Goal: Task Accomplishment & Management: Use online tool/utility

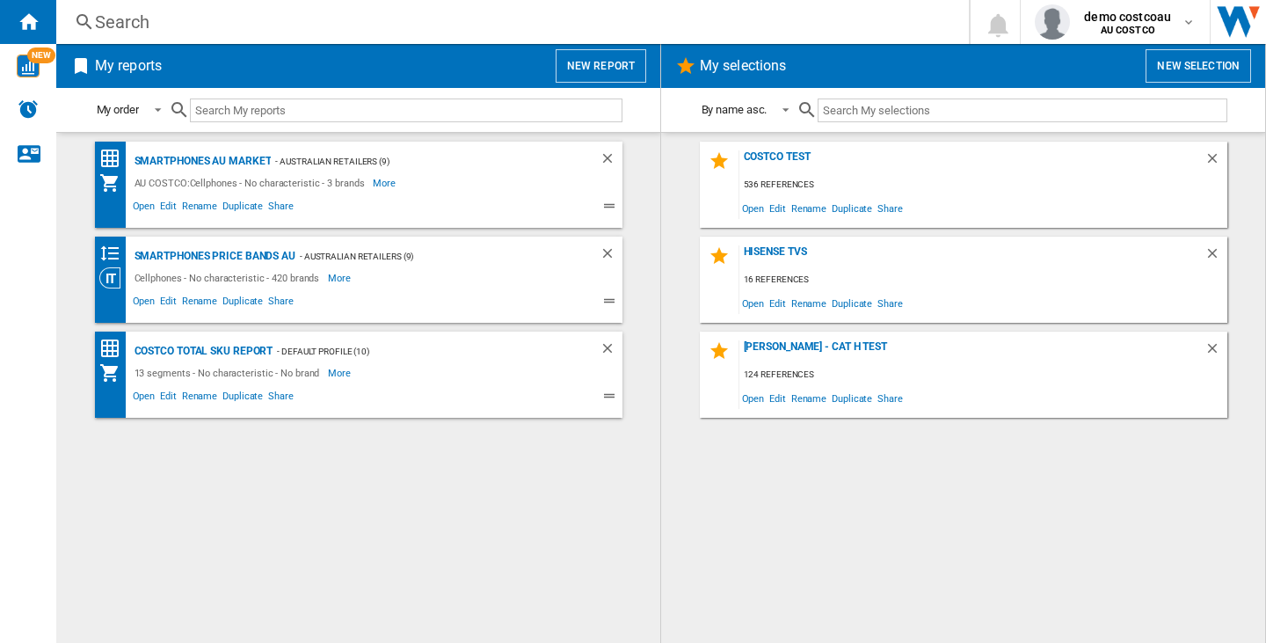
click at [1191, 72] on button "New selection" at bounding box center [1199, 65] width 106 height 33
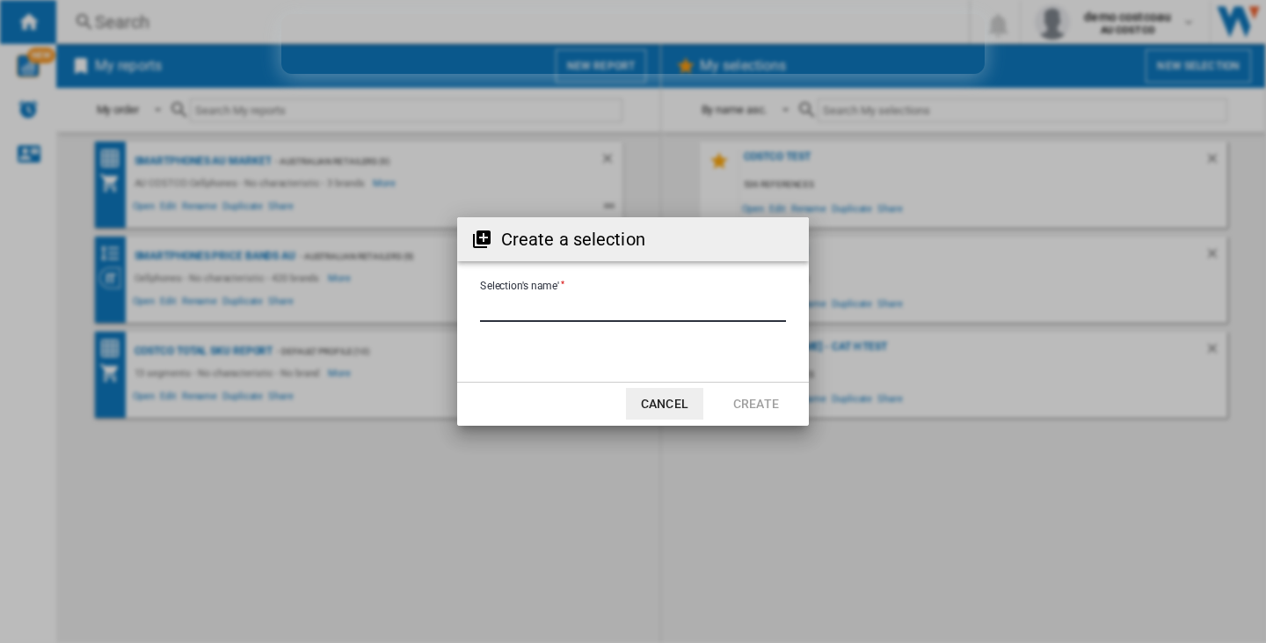
click at [582, 302] on input "Selection's name'" at bounding box center [633, 308] width 306 height 26
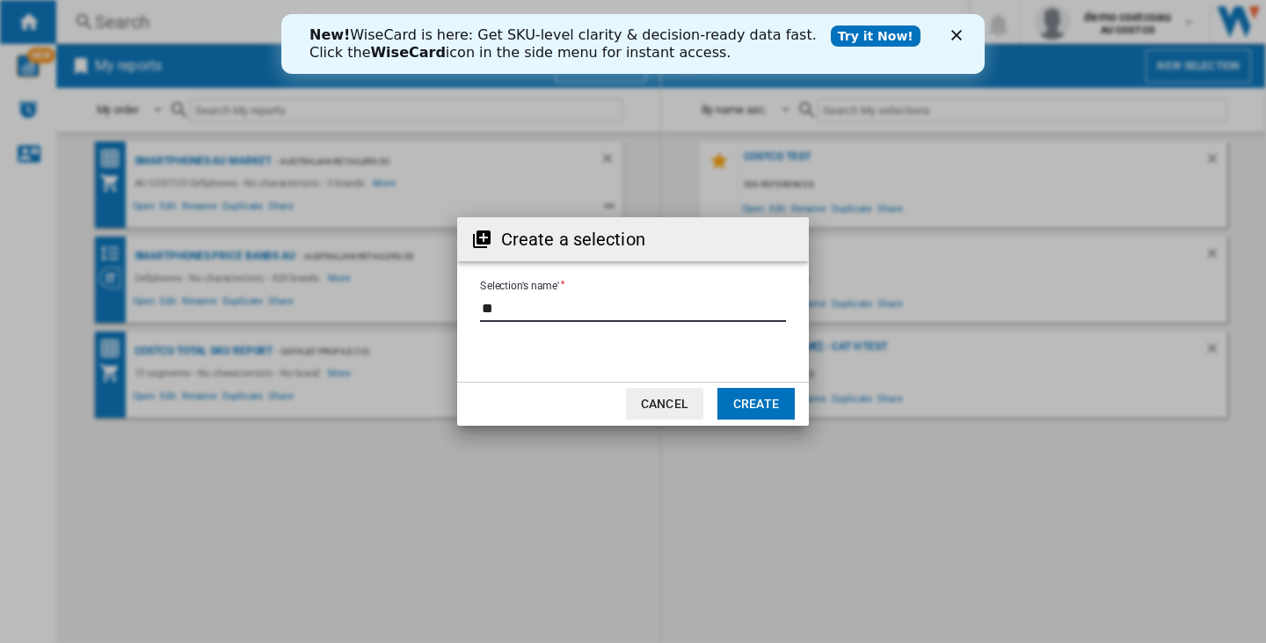
type input "*"
type input "****"
click at [732, 404] on button "Create" at bounding box center [755, 404] width 77 height 32
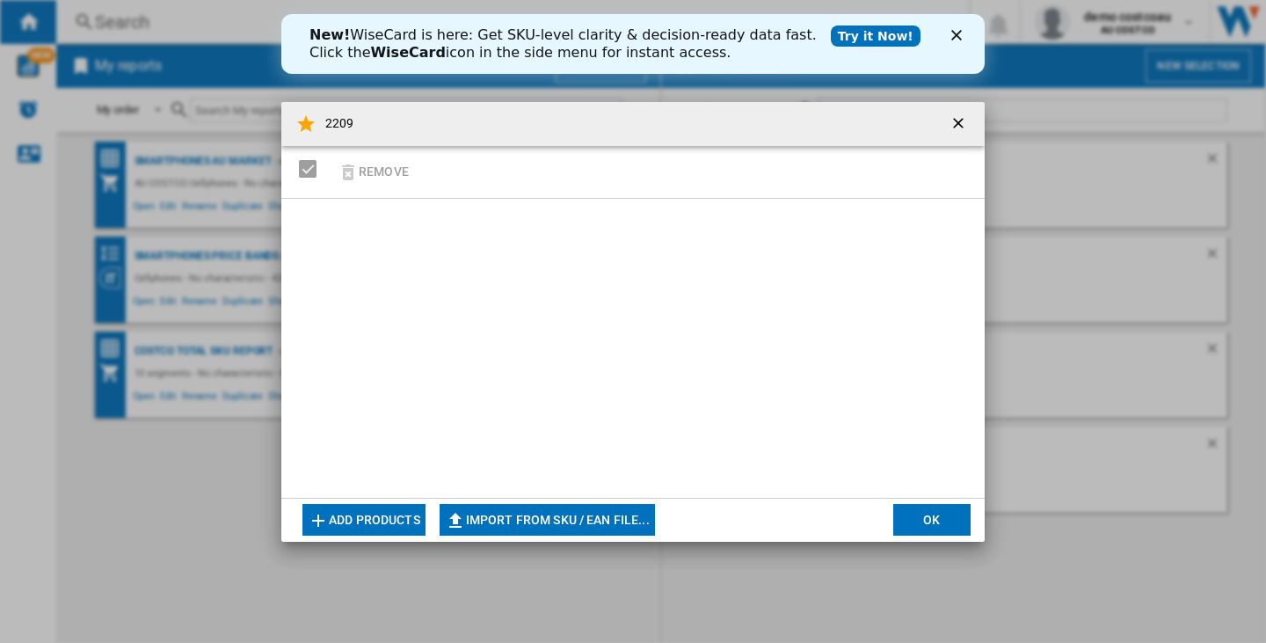
click at [611, 523] on button "Import from SKU / EAN file..." at bounding box center [547, 520] width 215 height 32
type input "**********"
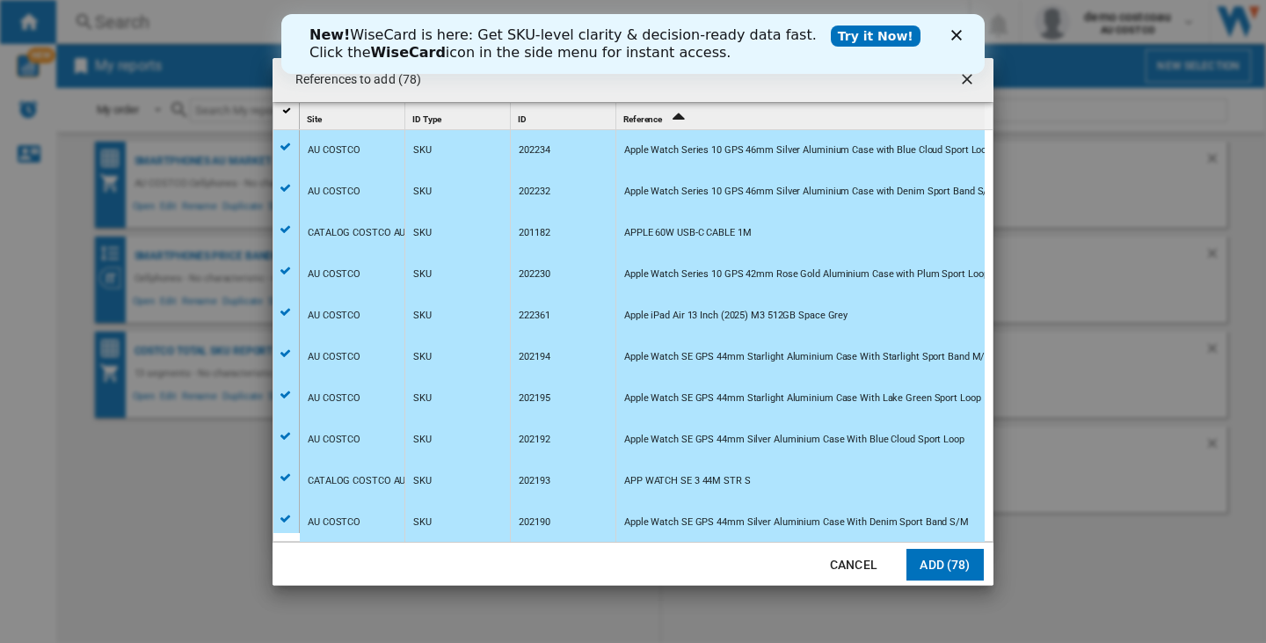
scroll to position [2726, 0]
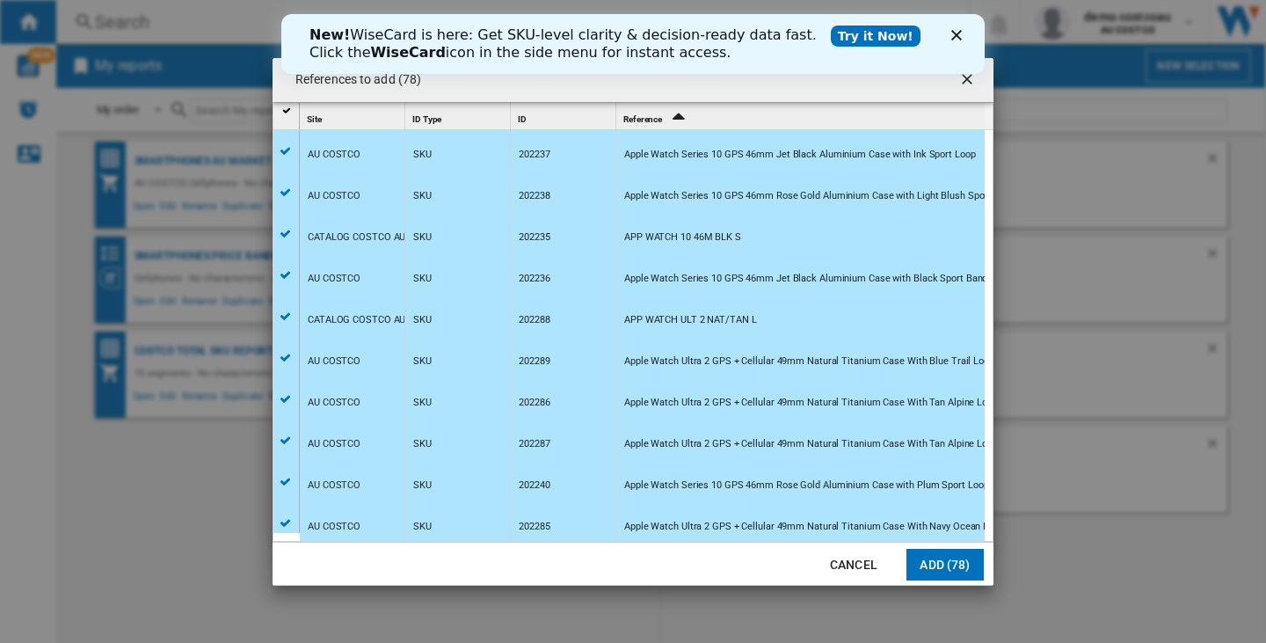
click at [943, 573] on button "Add (78)" at bounding box center [945, 565] width 77 height 32
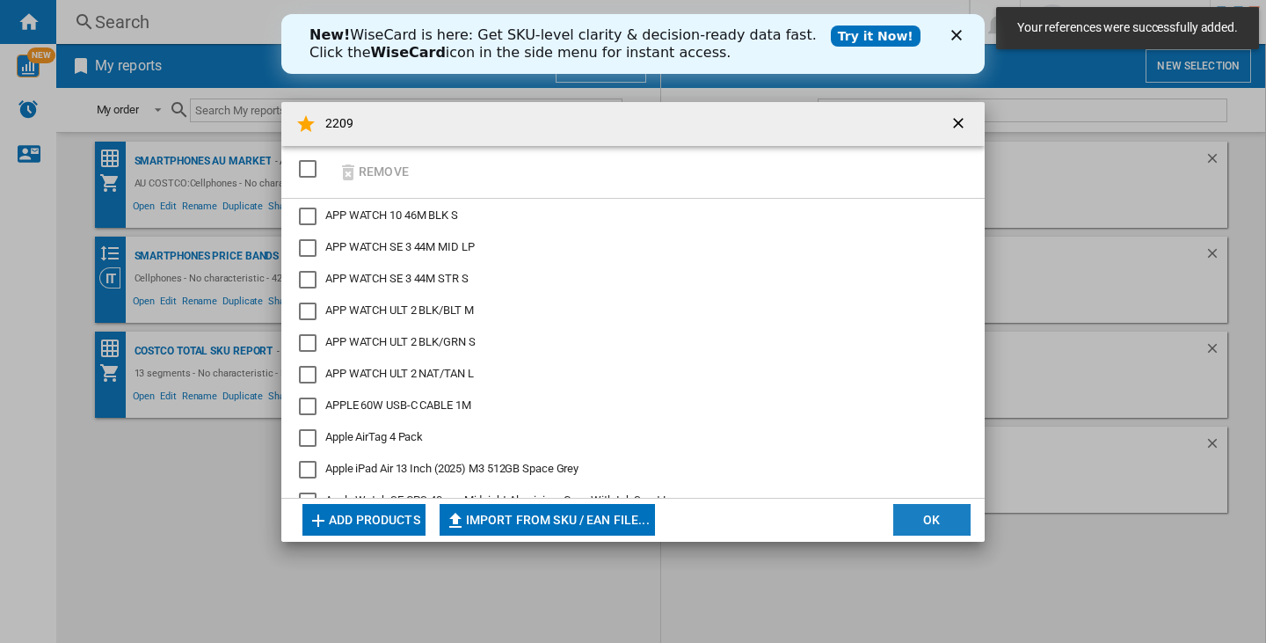
click at [951, 510] on button "OK" at bounding box center [931, 520] width 77 height 32
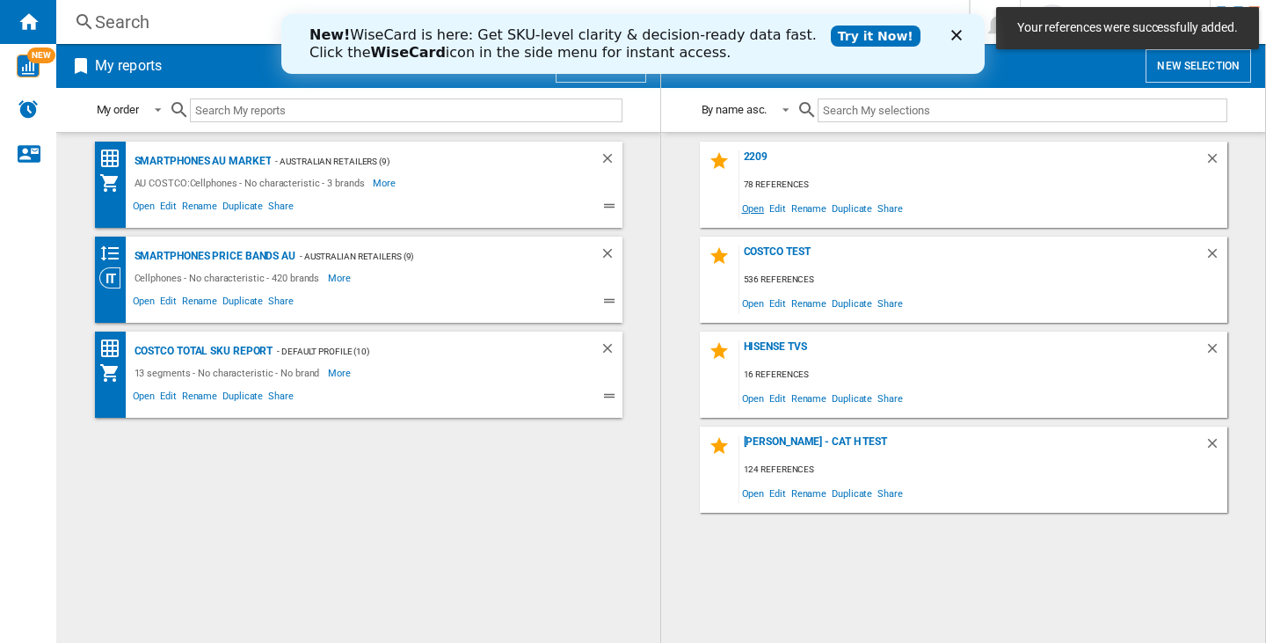
click at [754, 213] on span "Open" at bounding box center [753, 208] width 28 height 24
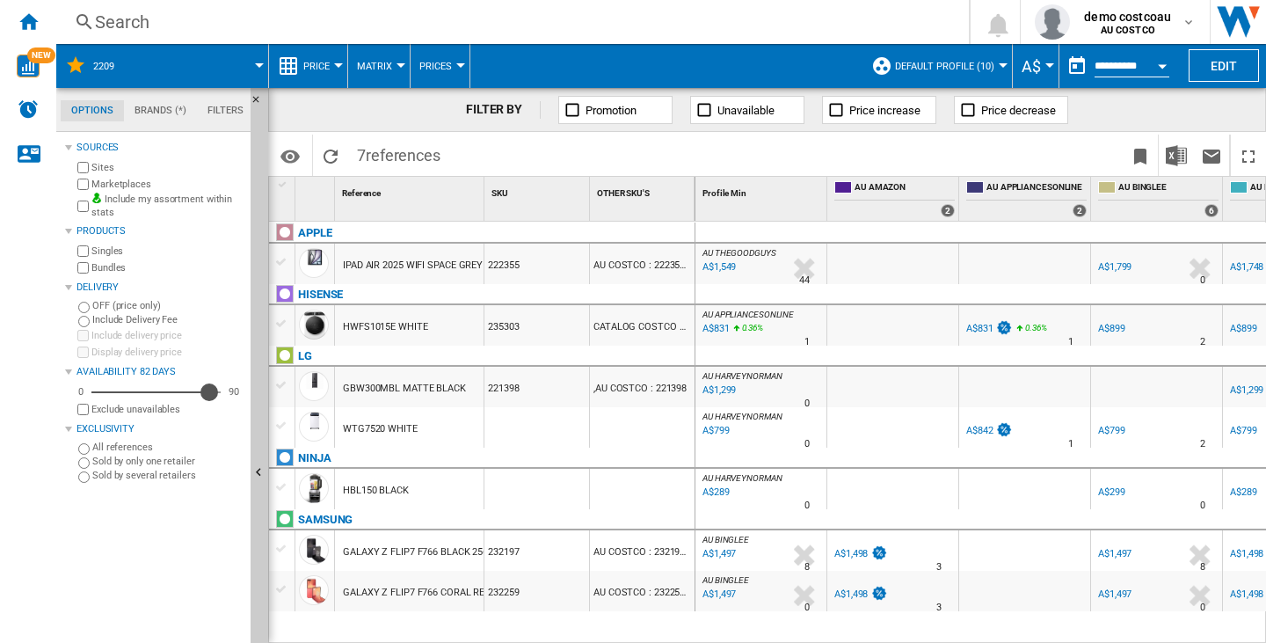
drag, startPoint x: 98, startPoint y: 390, endPoint x: 208, endPoint y: 393, distance: 109.9
click at [208, 393] on div "Availability" at bounding box center [209, 392] width 18 height 18
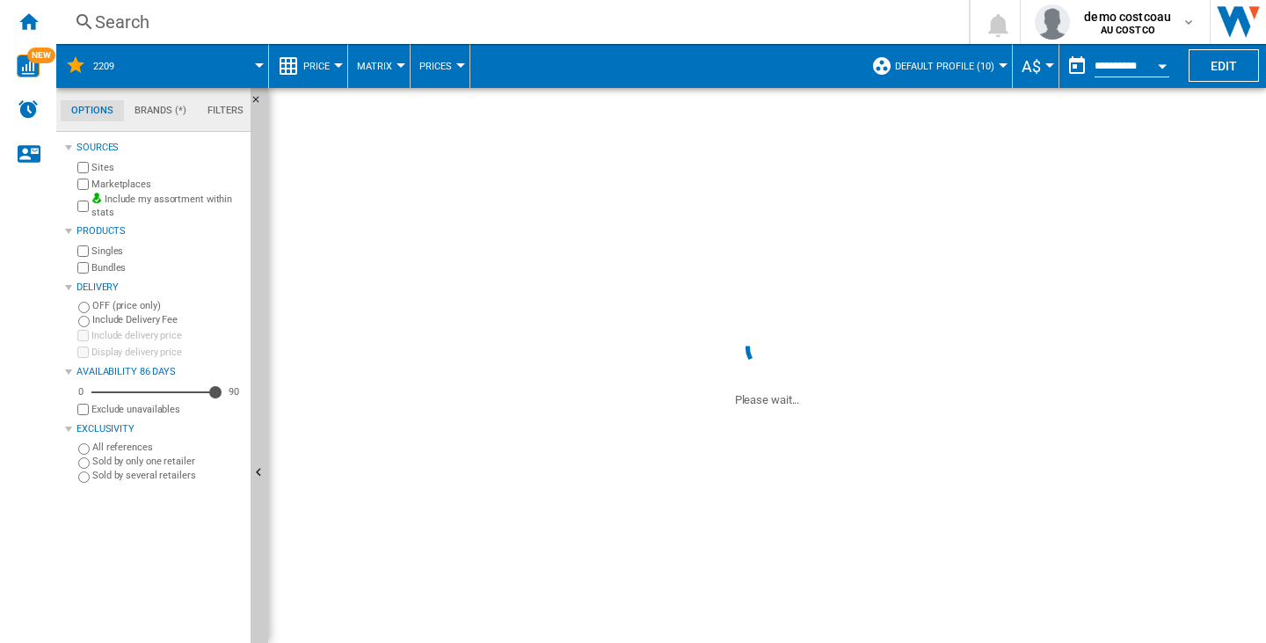
click at [1040, 63] on button "A$" at bounding box center [1036, 66] width 28 height 44
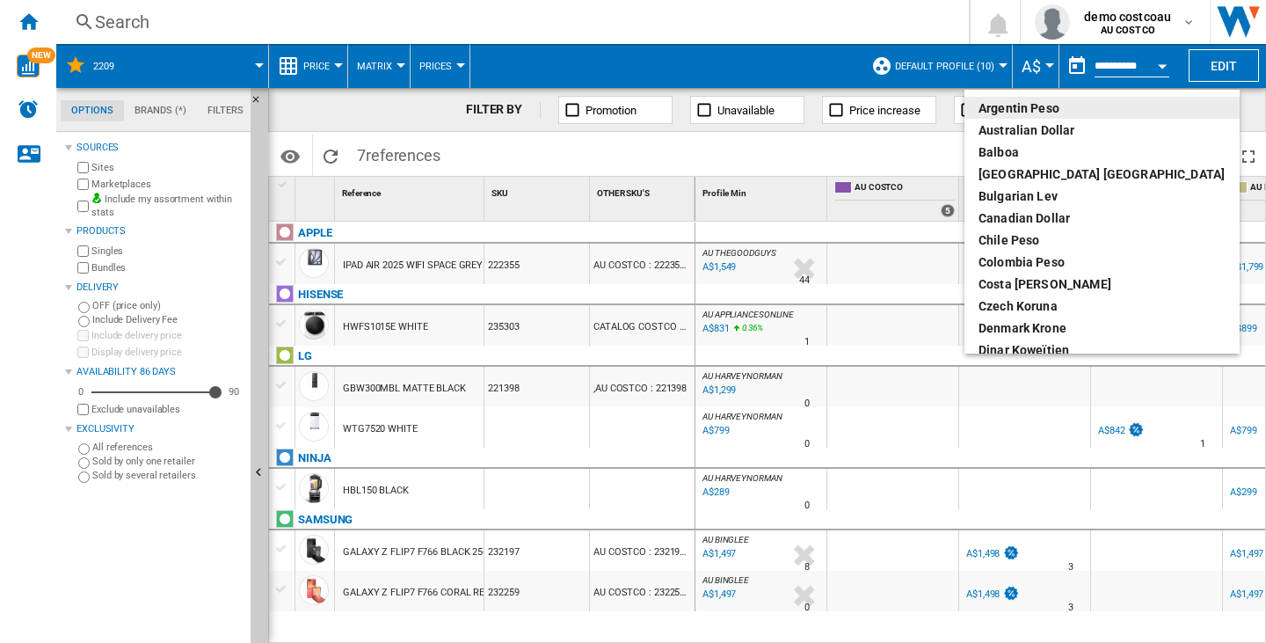
click at [1040, 63] on md-backdrop at bounding box center [633, 321] width 1266 height 643
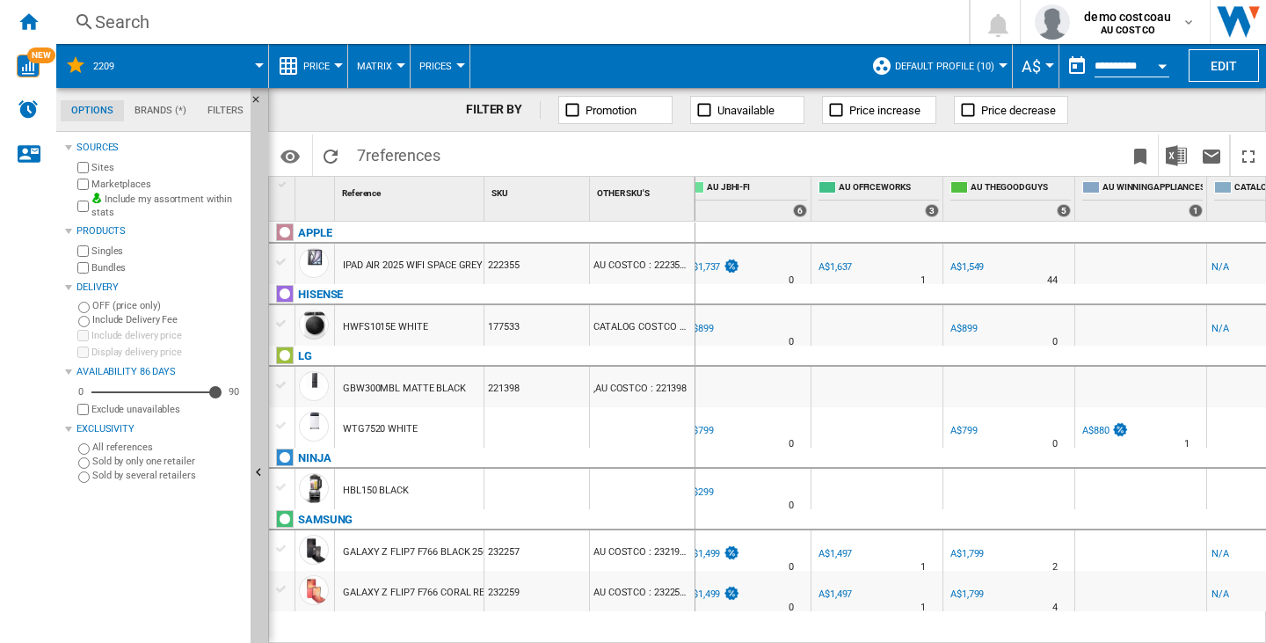
scroll to position [0, 850]
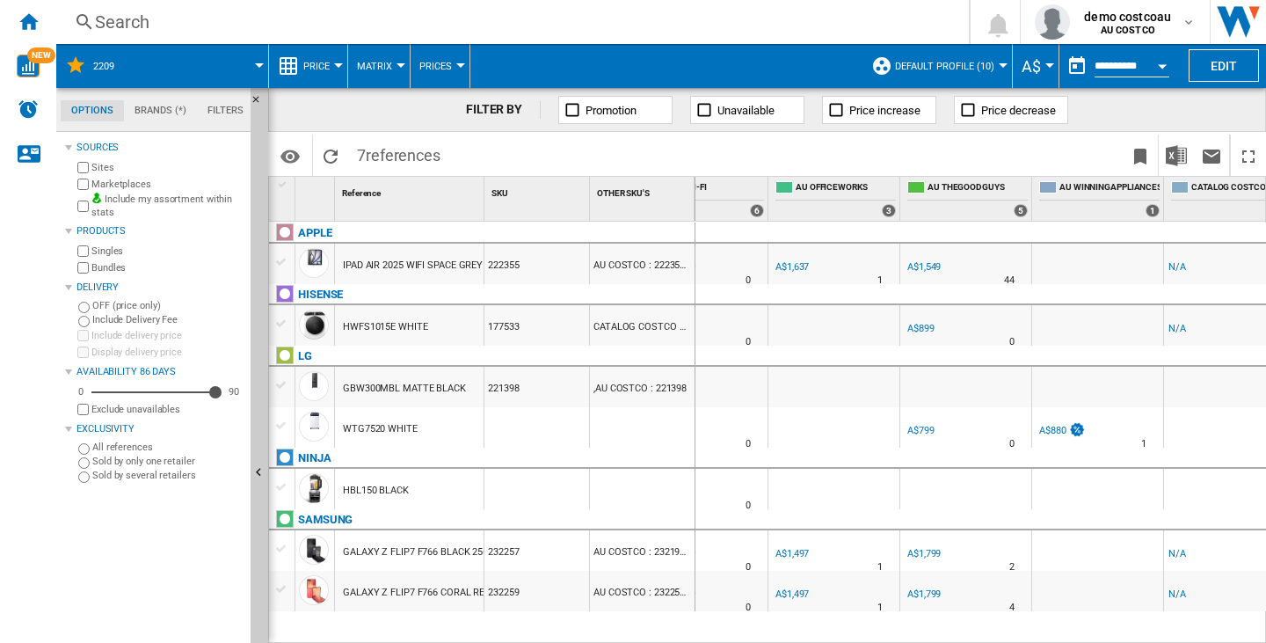
click at [928, 68] on span "Default profile (10)" at bounding box center [944, 66] width 99 height 11
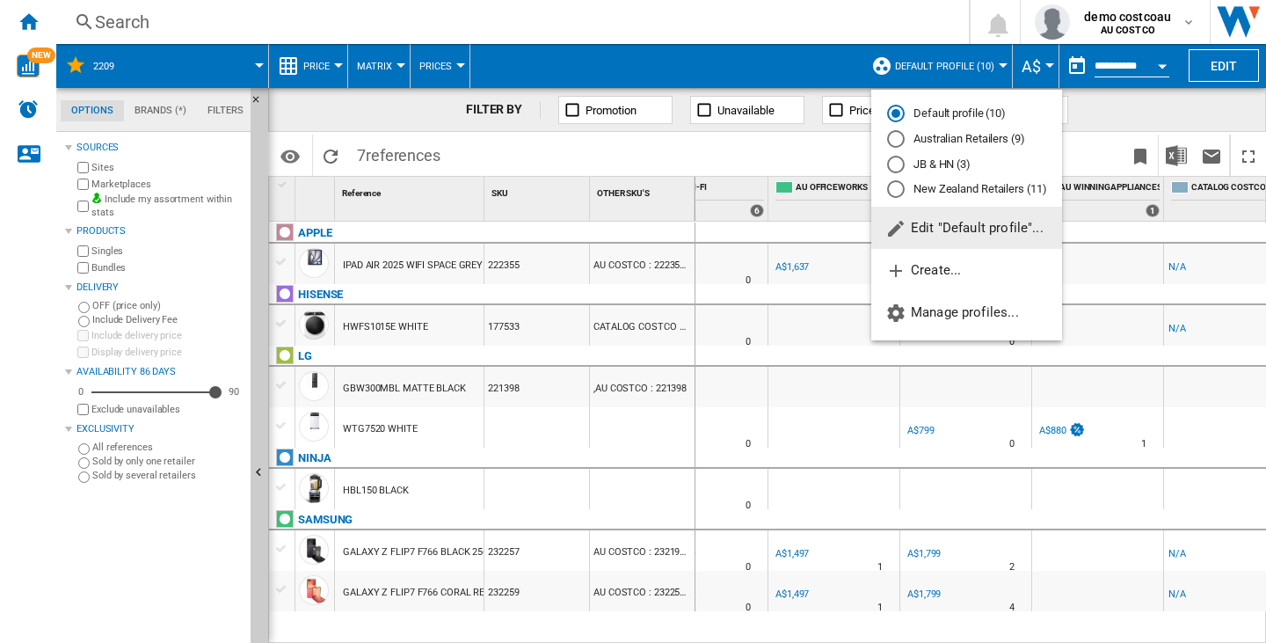
click at [961, 227] on span "Edit "Default profile"..." at bounding box center [964, 228] width 158 height 16
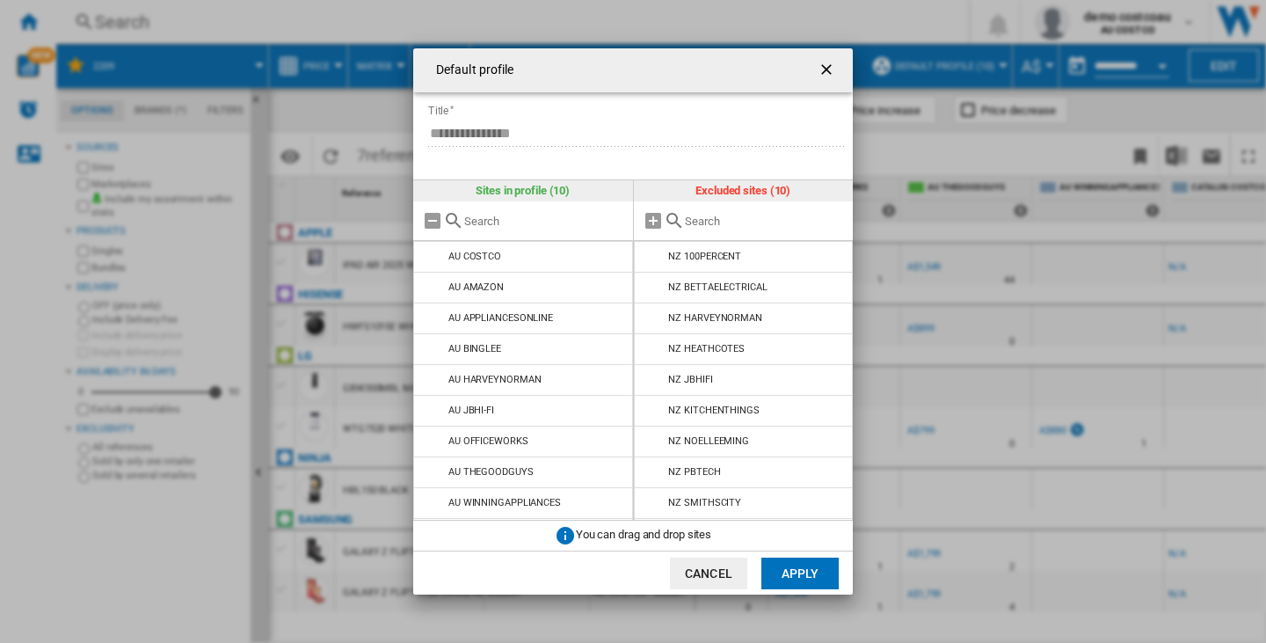
click at [826, 64] on ng-md-icon "getI18NText('BUTTONS.CLOSE_DIALOG')" at bounding box center [828, 71] width 21 height 21
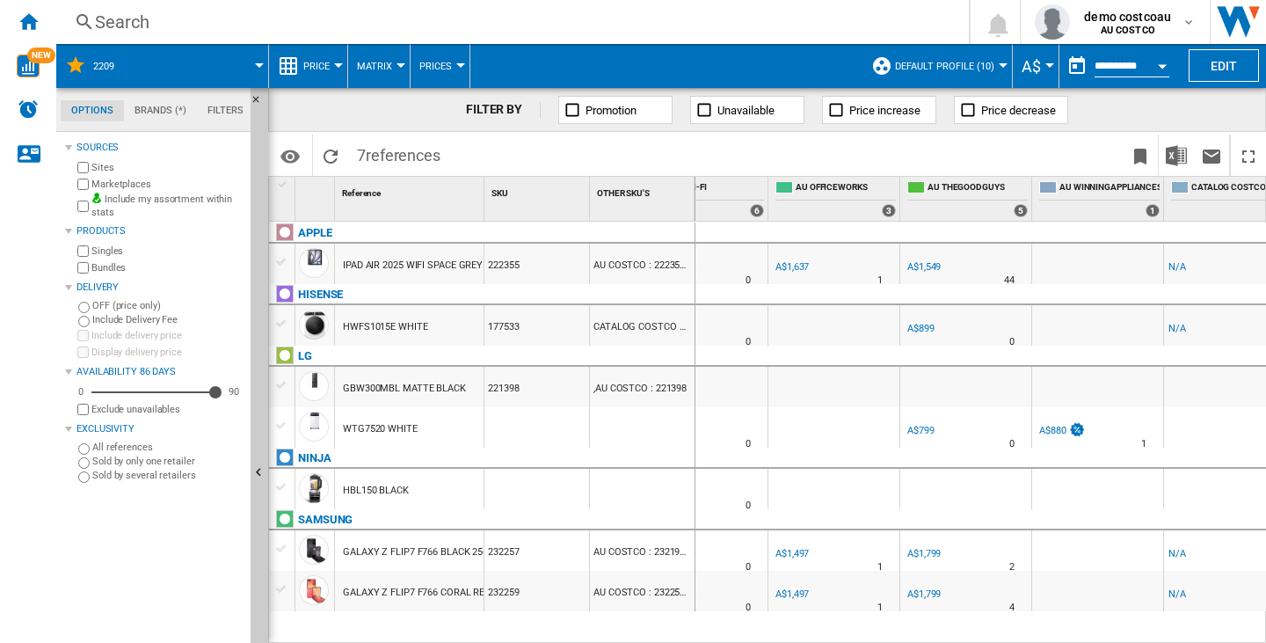
click at [932, 71] on span "Default profile (10)" at bounding box center [944, 66] width 99 height 11
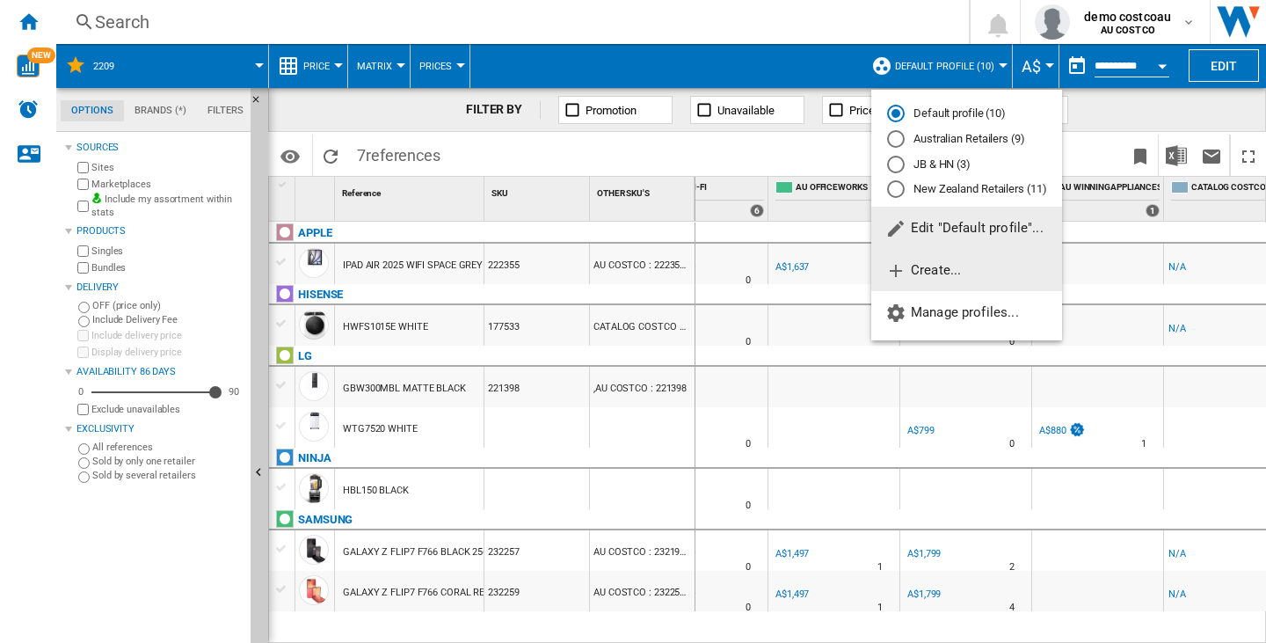
click at [940, 273] on span "Create..." at bounding box center [923, 270] width 76 height 16
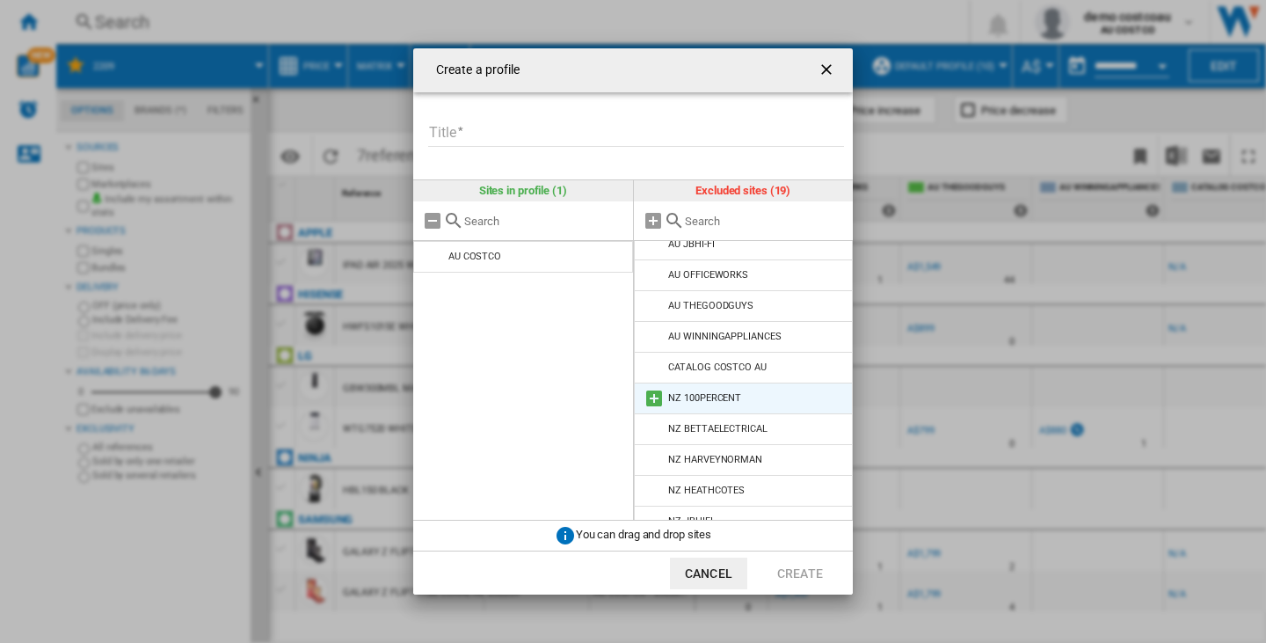
scroll to position [176, 0]
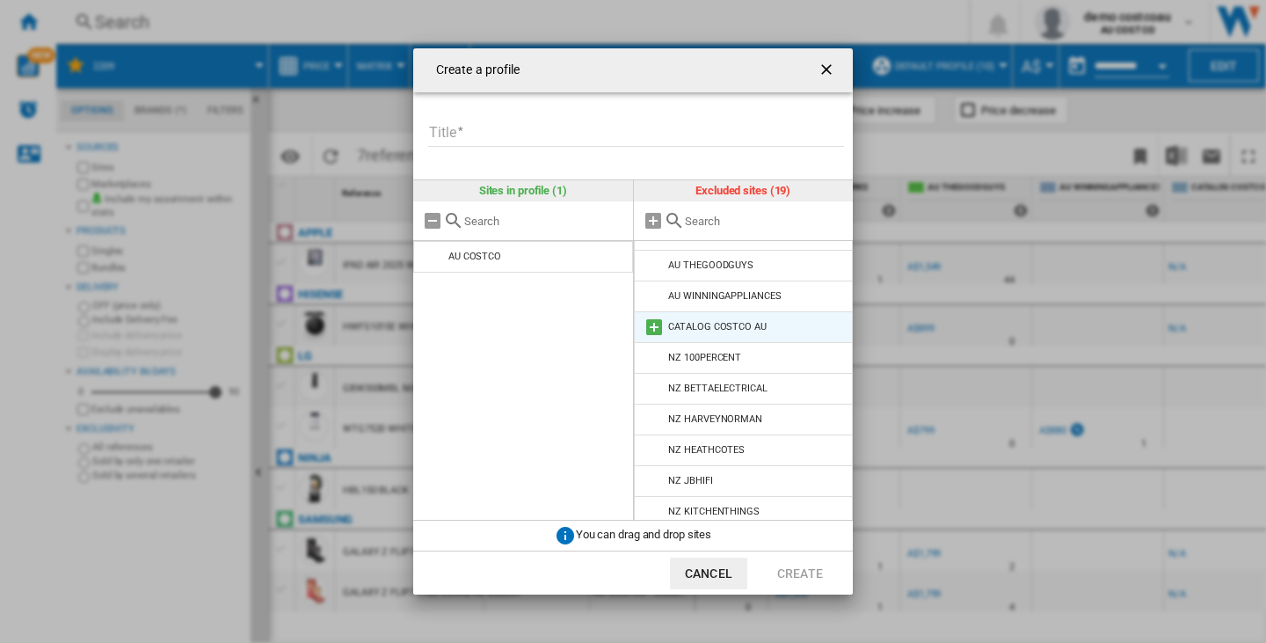
click at [660, 328] on md-icon "Create a ..." at bounding box center [654, 327] width 21 height 21
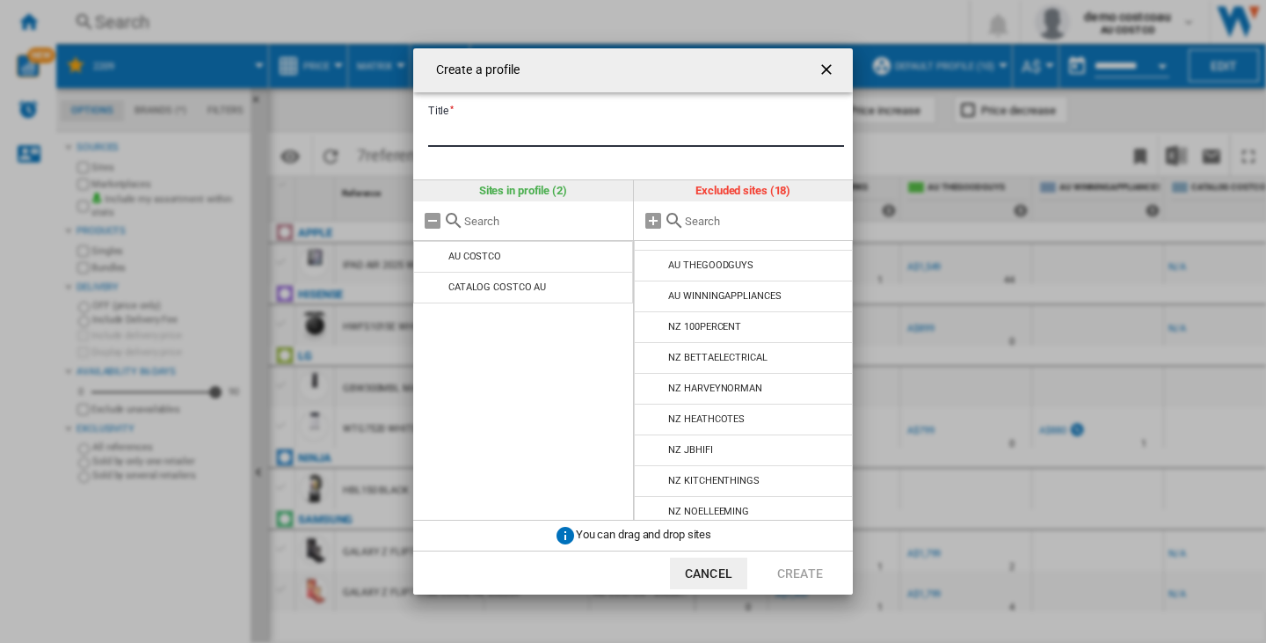
click at [542, 142] on input "Title" at bounding box center [636, 133] width 416 height 26
type input "*******"
click at [814, 569] on button "Create" at bounding box center [799, 573] width 77 height 32
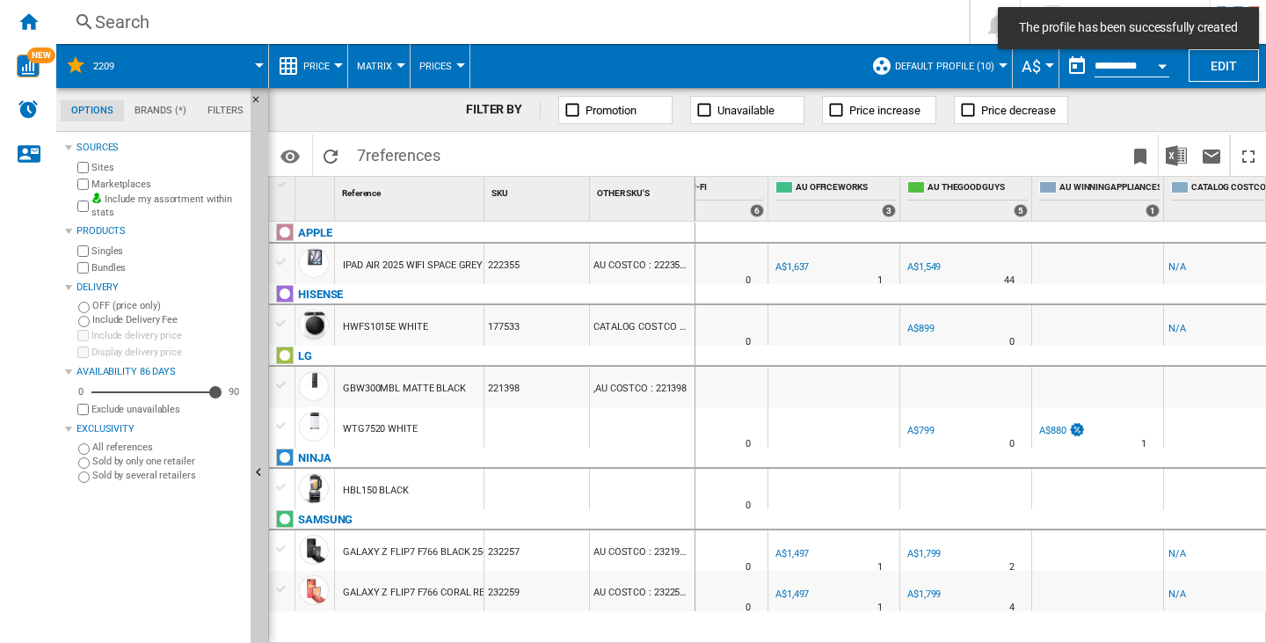
click at [986, 63] on span "Default profile (10)" at bounding box center [944, 66] width 99 height 11
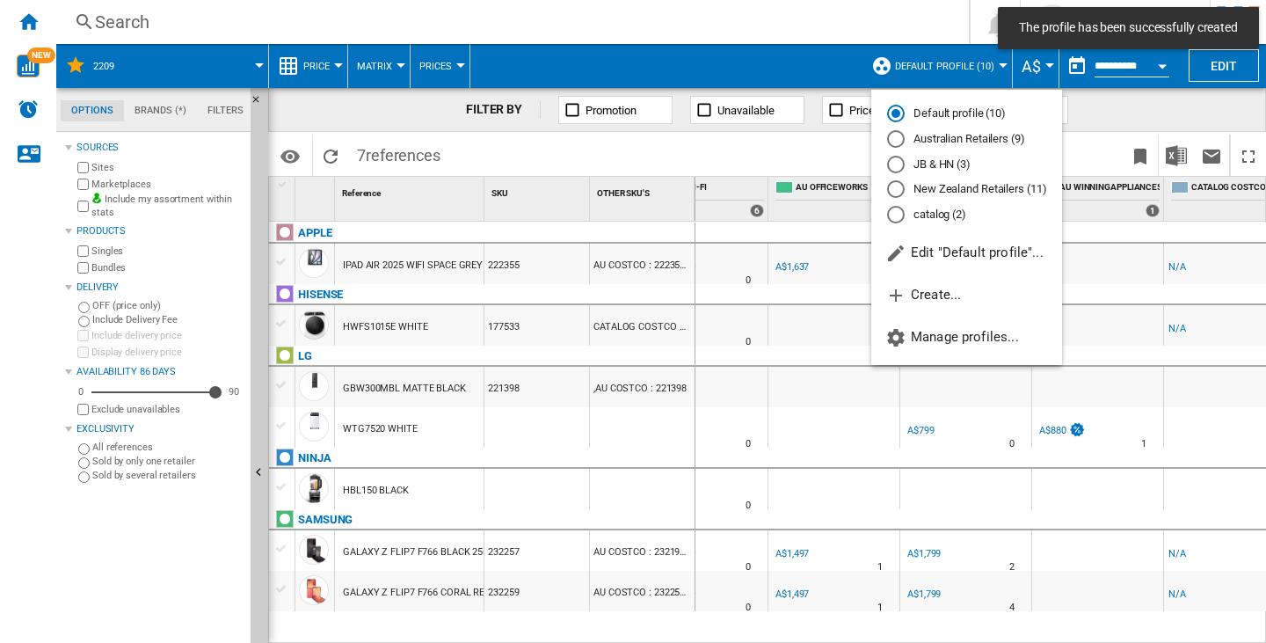
click at [931, 211] on md-radio-button "catalog (2)" at bounding box center [966, 215] width 159 height 17
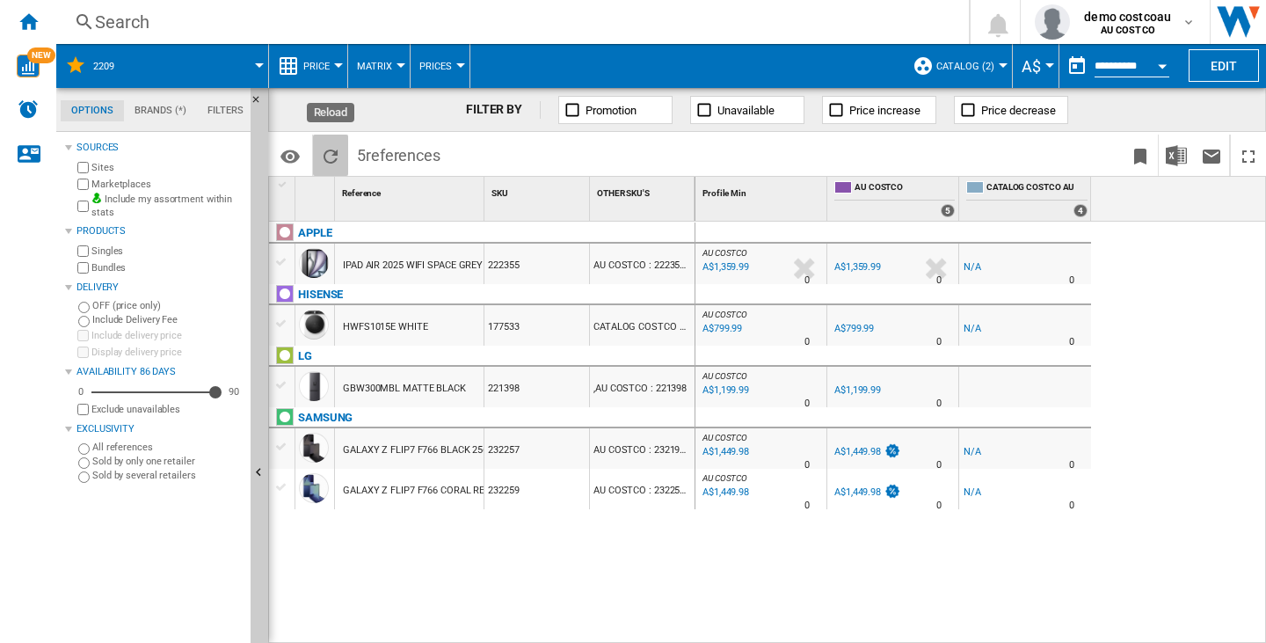
click at [338, 154] on ng-md-icon "Reload" at bounding box center [330, 156] width 21 height 21
click at [32, 25] on ng-md-icon "Home" at bounding box center [28, 21] width 21 height 21
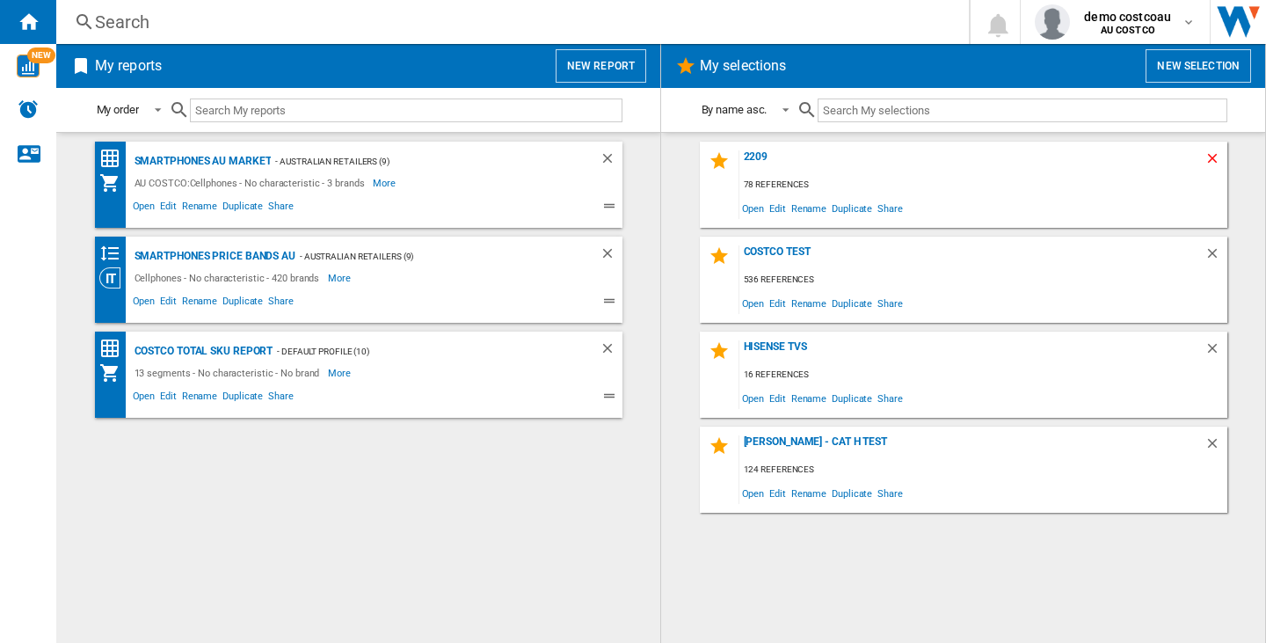
click at [1214, 156] on ng-md-icon "Delete" at bounding box center [1215, 160] width 21 height 21
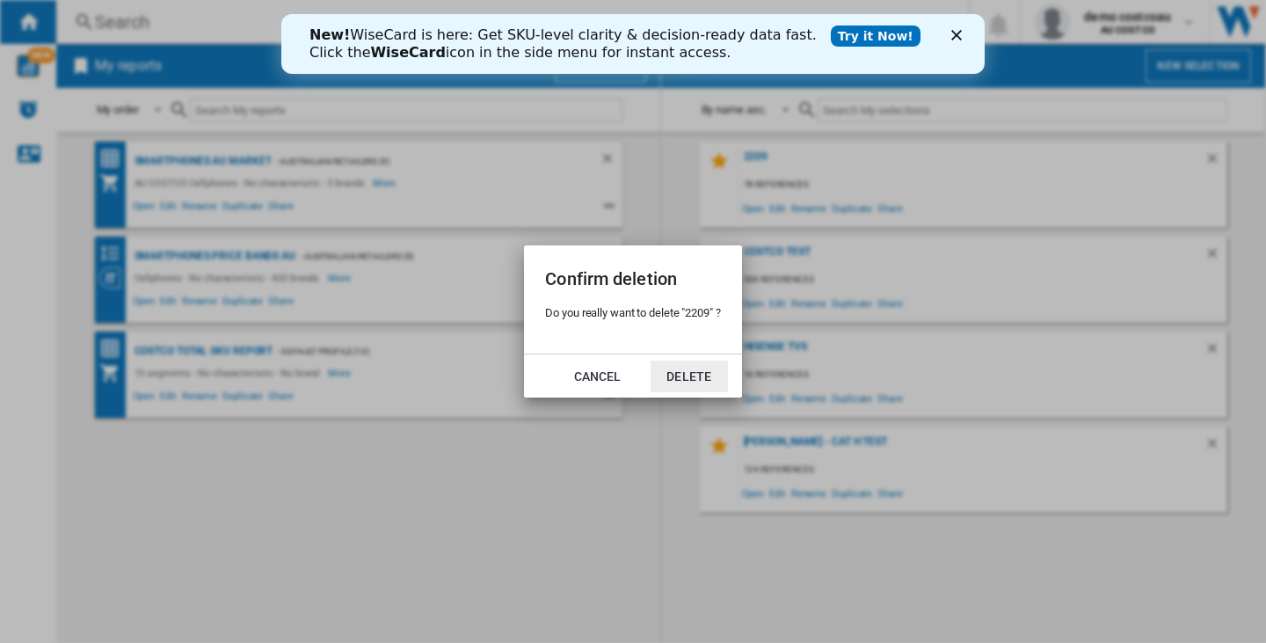
click at [675, 375] on button "Delete" at bounding box center [689, 376] width 77 height 32
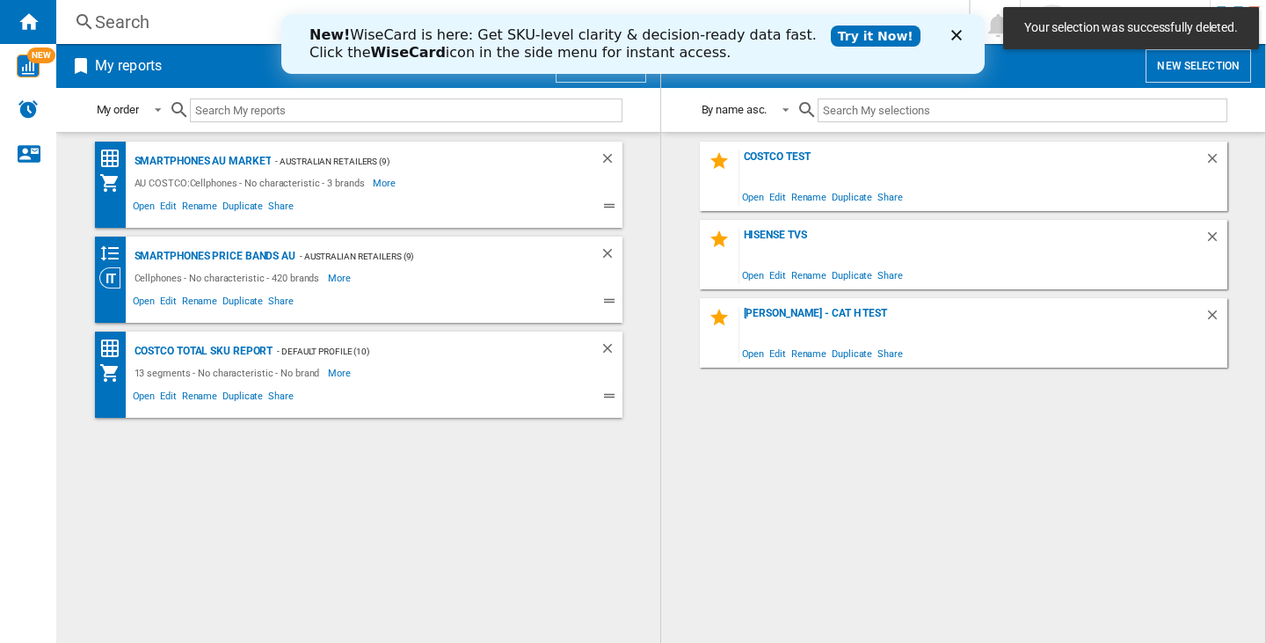
click at [959, 30] on icon "Fermer" at bounding box center [956, 35] width 11 height 11
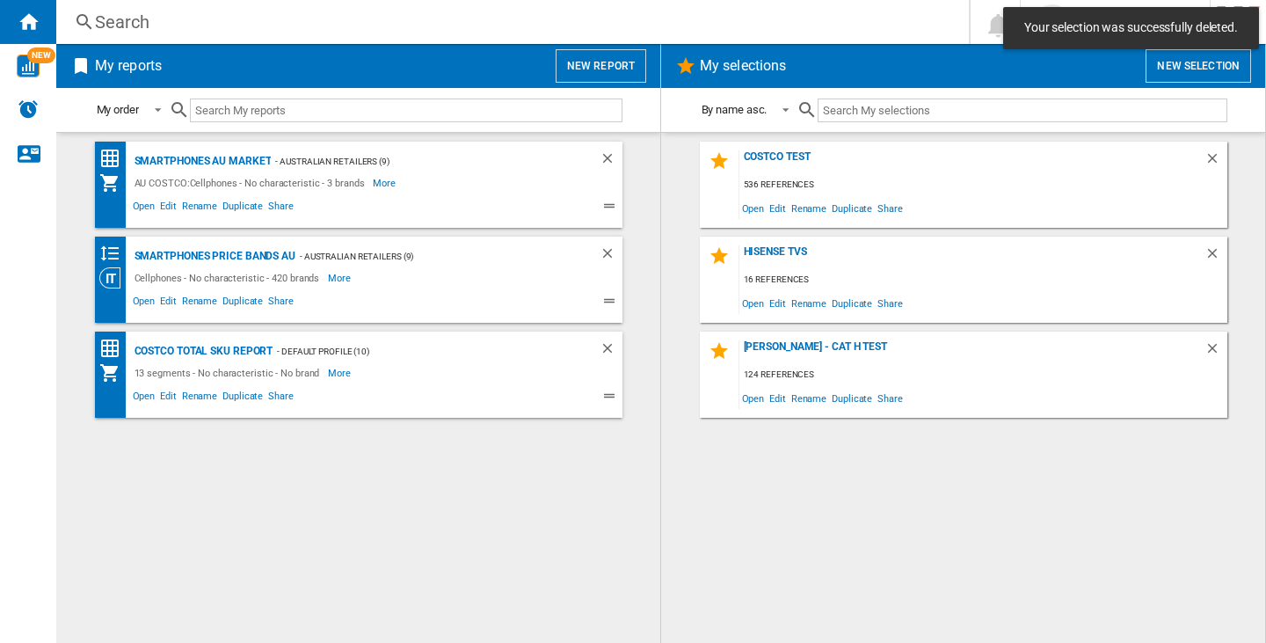
click at [1176, 48] on div "Your selection was successfully deleted." at bounding box center [1131, 28] width 256 height 42
click at [1191, 66] on button "New selection" at bounding box center [1199, 65] width 106 height 33
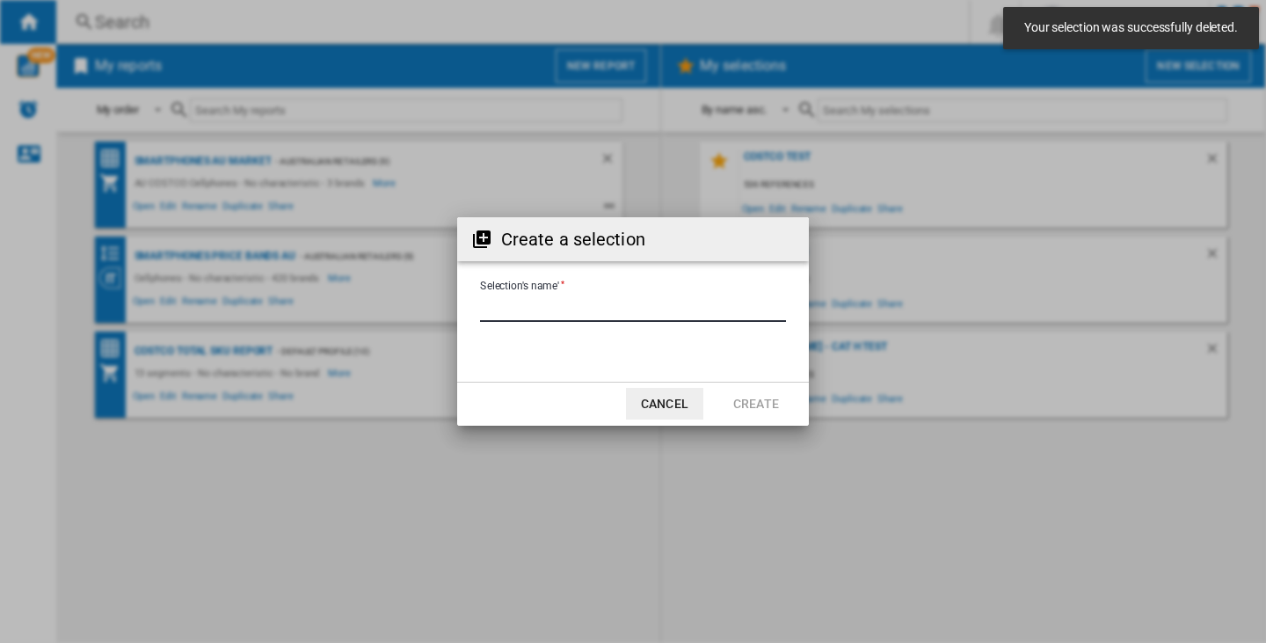
click at [606, 321] on input "Selection's name'" at bounding box center [633, 308] width 306 height 26
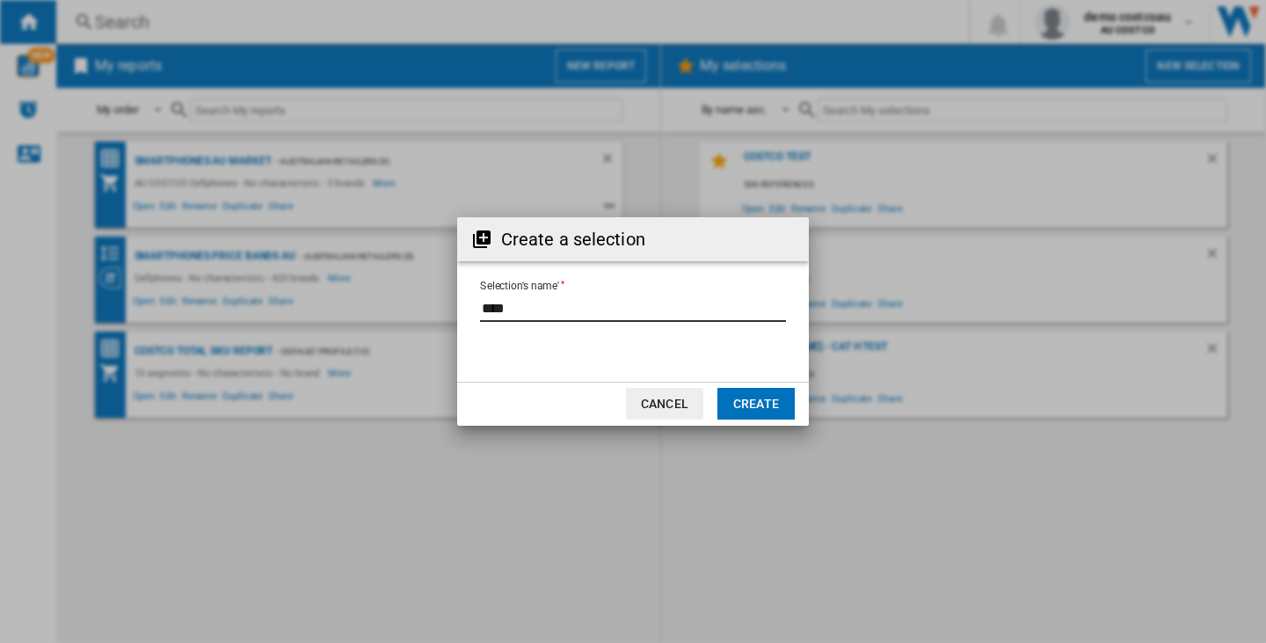
type input "****"
click at [749, 399] on button "Create" at bounding box center [755, 404] width 77 height 32
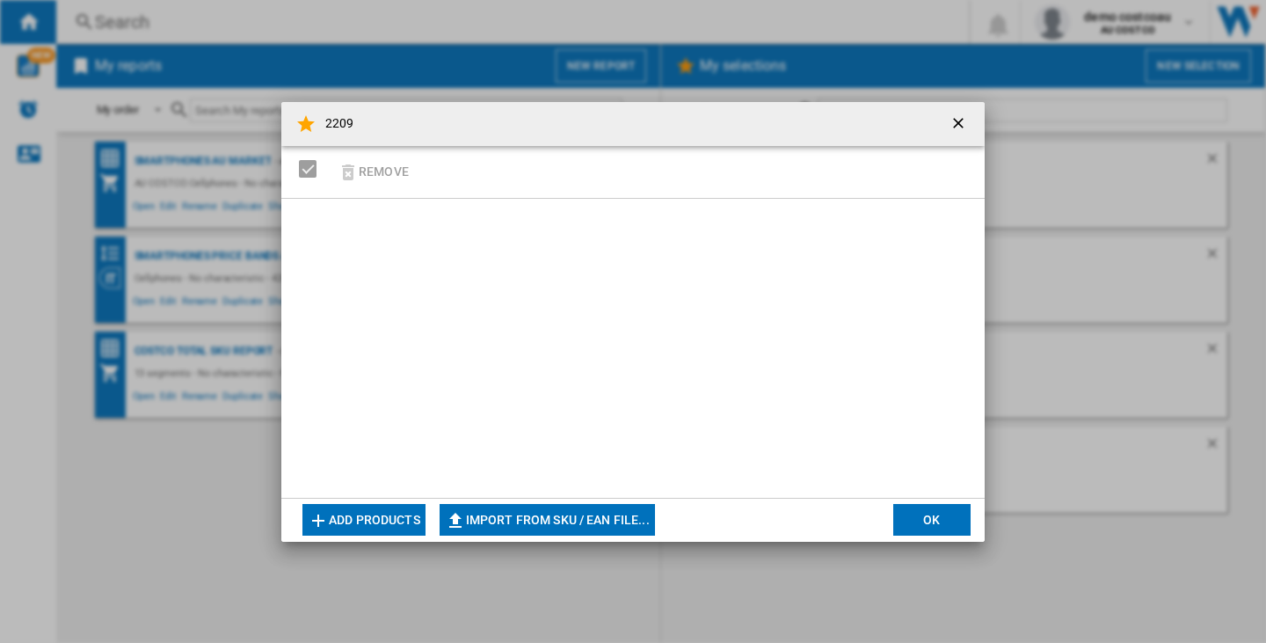
click at [548, 521] on button "Import from SKU / EAN file..." at bounding box center [547, 520] width 215 height 32
type input "**********"
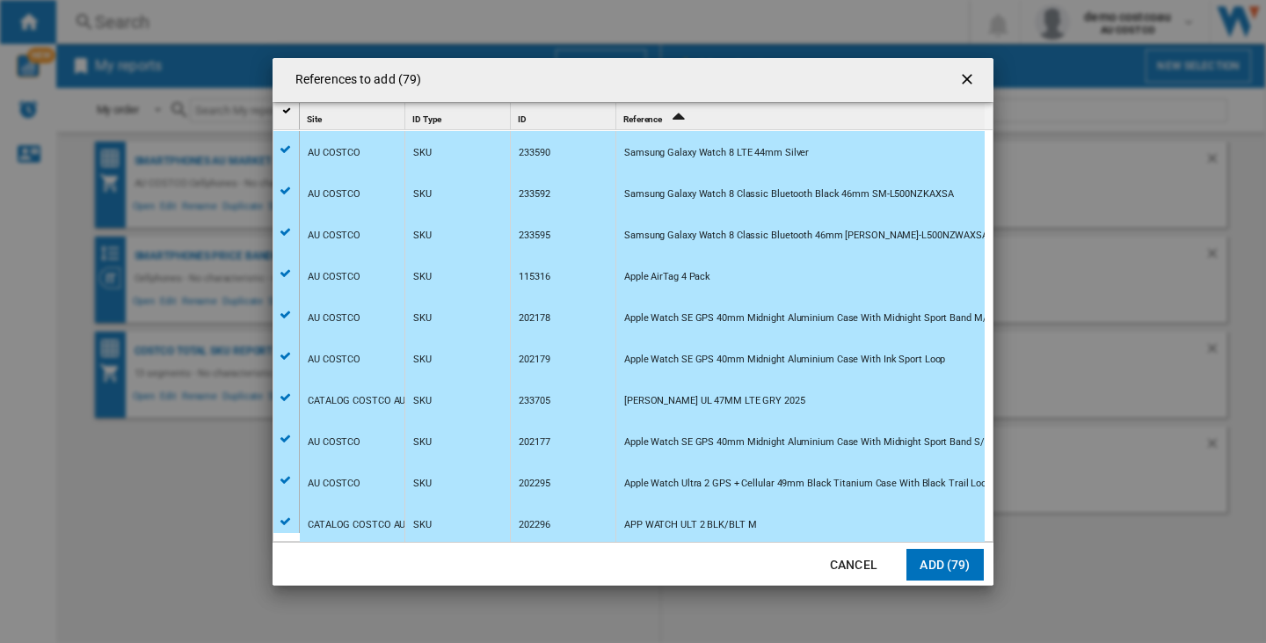
click at [950, 558] on button "Add (79)" at bounding box center [945, 565] width 77 height 32
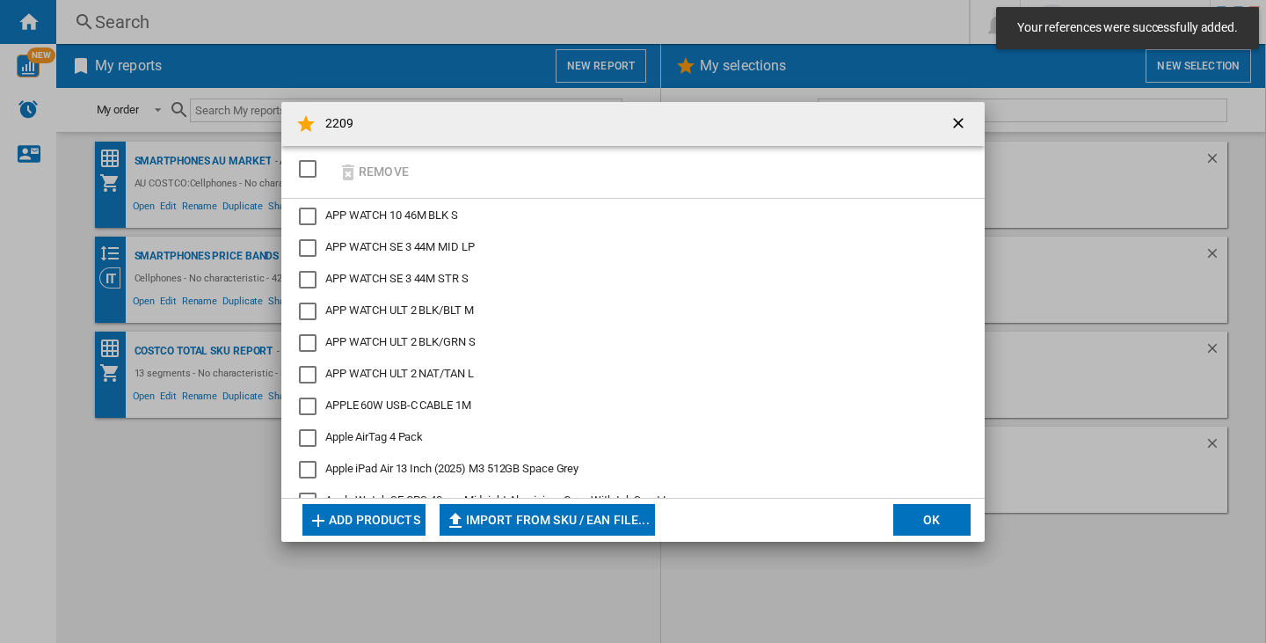
click at [917, 516] on button "OK" at bounding box center [931, 520] width 77 height 32
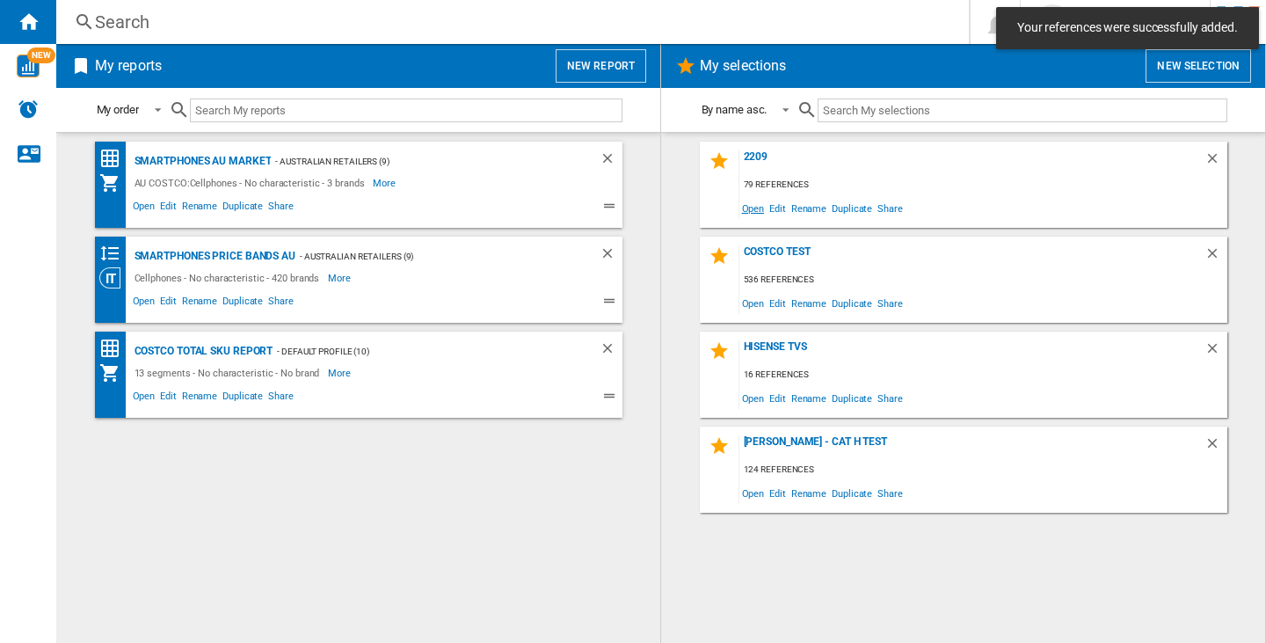
click at [745, 200] on span "Open" at bounding box center [753, 208] width 28 height 24
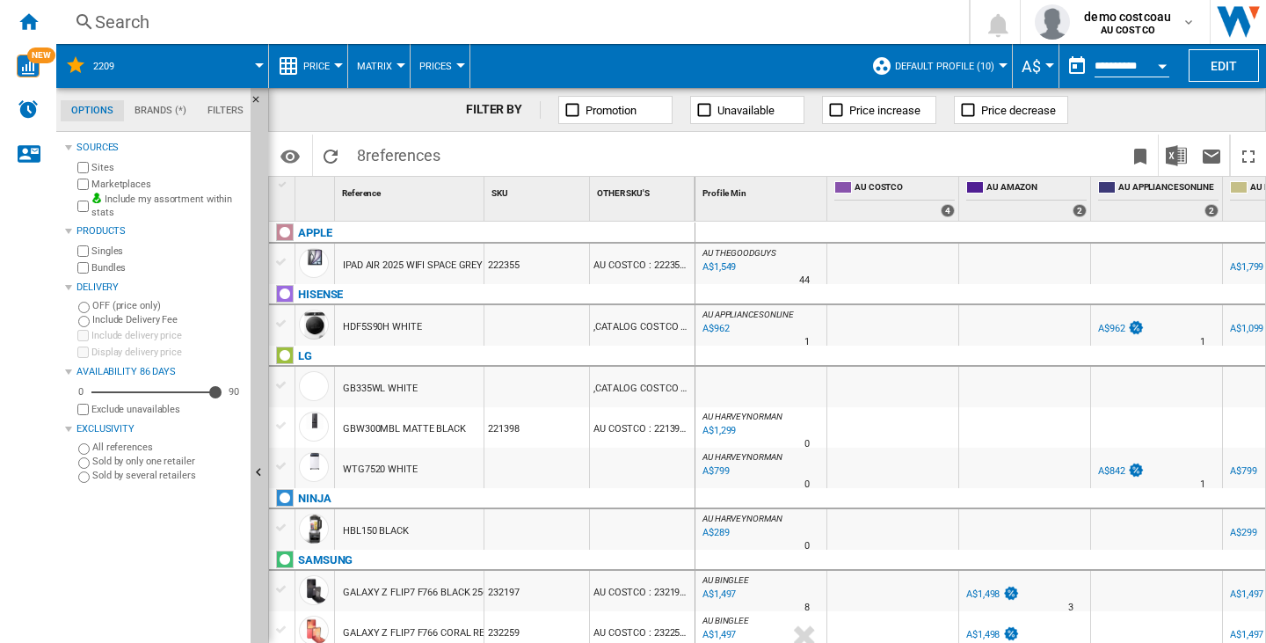
click at [940, 65] on span "Default profile (10)" at bounding box center [944, 66] width 99 height 11
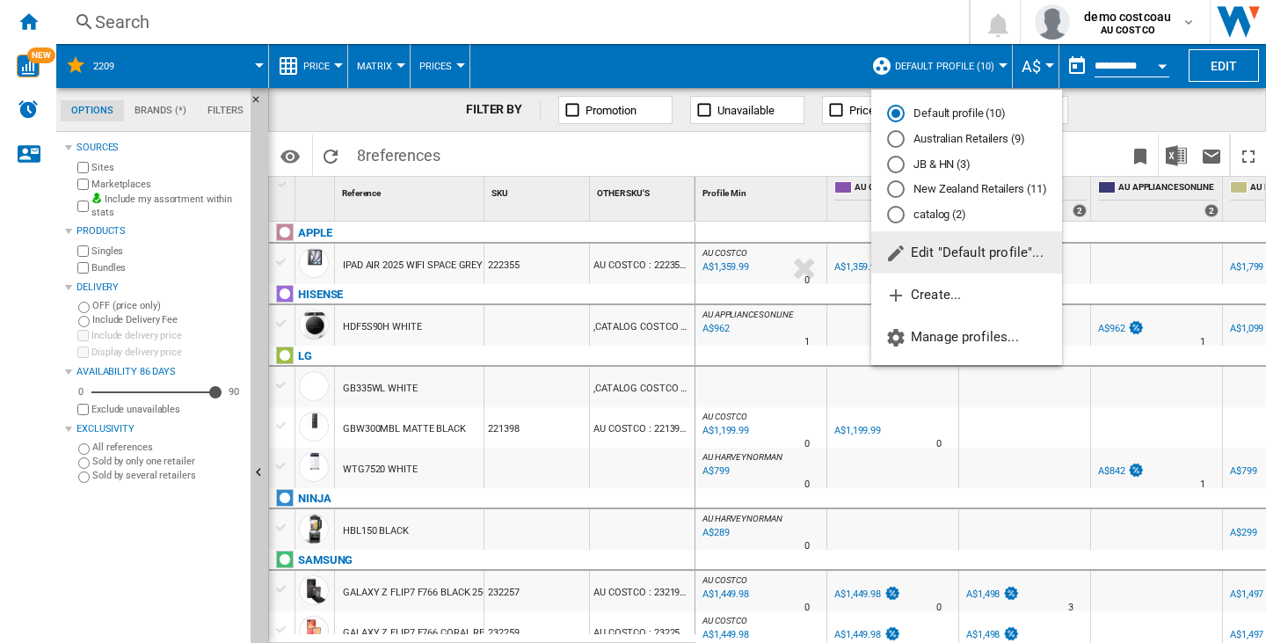
click at [898, 218] on div "catalog (2)" at bounding box center [896, 215] width 18 height 18
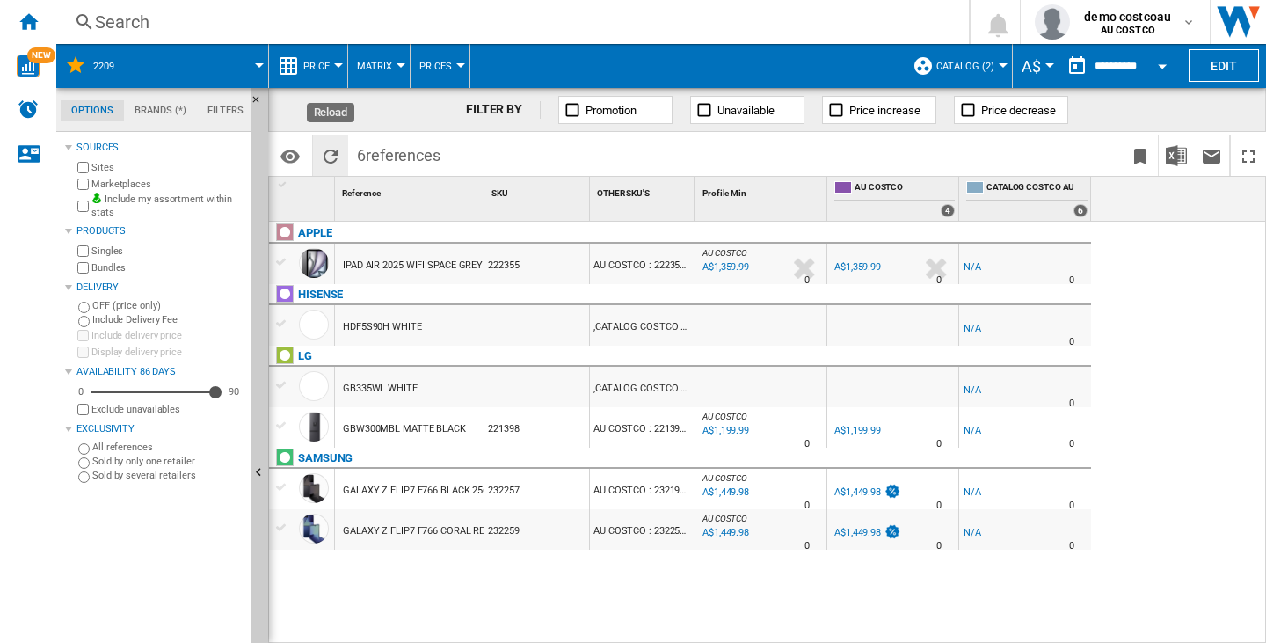
click at [328, 155] on ng-md-icon "Reload" at bounding box center [330, 156] width 21 height 21
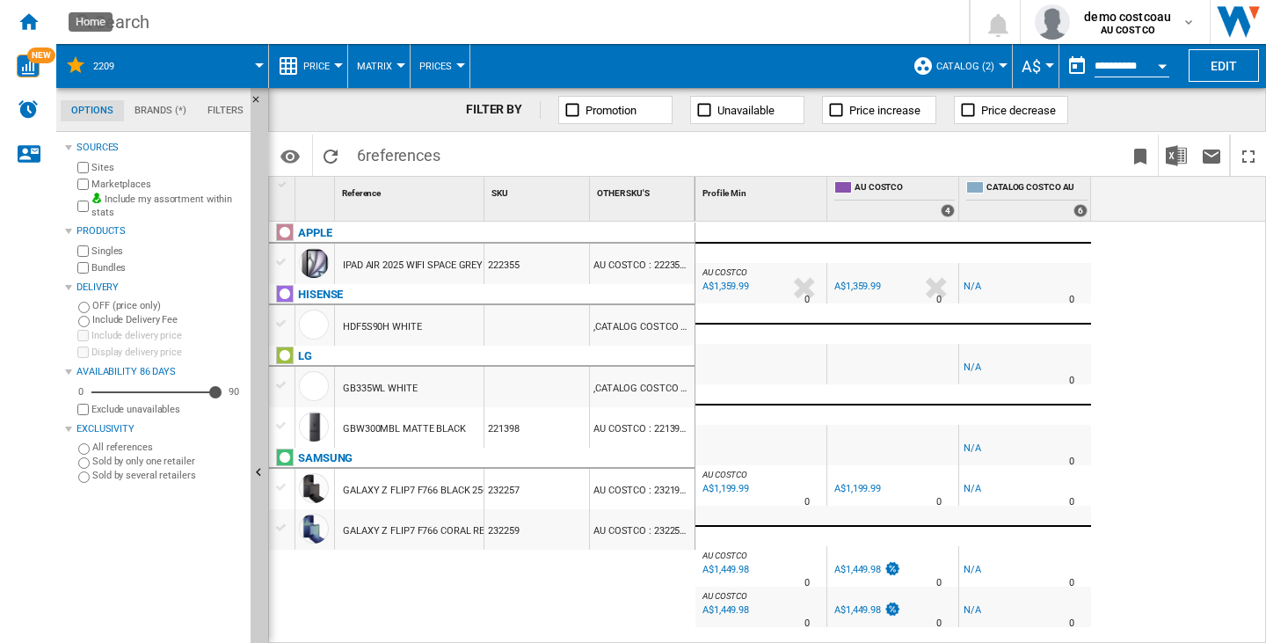
click at [41, 30] on div "Home" at bounding box center [28, 22] width 56 height 44
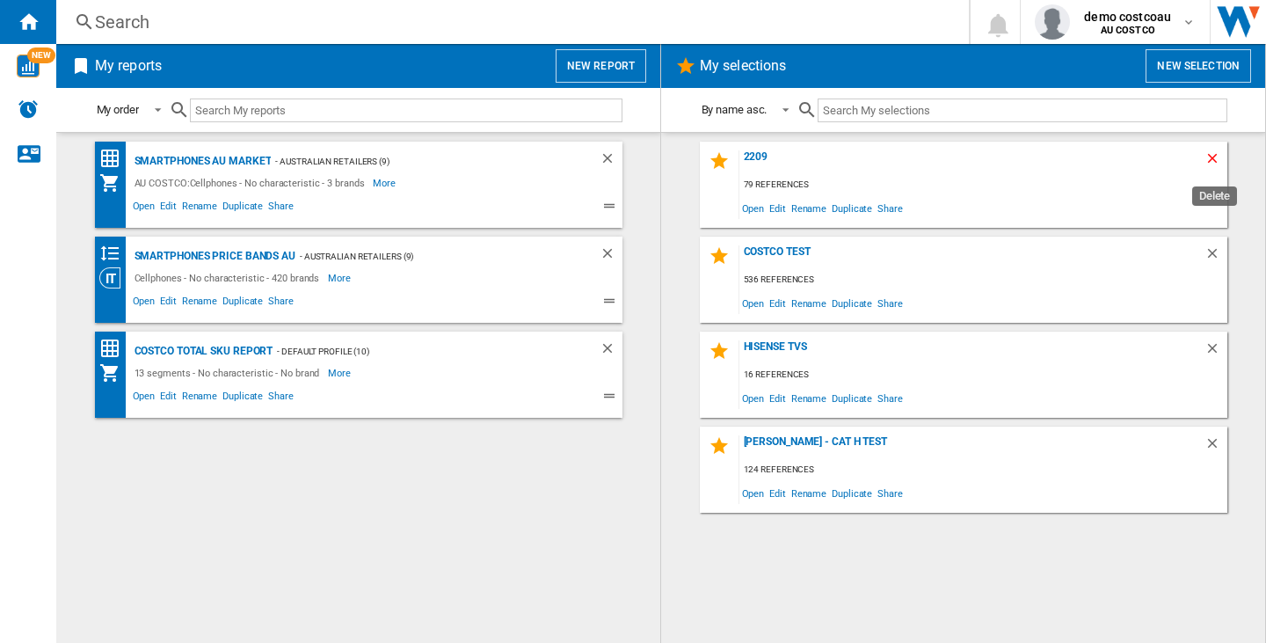
click at [1207, 164] on ng-md-icon "Delete" at bounding box center [1215, 160] width 21 height 21
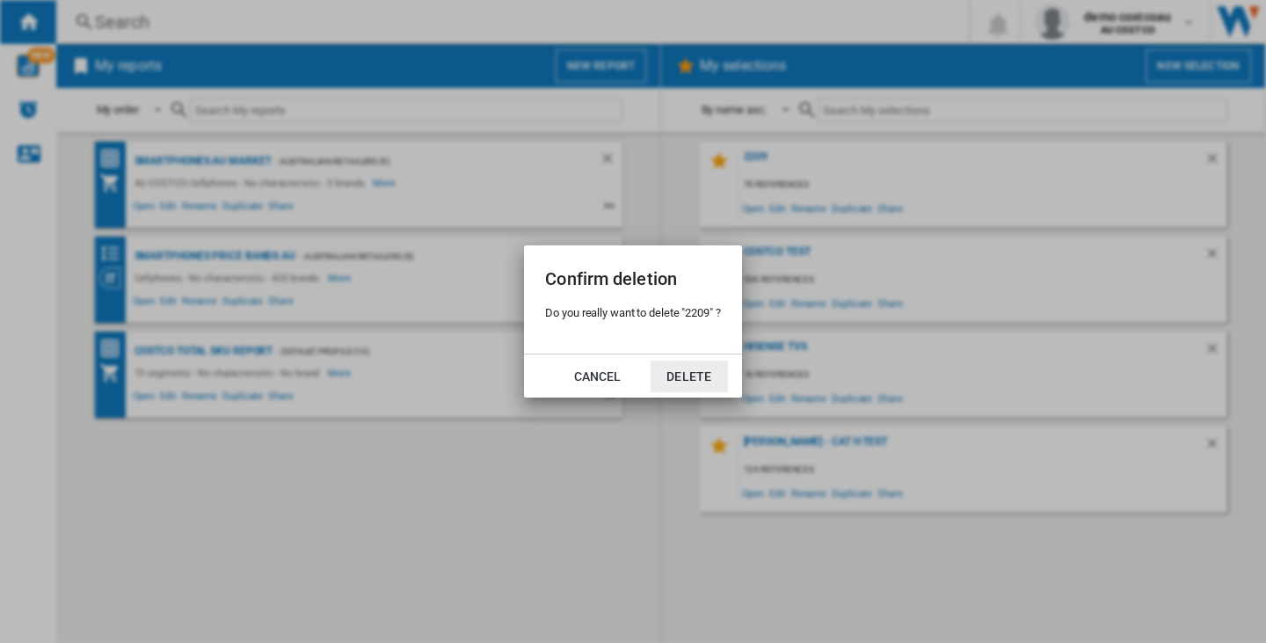
click at [681, 362] on button "Delete" at bounding box center [689, 376] width 77 height 32
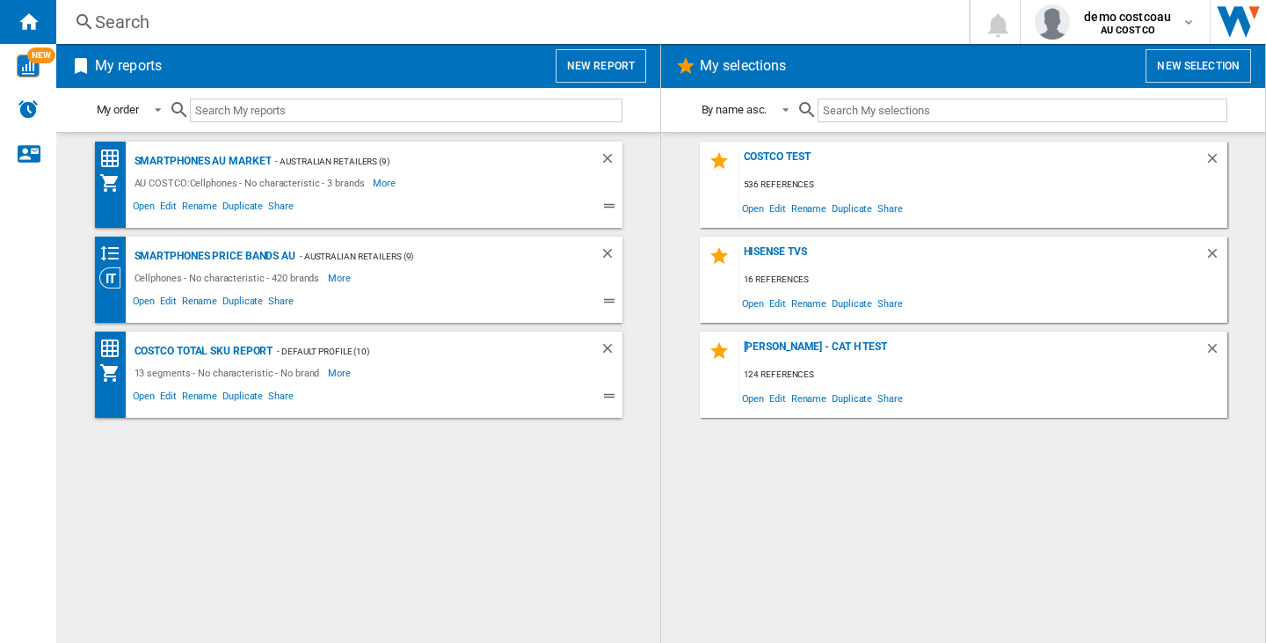
click at [1183, 59] on button "New selection" at bounding box center [1199, 65] width 106 height 33
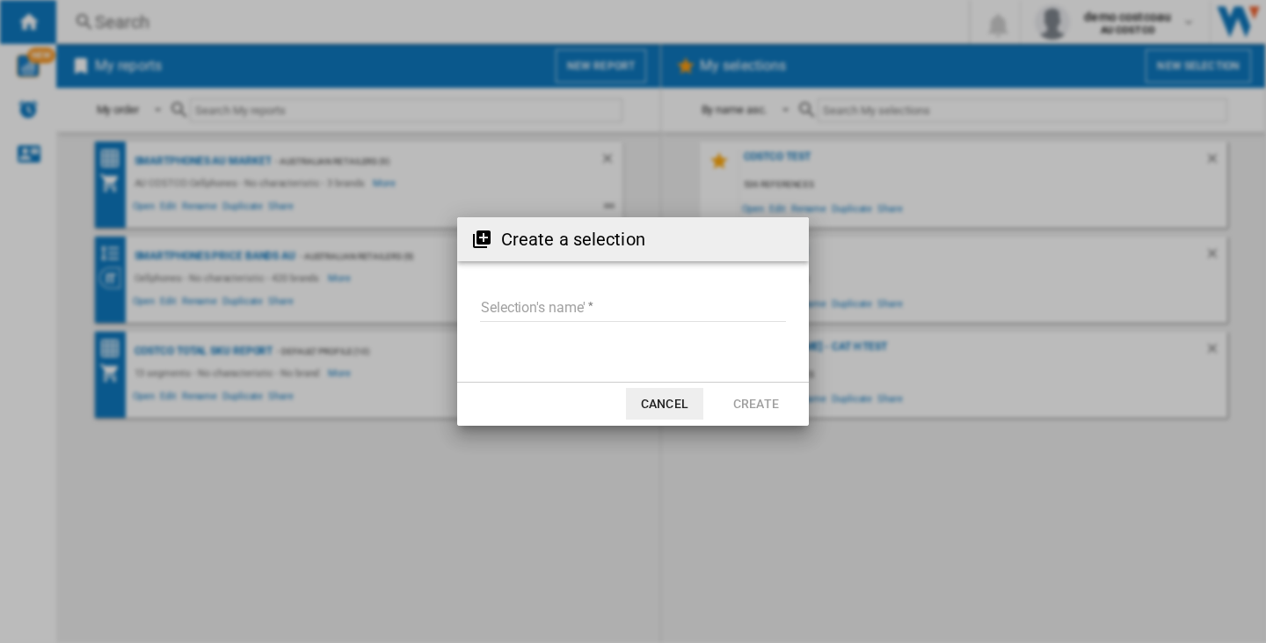
click at [600, 307] on input "Selection's name'" at bounding box center [633, 308] width 306 height 26
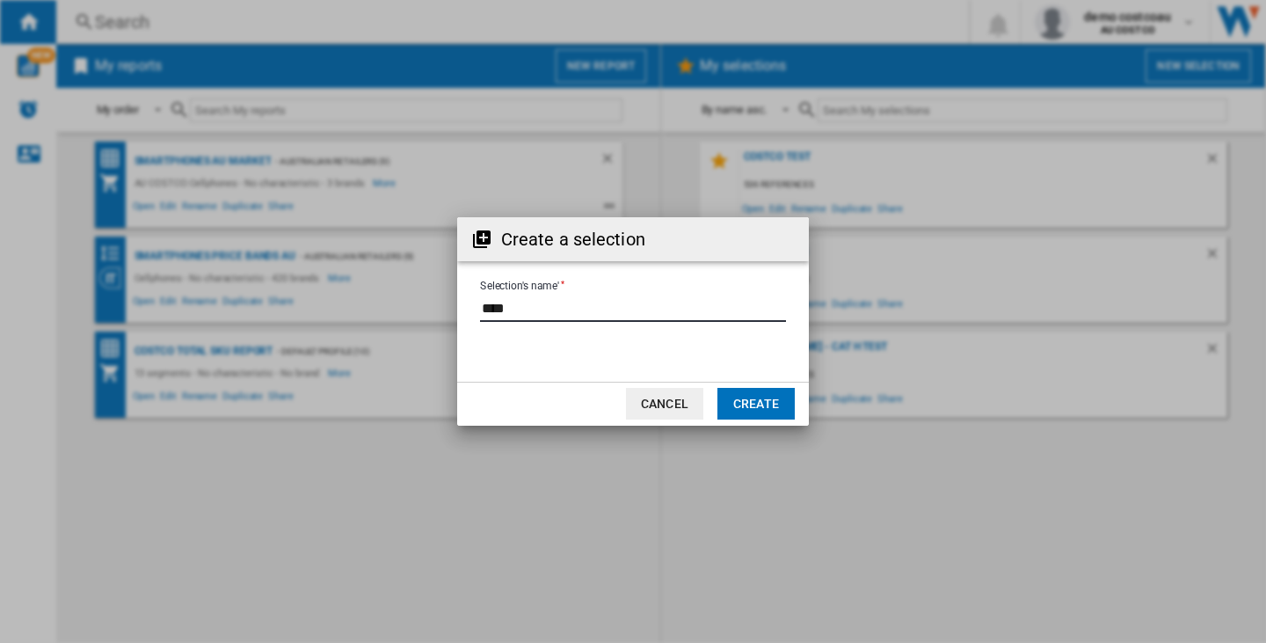
type input "****"
click at [740, 406] on button "Create" at bounding box center [755, 404] width 77 height 32
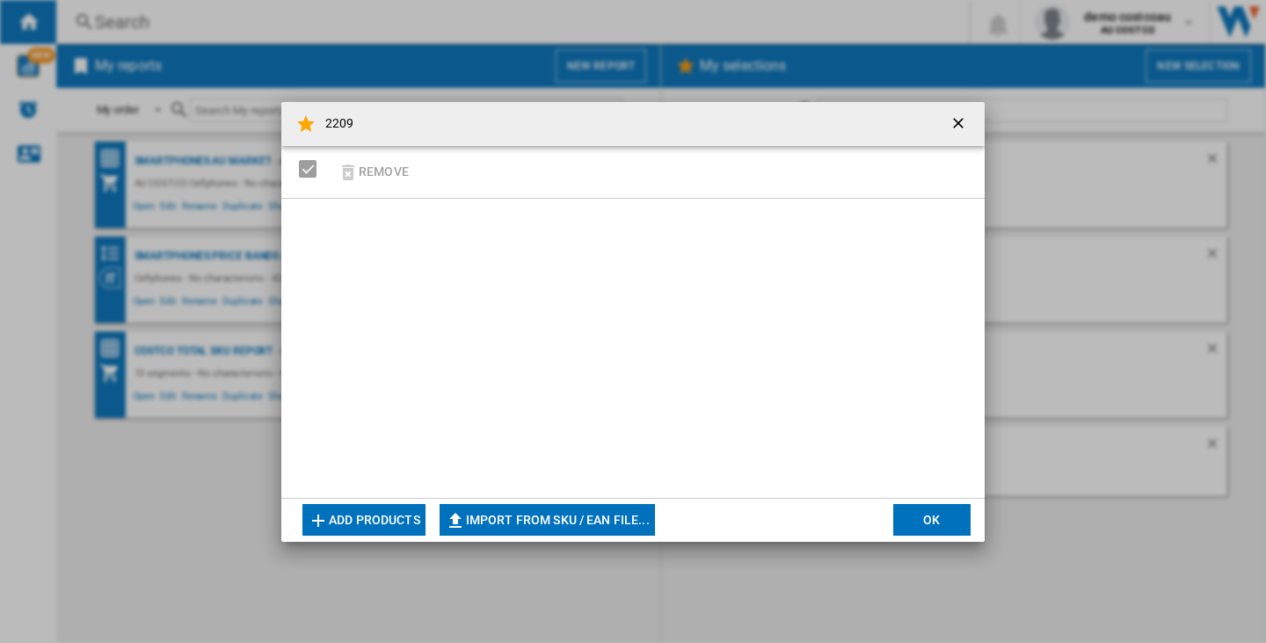
click at [636, 520] on button "Import from SKU / EAN file..." at bounding box center [547, 520] width 215 height 32
type input "**********"
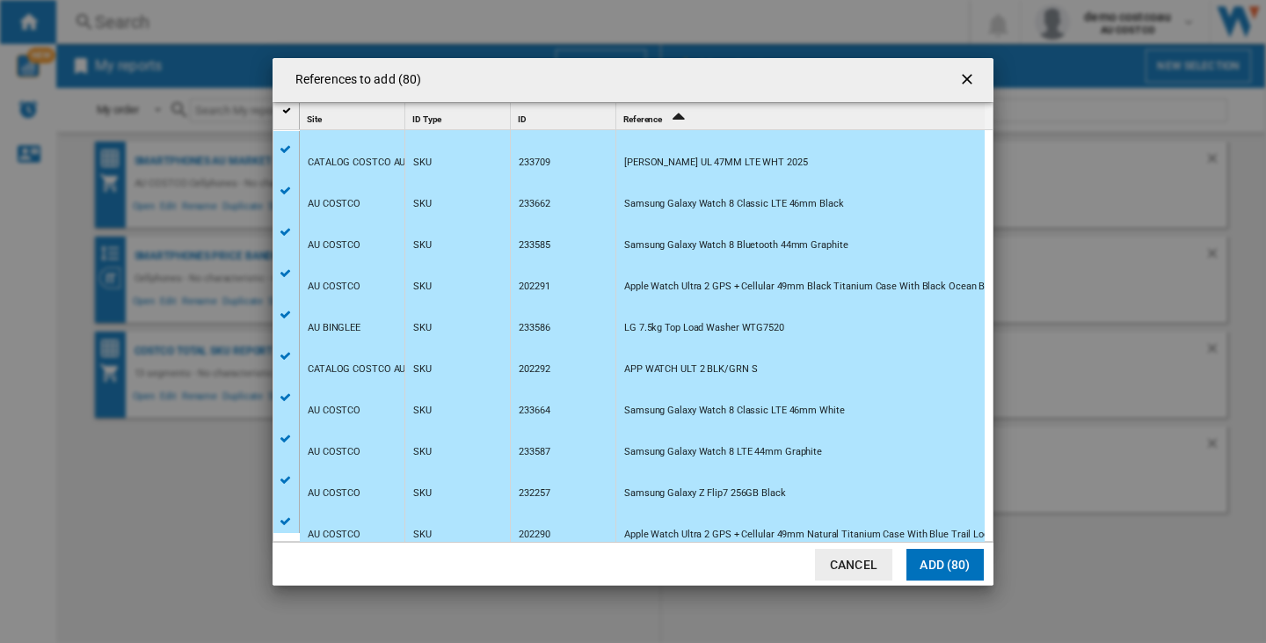
scroll to position [528, 0]
click at [947, 558] on button "Add (80)" at bounding box center [945, 565] width 77 height 32
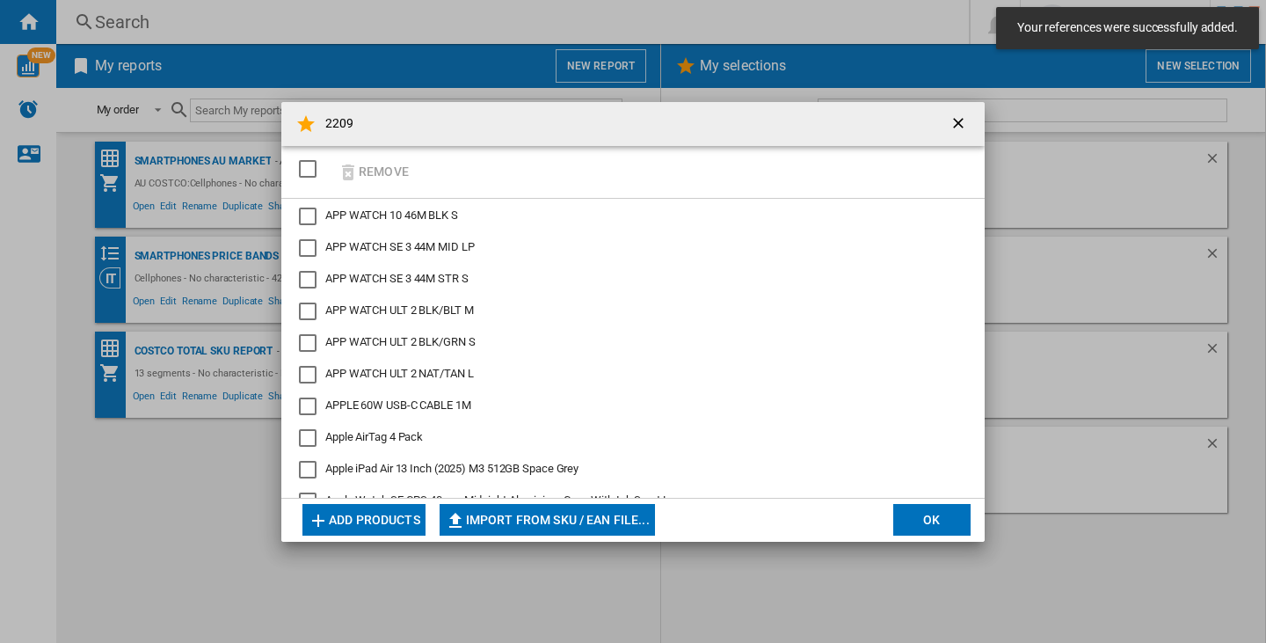
click at [951, 111] on button "2209 Remove ..." at bounding box center [960, 123] width 35 height 35
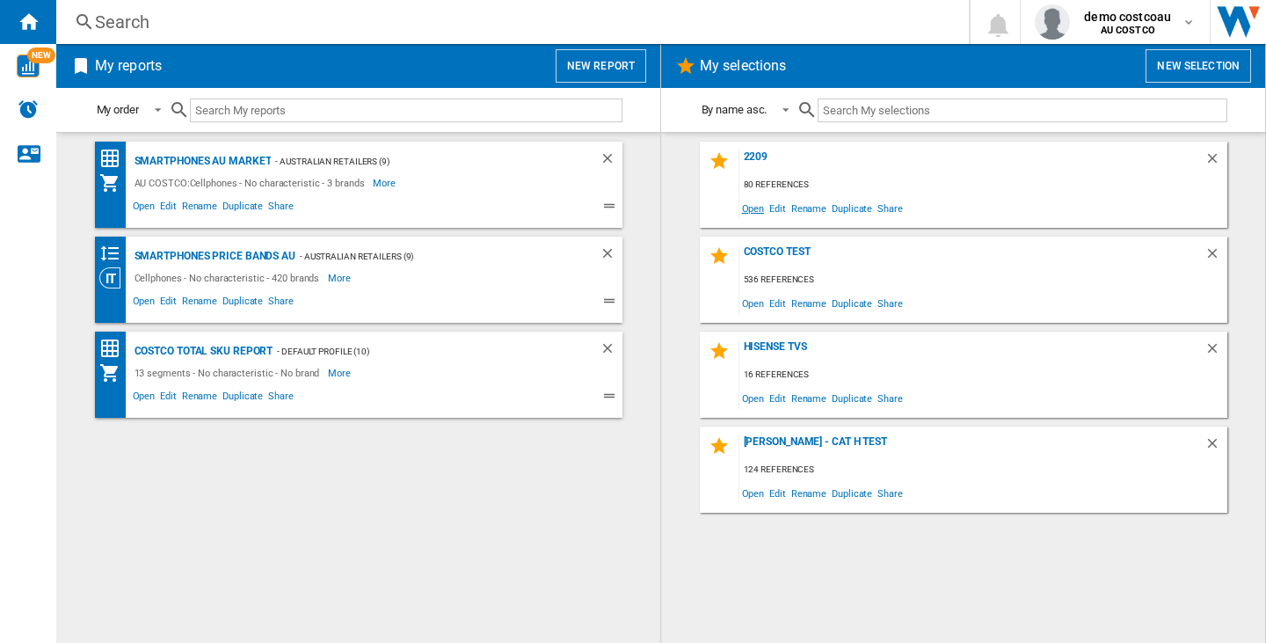
click at [740, 211] on span "Open" at bounding box center [753, 208] width 28 height 24
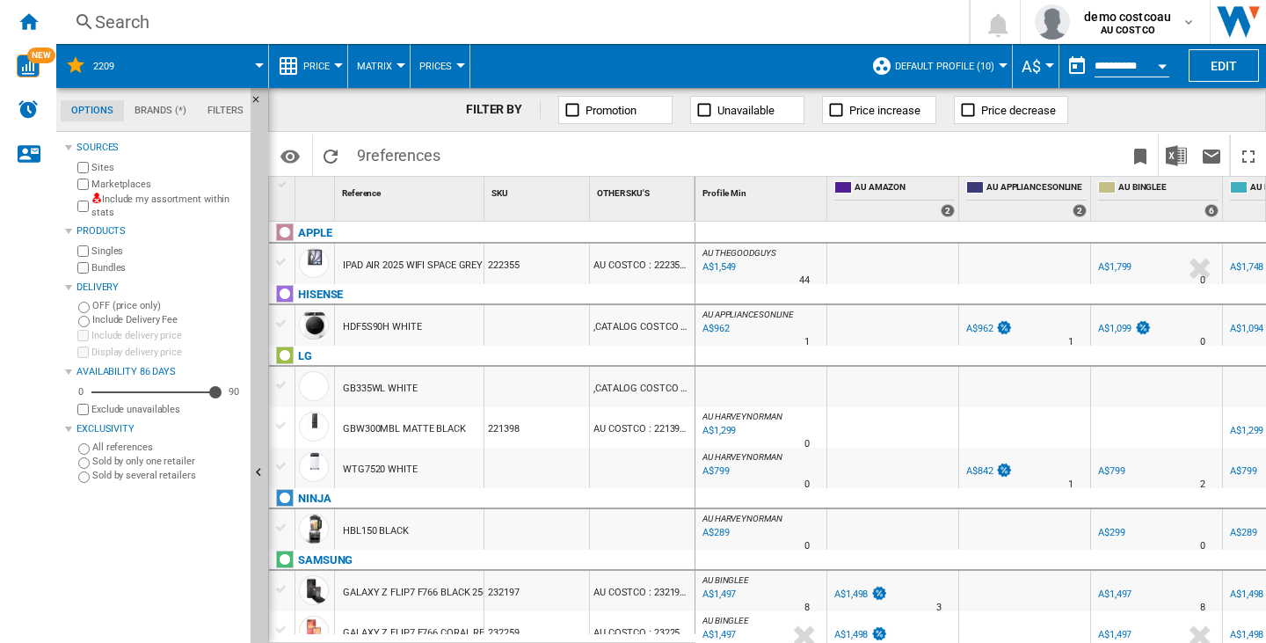
click at [946, 71] on span "Default profile (10)" at bounding box center [944, 66] width 99 height 11
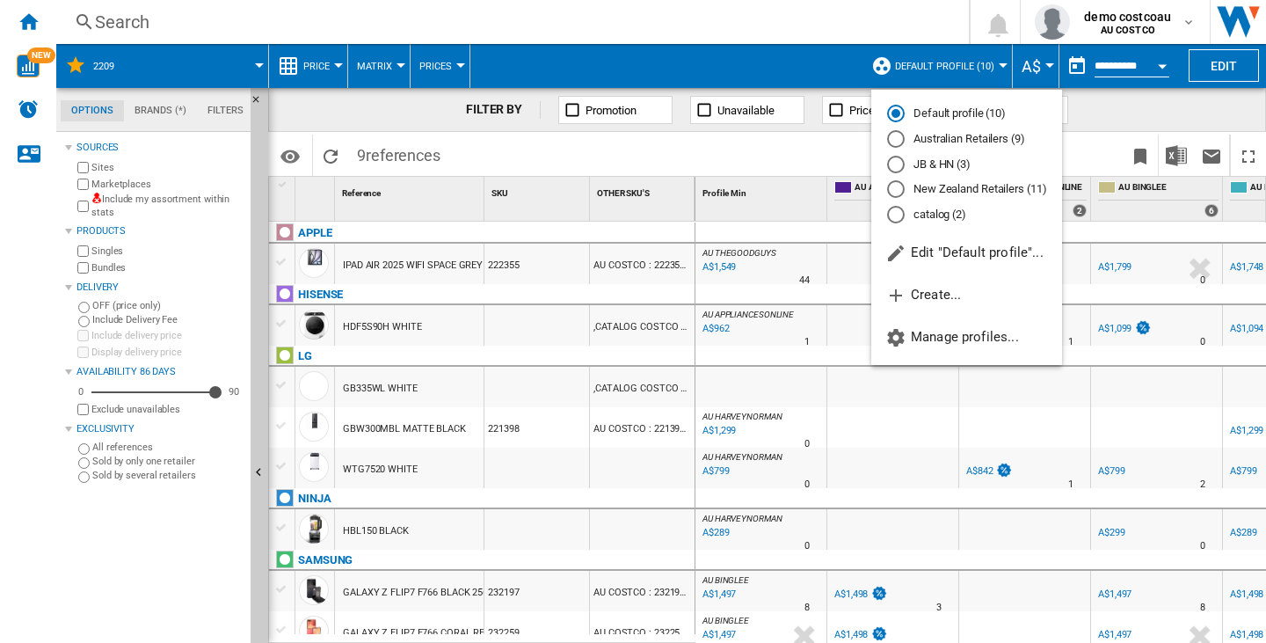
click at [942, 213] on md-radio-button "catalog (2)" at bounding box center [966, 215] width 159 height 17
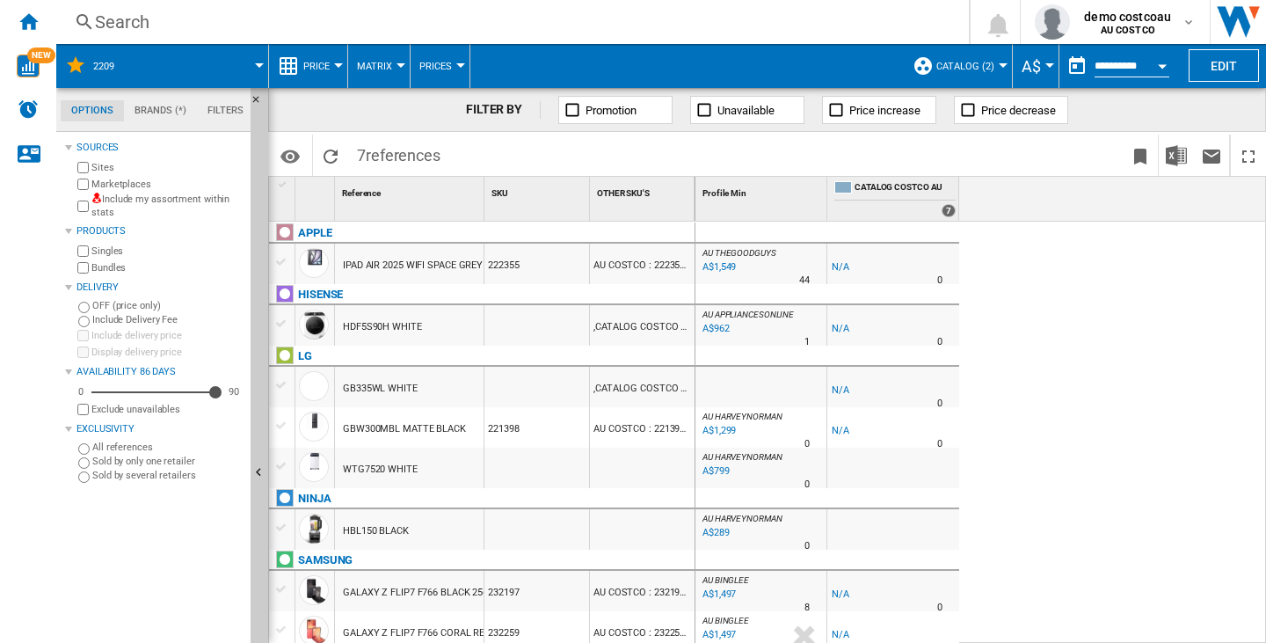
click at [93, 205] on label "Include my assortment within stats" at bounding box center [167, 206] width 152 height 27
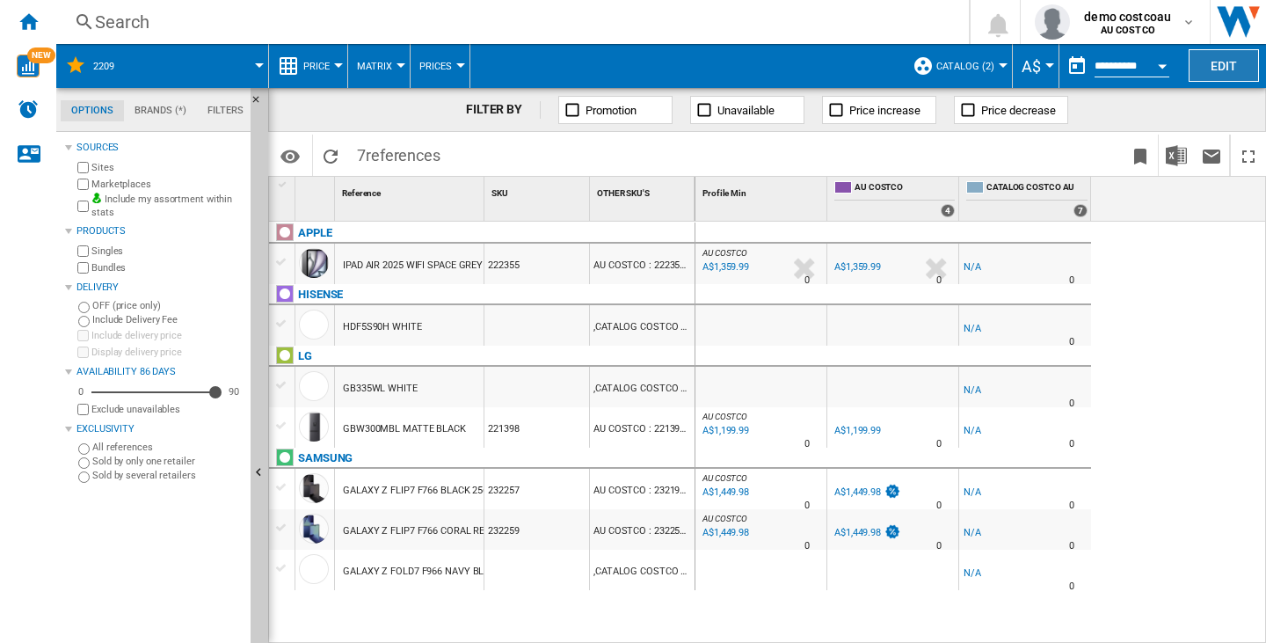
click at [1197, 59] on button "Edit" at bounding box center [1224, 65] width 70 height 33
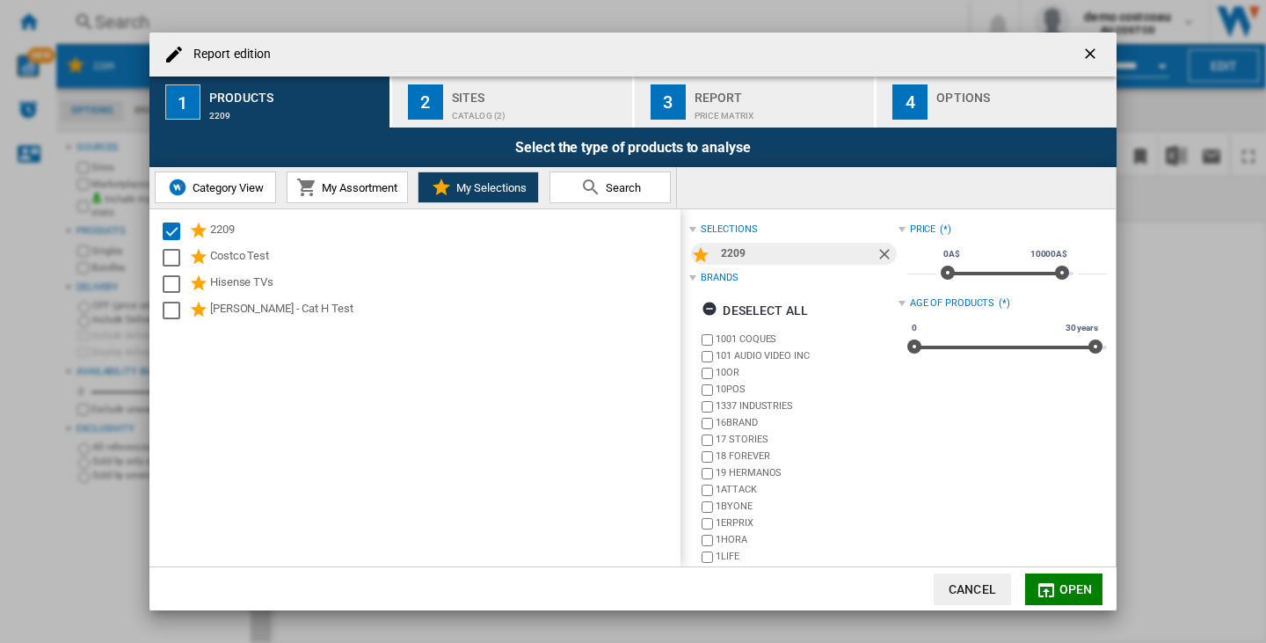
click at [1089, 59] on ng-md-icon "getI18NText('BUTTONS.CLOSE_DIALOG')" at bounding box center [1091, 55] width 21 height 21
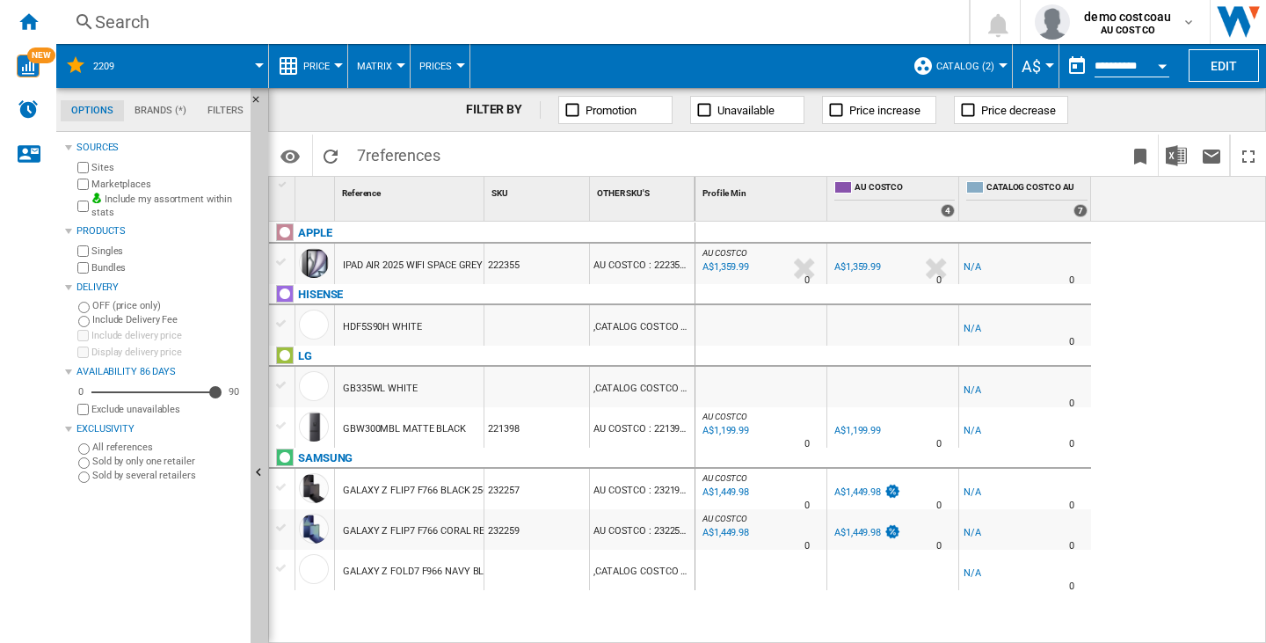
click at [793, 580] on div at bounding box center [760, 570] width 131 height 40
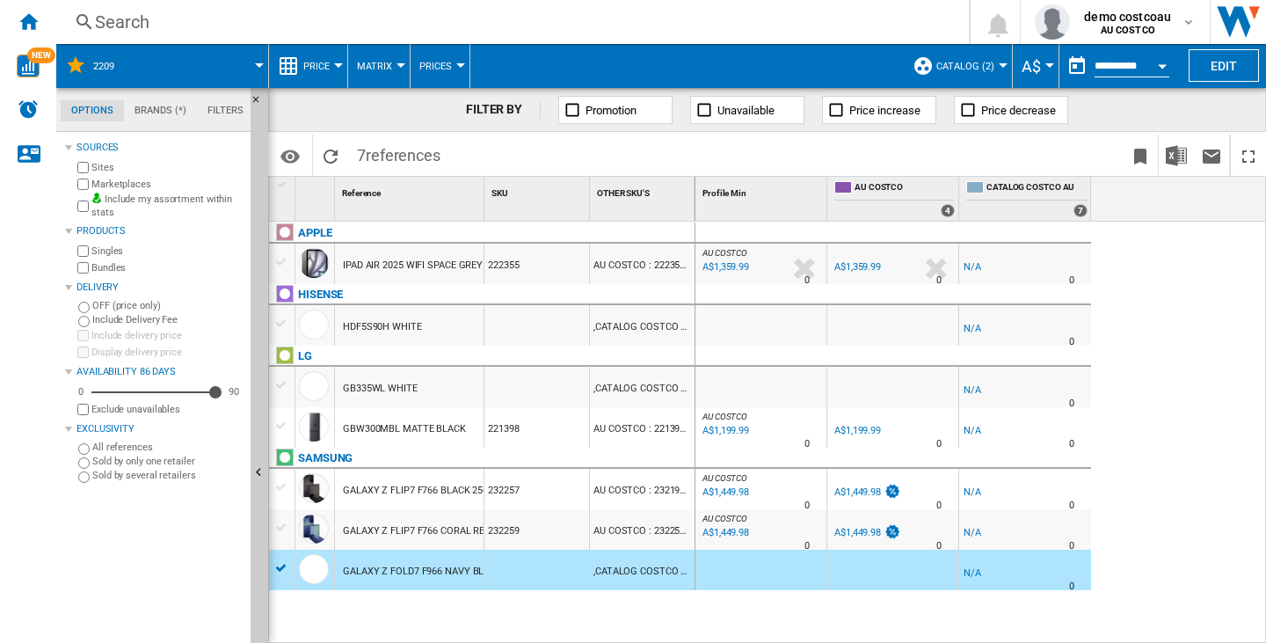
click at [793, 580] on div at bounding box center [760, 570] width 131 height 40
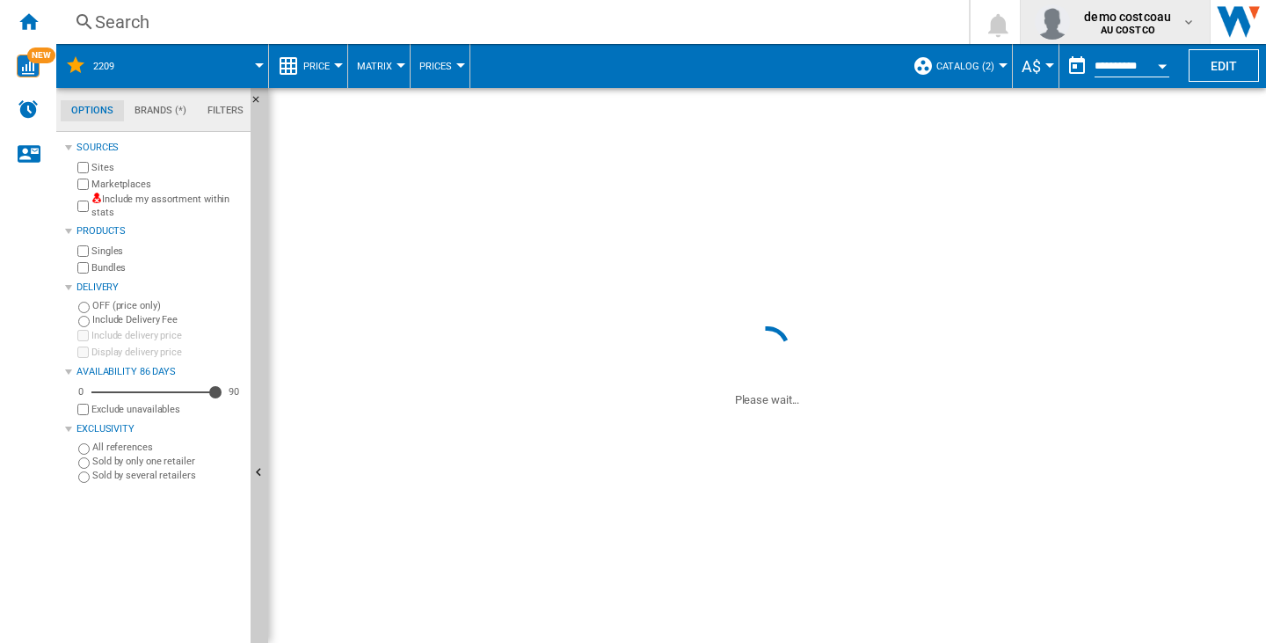
click at [1090, 24] on span "demo costcoau" at bounding box center [1127, 17] width 87 height 18
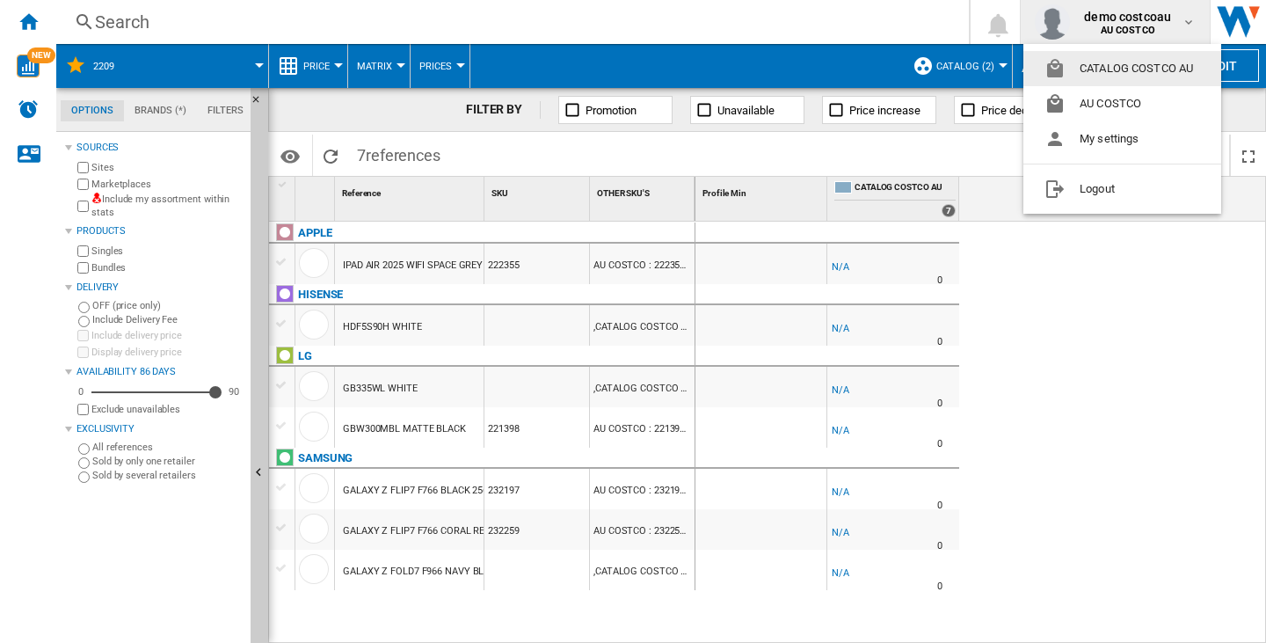
click at [1120, 56] on button "CATALOG COSTCO AU" at bounding box center [1122, 68] width 198 height 35
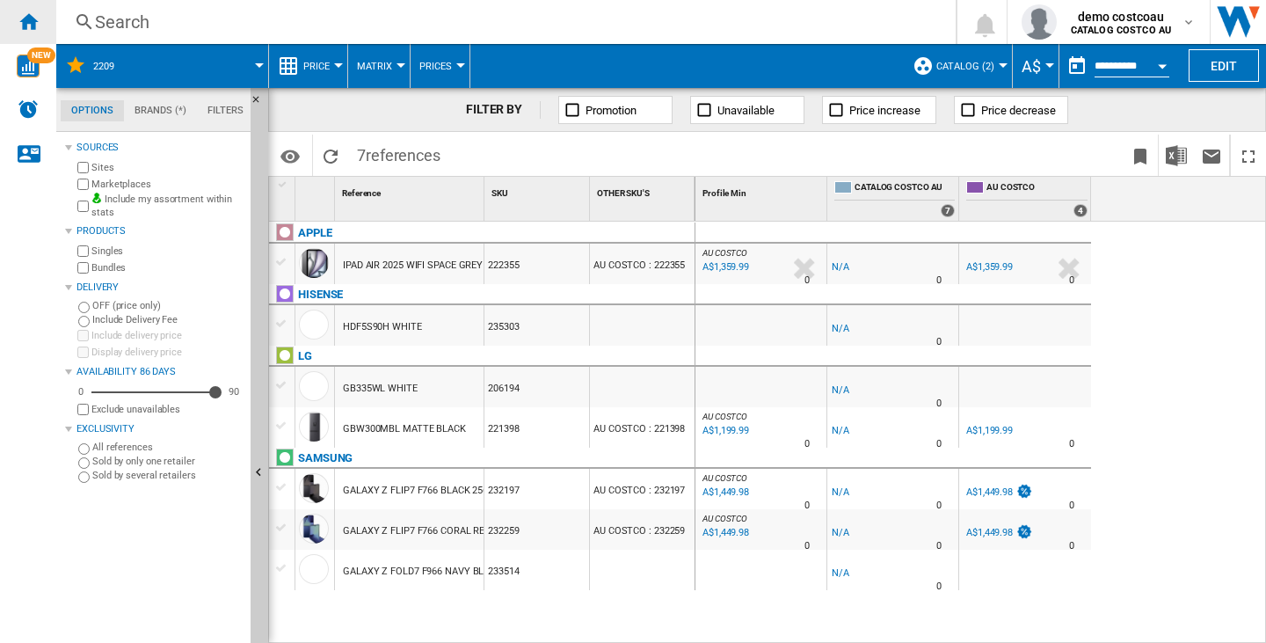
click at [25, 31] on ng-md-icon "Home" at bounding box center [28, 21] width 21 height 21
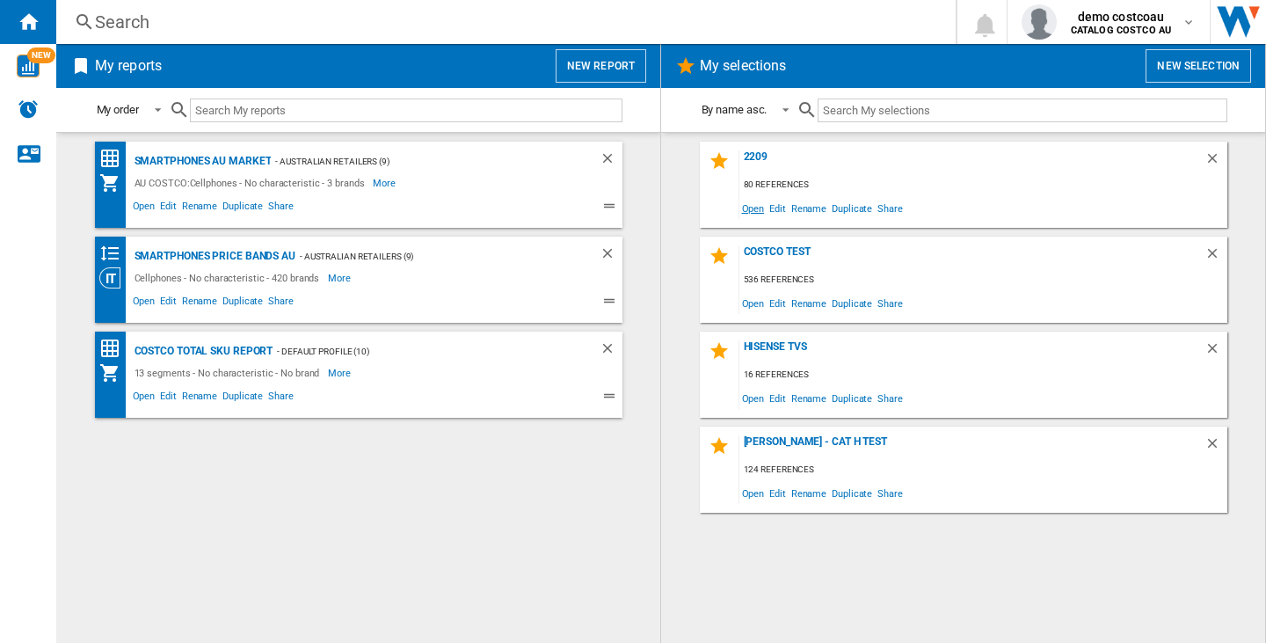
click at [755, 208] on span "Open" at bounding box center [753, 208] width 28 height 24
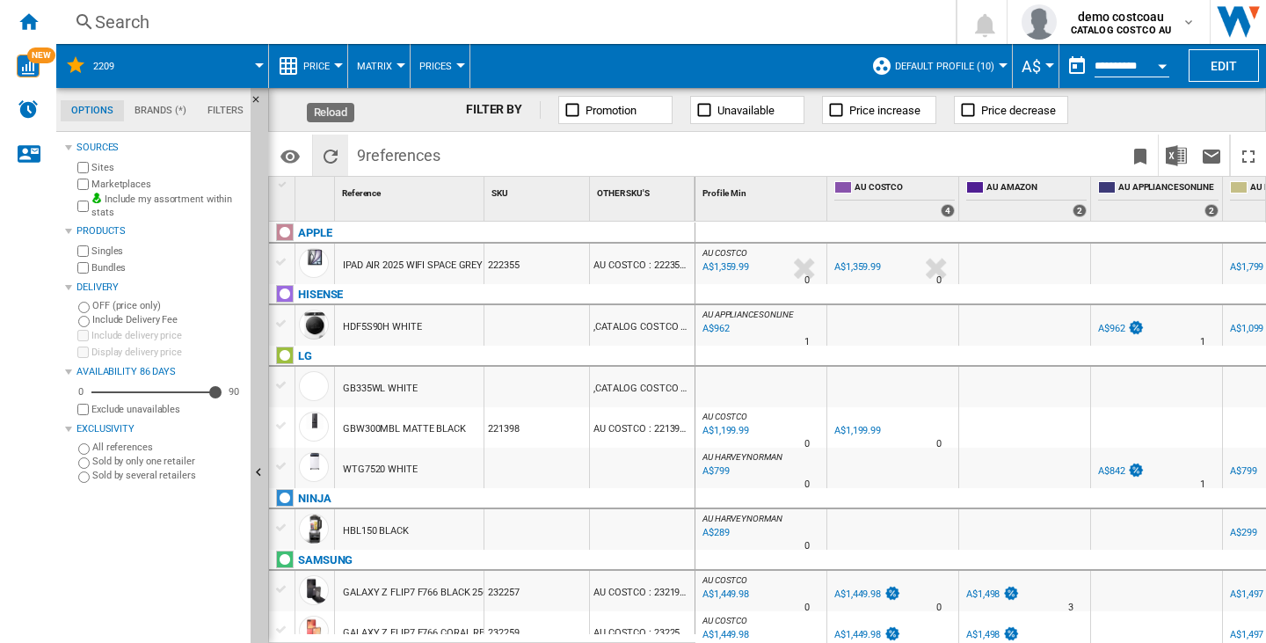
click at [331, 142] on button "Reload" at bounding box center [330, 155] width 35 height 41
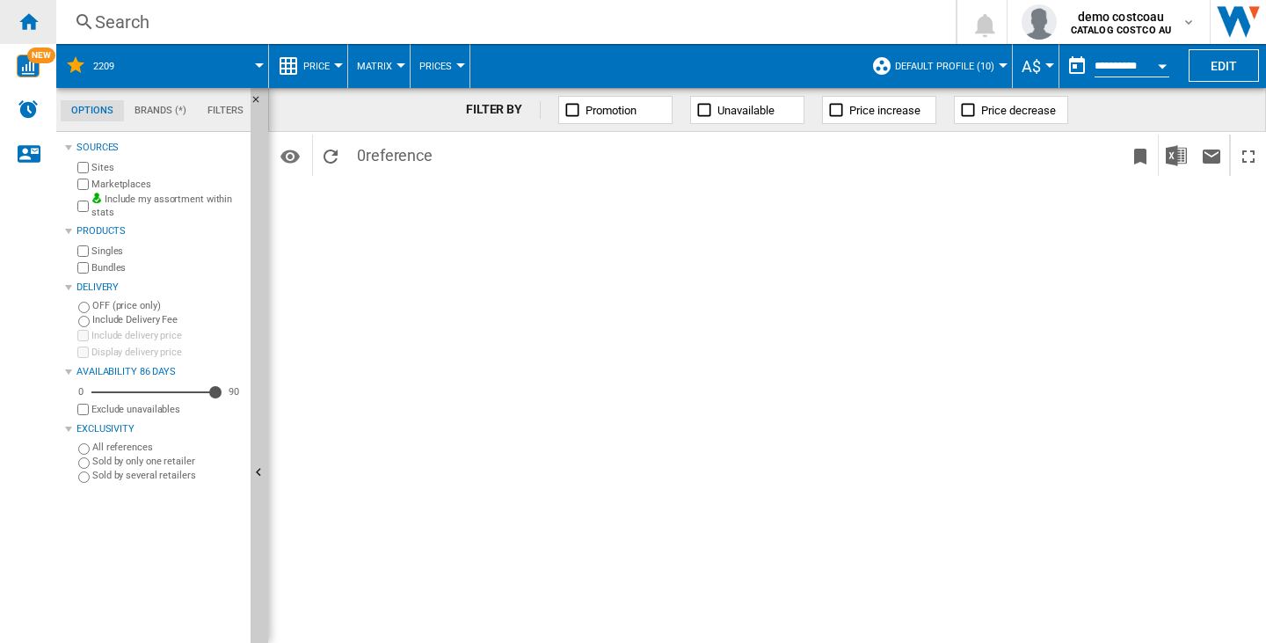
click at [44, 29] on div "Home" at bounding box center [28, 22] width 56 height 44
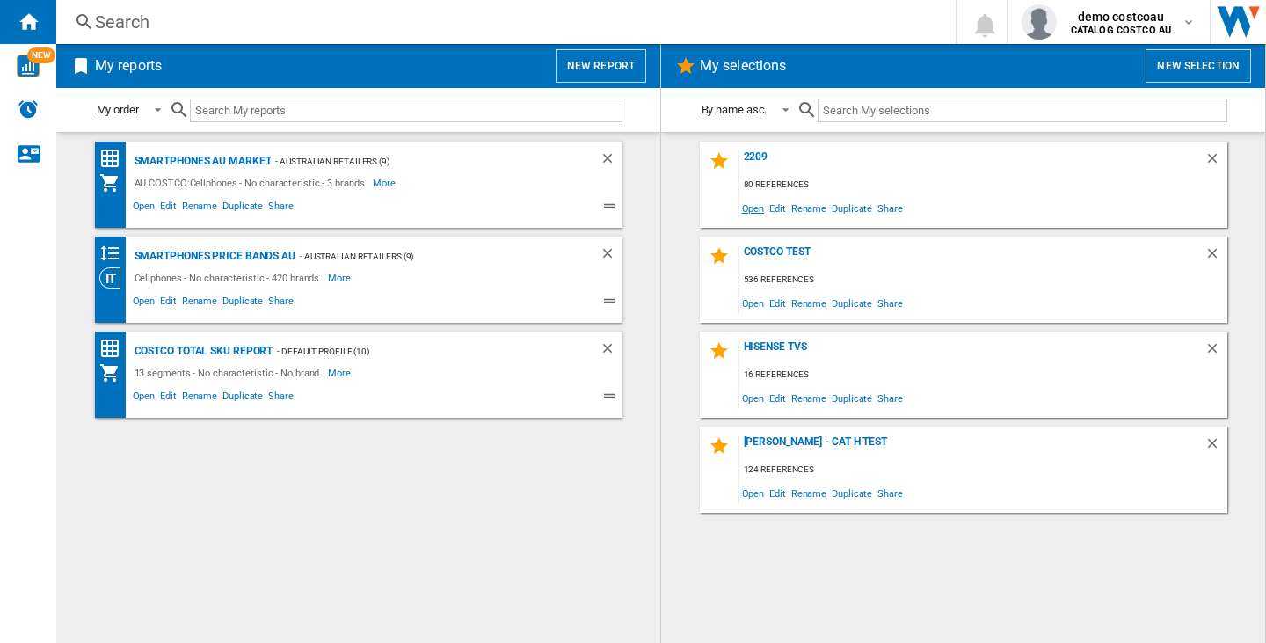
click at [754, 209] on span "Open" at bounding box center [753, 208] width 28 height 24
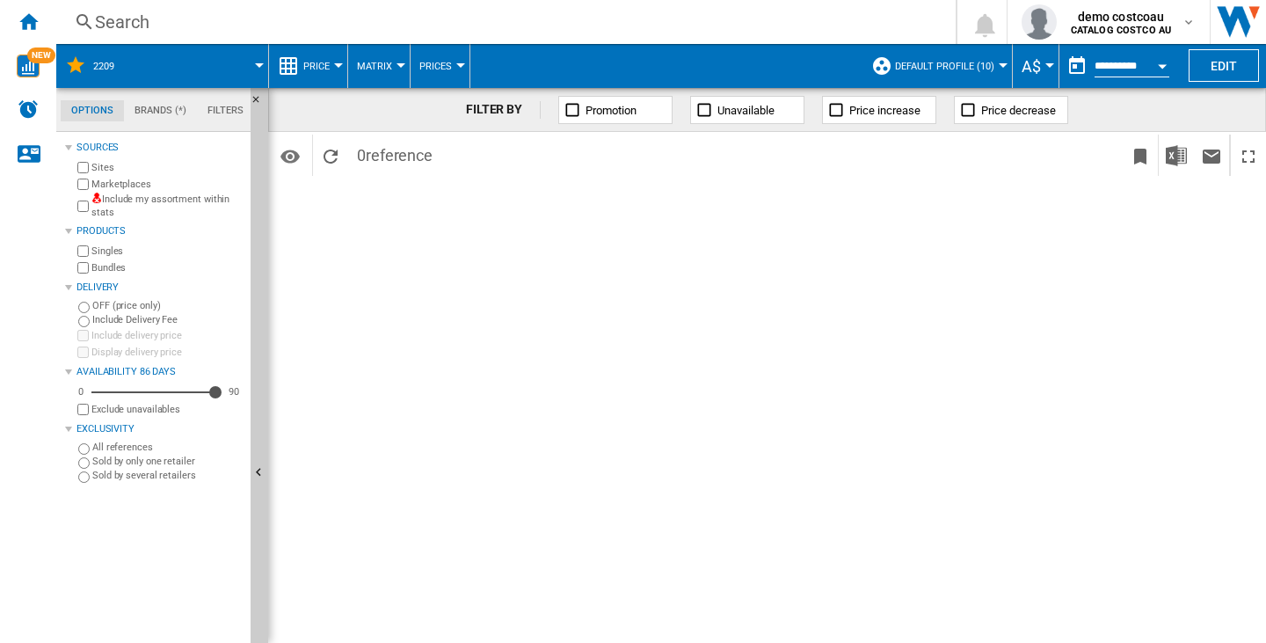
click at [89, 204] on div "Include my assortment within stats" at bounding box center [159, 206] width 170 height 27
click at [1204, 62] on button "Edit" at bounding box center [1224, 65] width 70 height 33
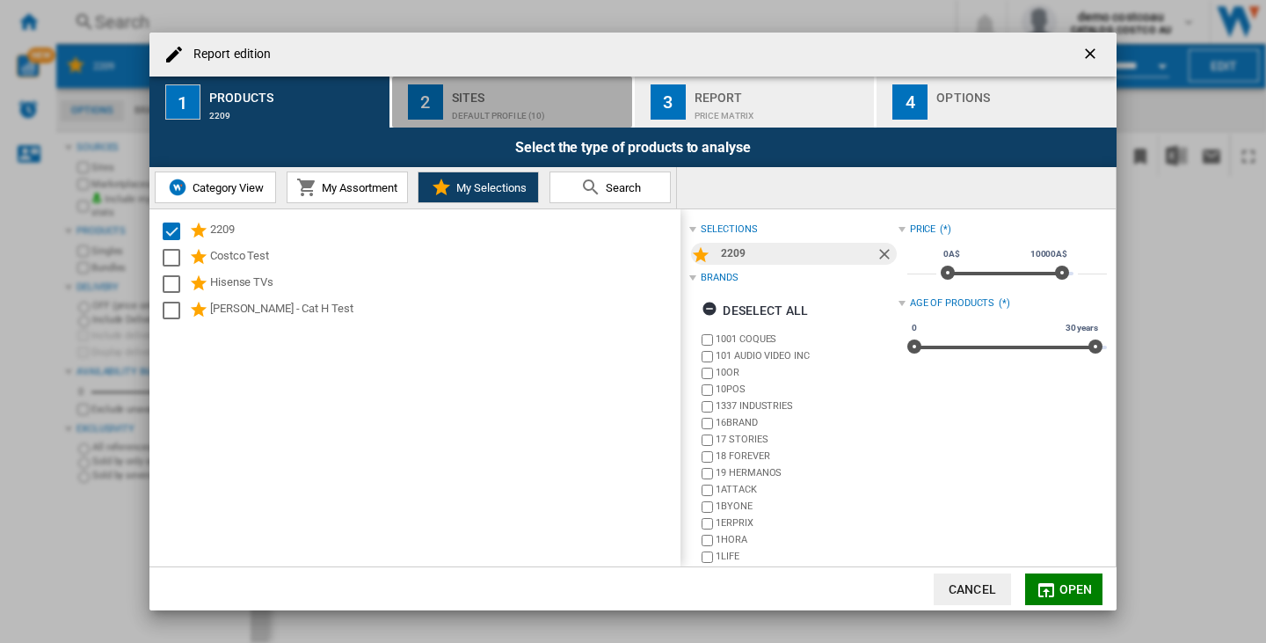
click at [572, 102] on div "Default profile (10)" at bounding box center [538, 111] width 173 height 18
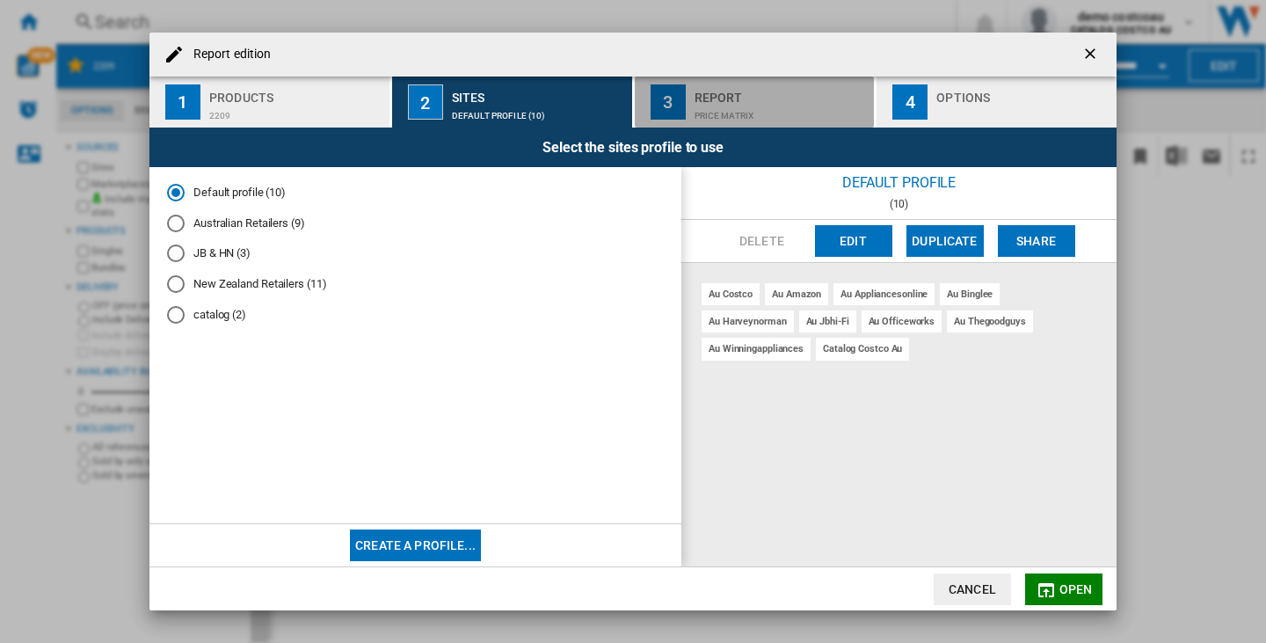
click at [693, 106] on button "3 Report Price Matrix" at bounding box center [756, 101] width 242 height 51
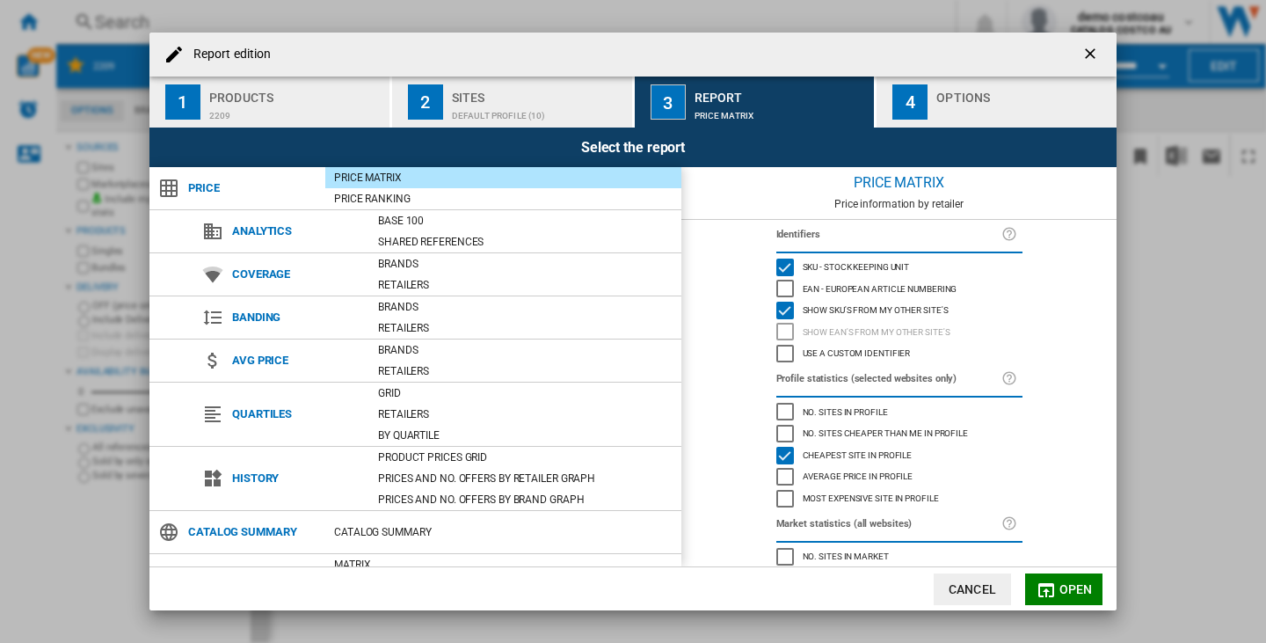
click at [961, 106] on div "Report edition ..." at bounding box center [1022, 111] width 173 height 18
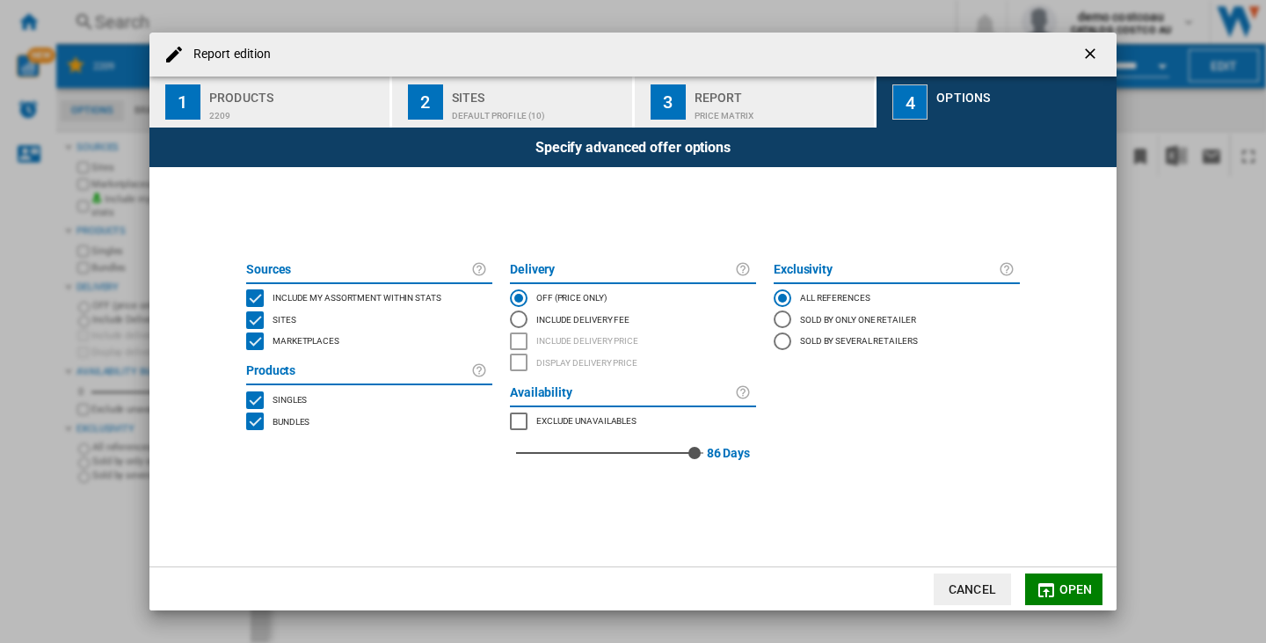
click at [1096, 58] on ng-md-icon "getI18NText('BUTTONS.CLOSE_DIALOG')" at bounding box center [1091, 55] width 21 height 21
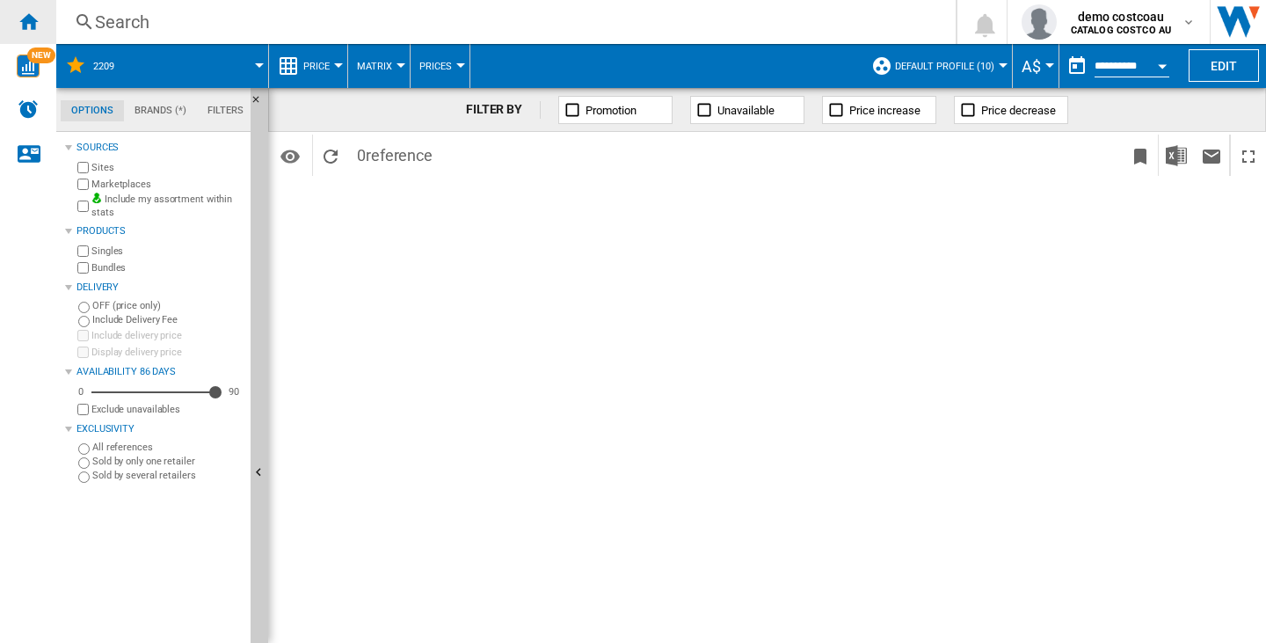
click at [18, 24] on ng-md-icon "Home" at bounding box center [28, 21] width 21 height 21
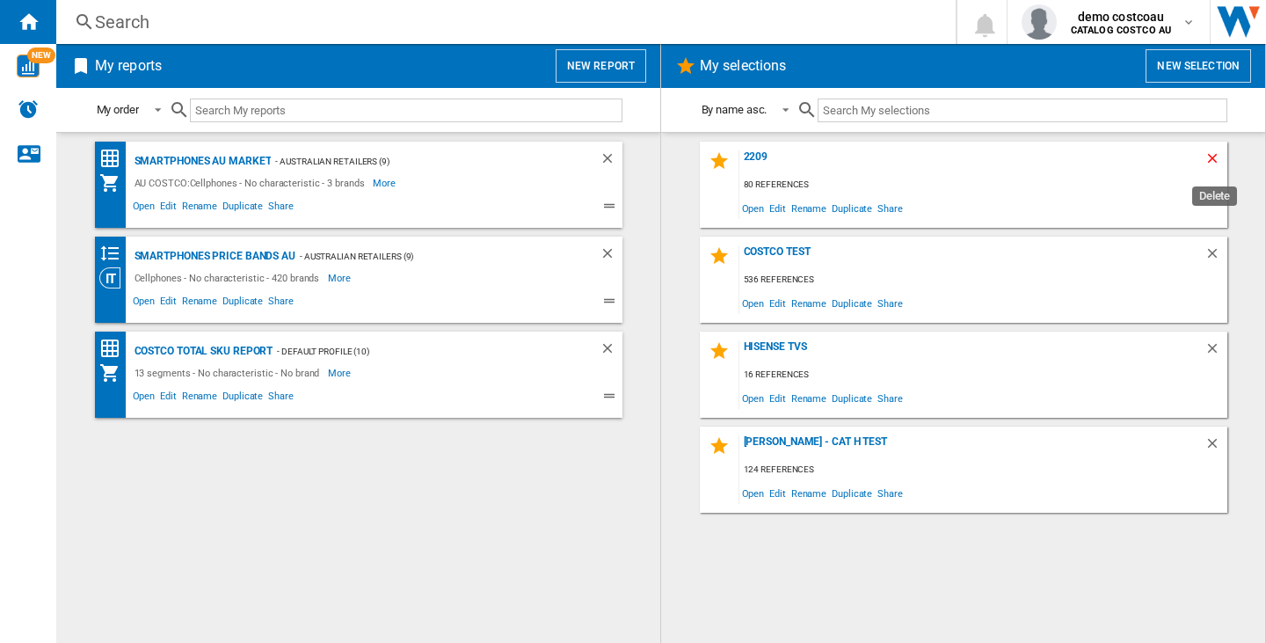
click at [1212, 153] on ng-md-icon "Delete" at bounding box center [1215, 160] width 21 height 21
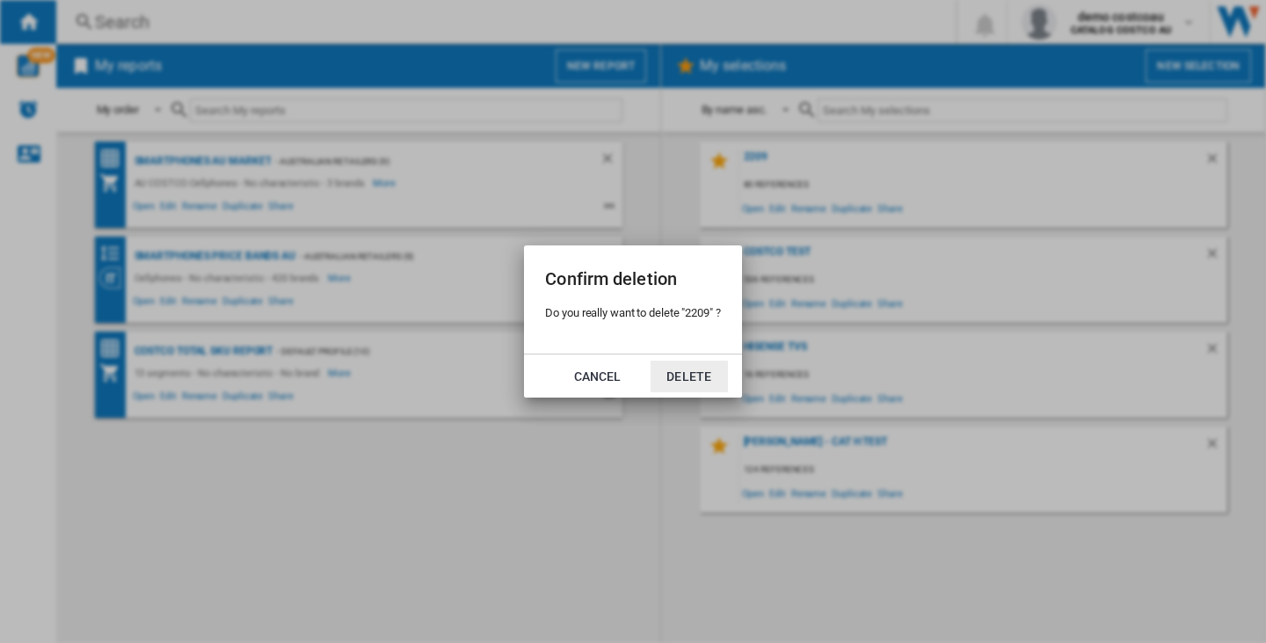
click at [700, 367] on button "Delete" at bounding box center [689, 376] width 77 height 32
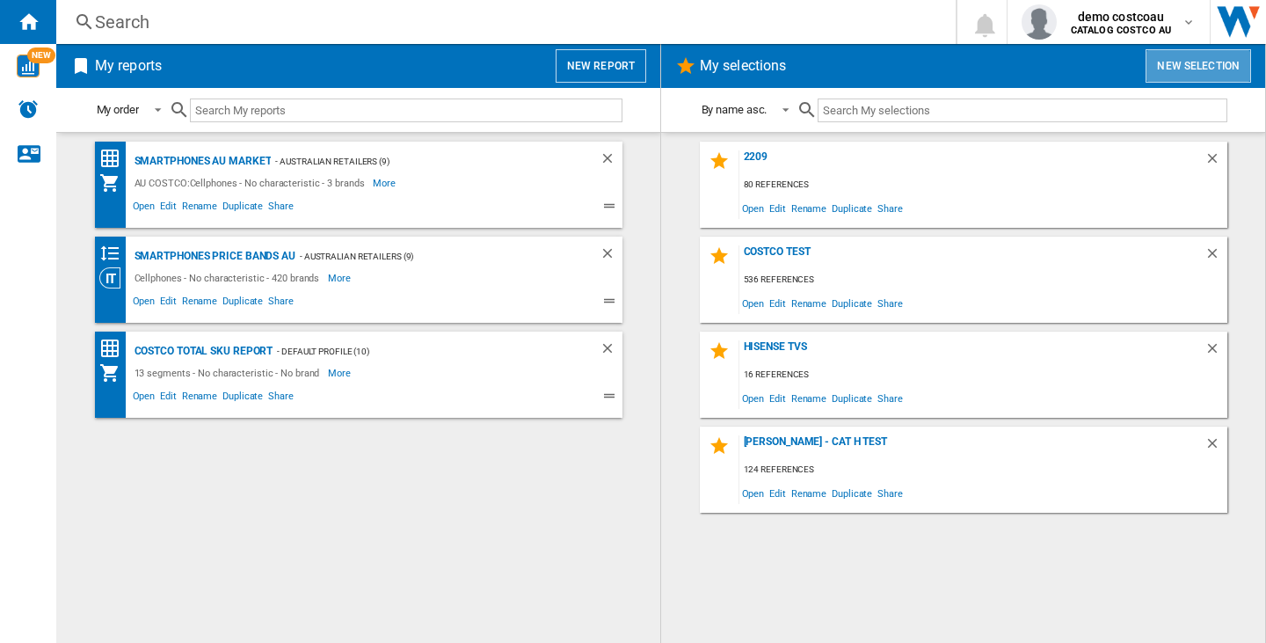
click at [1191, 67] on button "New selection" at bounding box center [1199, 65] width 106 height 33
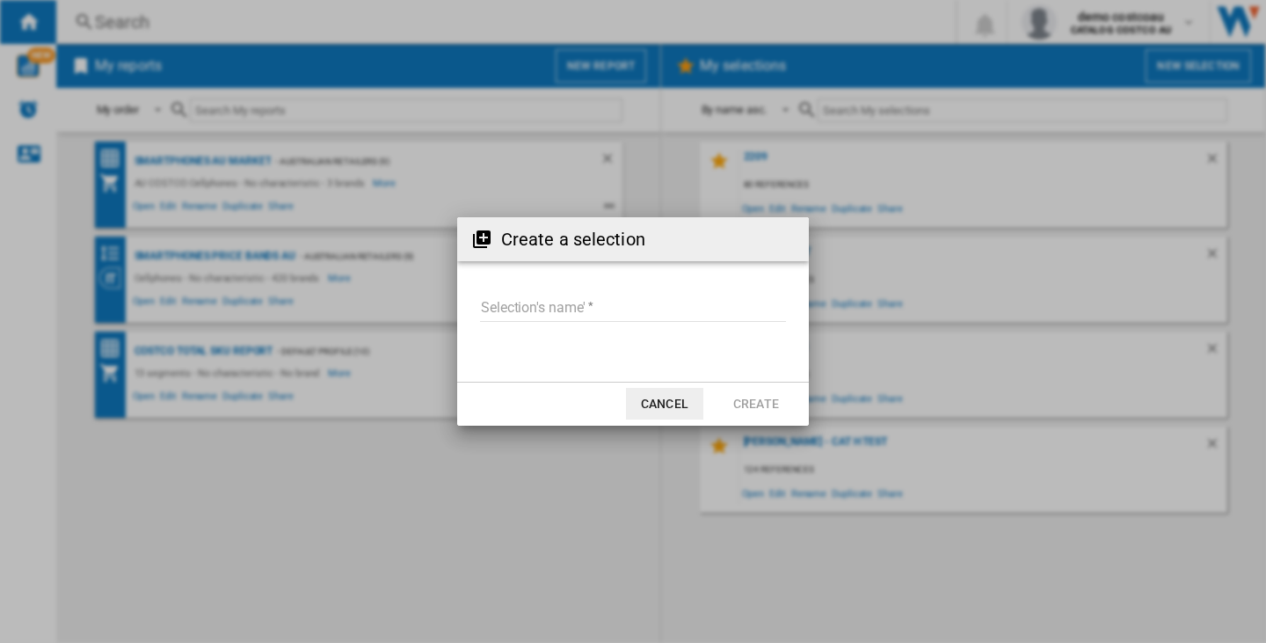
click at [630, 301] on input "Selection's name'" at bounding box center [633, 308] width 306 height 26
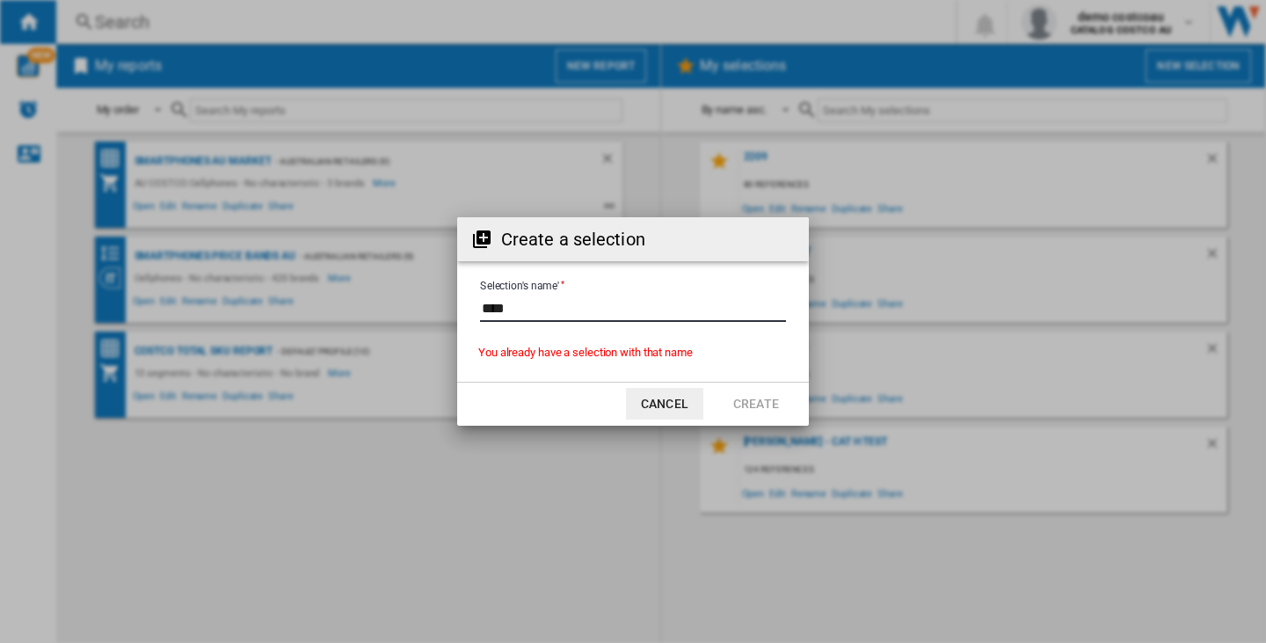
type input "****"
click at [660, 390] on md-dialog-actions "Cancel Create" at bounding box center [633, 404] width 352 height 44
drag, startPoint x: 669, startPoint y: 402, endPoint x: 681, endPoint y: 403, distance: 12.3
click at [670, 403] on button "Cancel" at bounding box center [664, 404] width 77 height 32
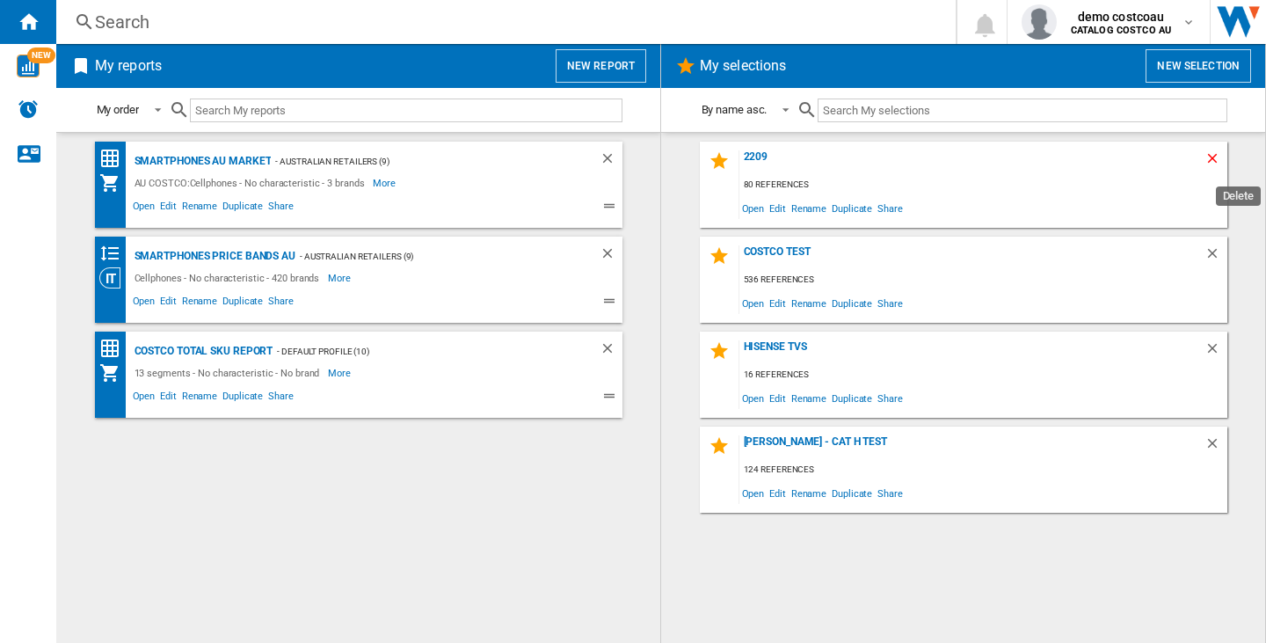
click at [1218, 154] on ng-md-icon "Delete" at bounding box center [1215, 160] width 21 height 21
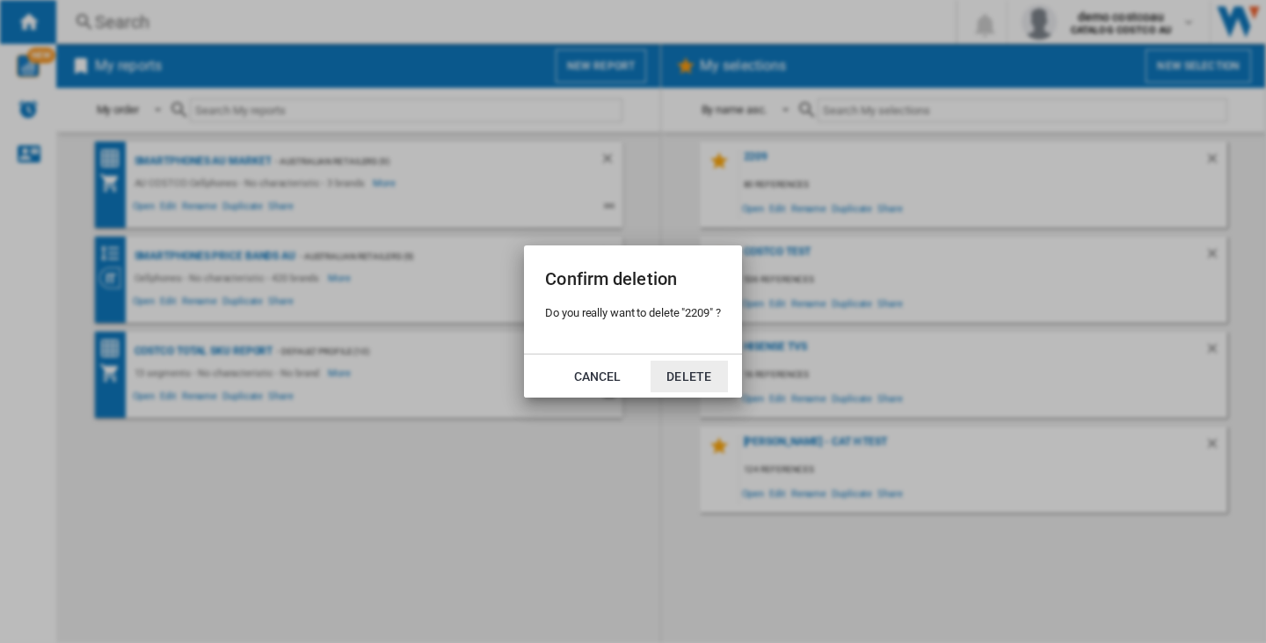
click at [699, 372] on button "Delete" at bounding box center [689, 376] width 77 height 32
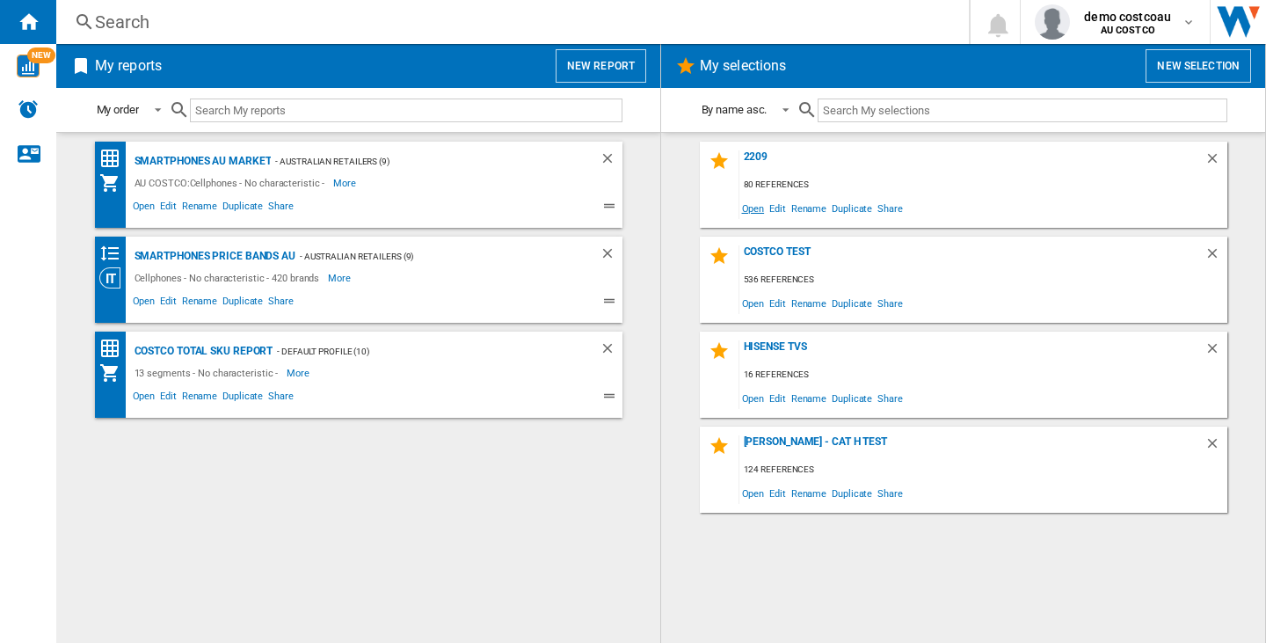
click at [748, 209] on span "Open" at bounding box center [753, 208] width 28 height 24
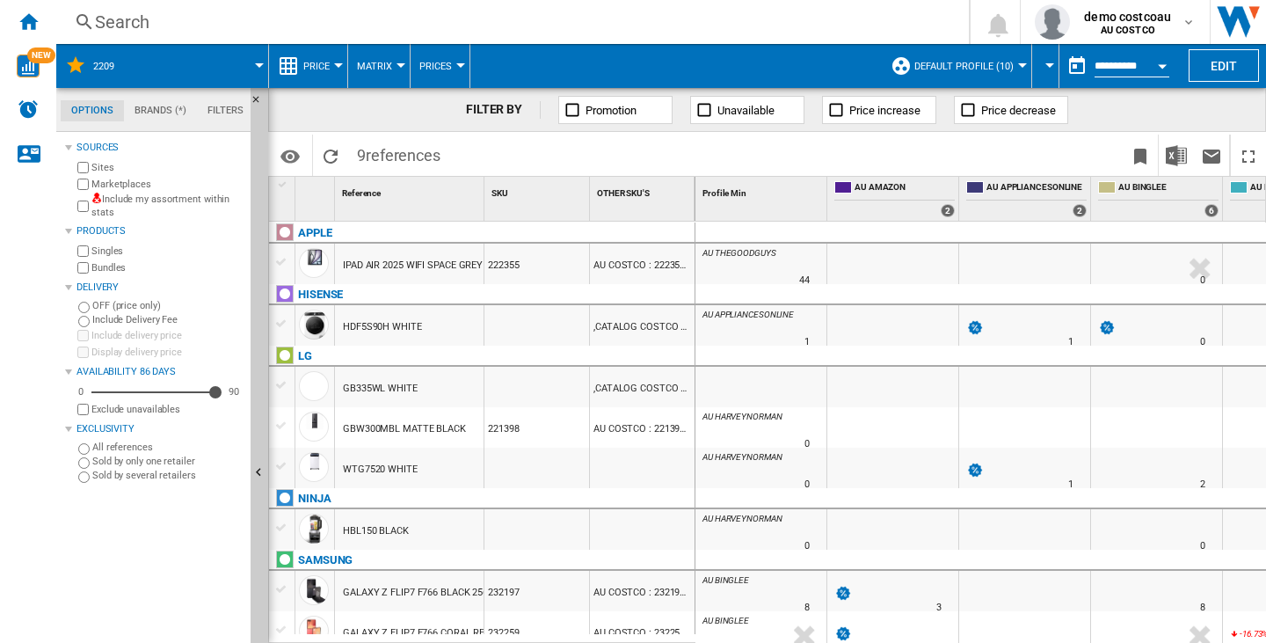
click at [76, 209] on div "Include my assortment within stats" at bounding box center [159, 206] width 170 height 27
click at [960, 69] on span "Default profile (10)" at bounding box center [963, 66] width 99 height 11
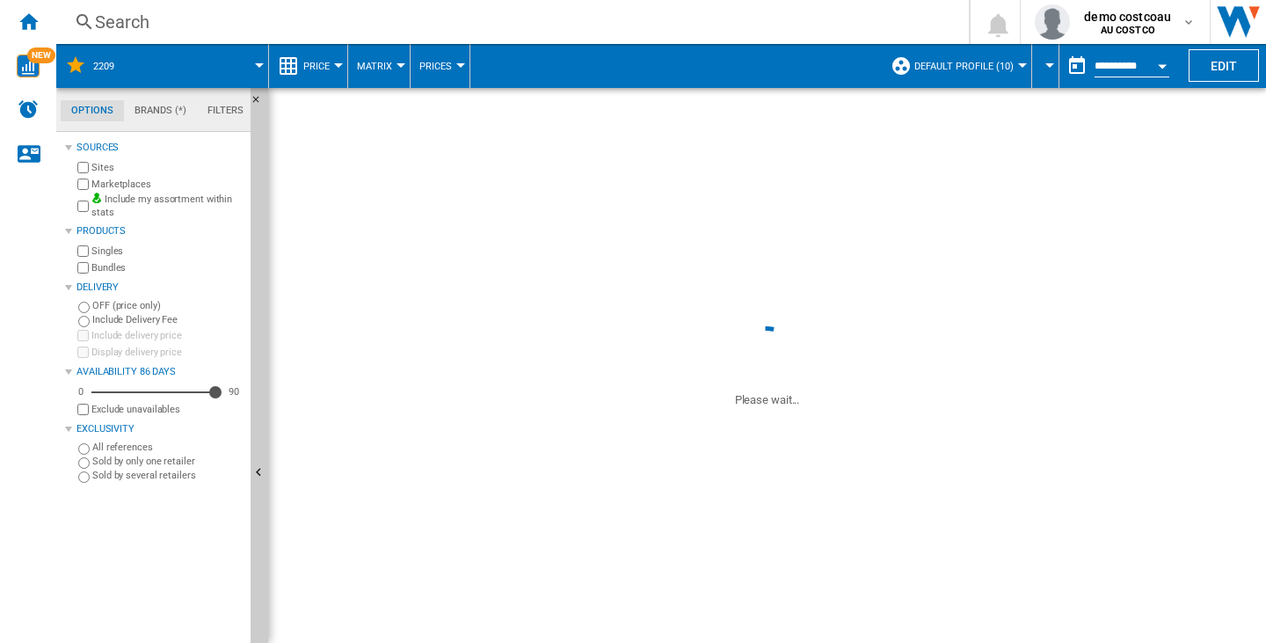
click at [968, 165] on span at bounding box center [954, 155] width 337 height 41
click at [952, 67] on span "Default profile (10)" at bounding box center [963, 66] width 99 height 11
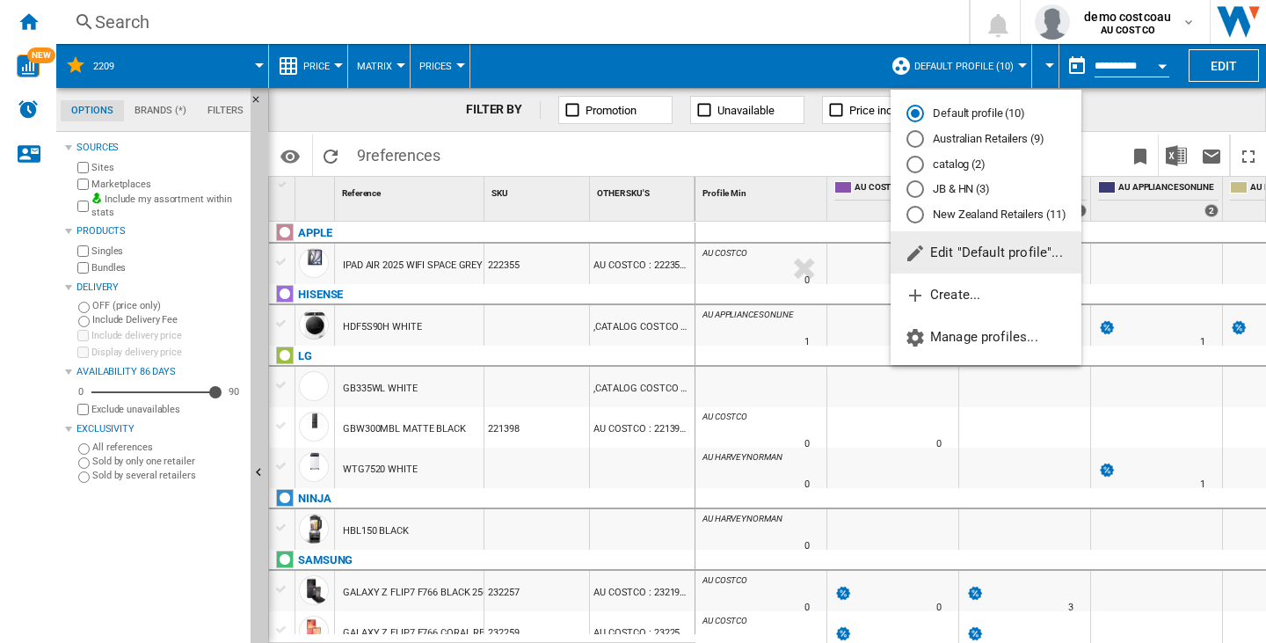
click at [980, 169] on md-radio-button "catalog (2)" at bounding box center [986, 164] width 159 height 17
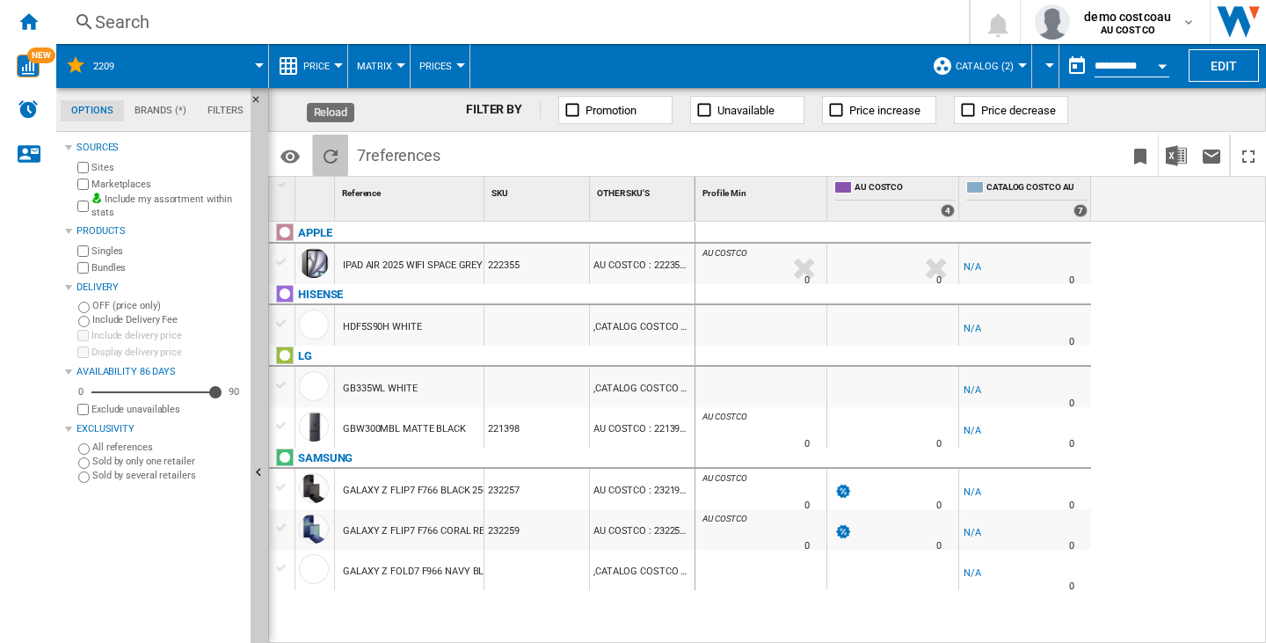
click at [322, 156] on ng-md-icon "Reload" at bounding box center [330, 156] width 21 height 21
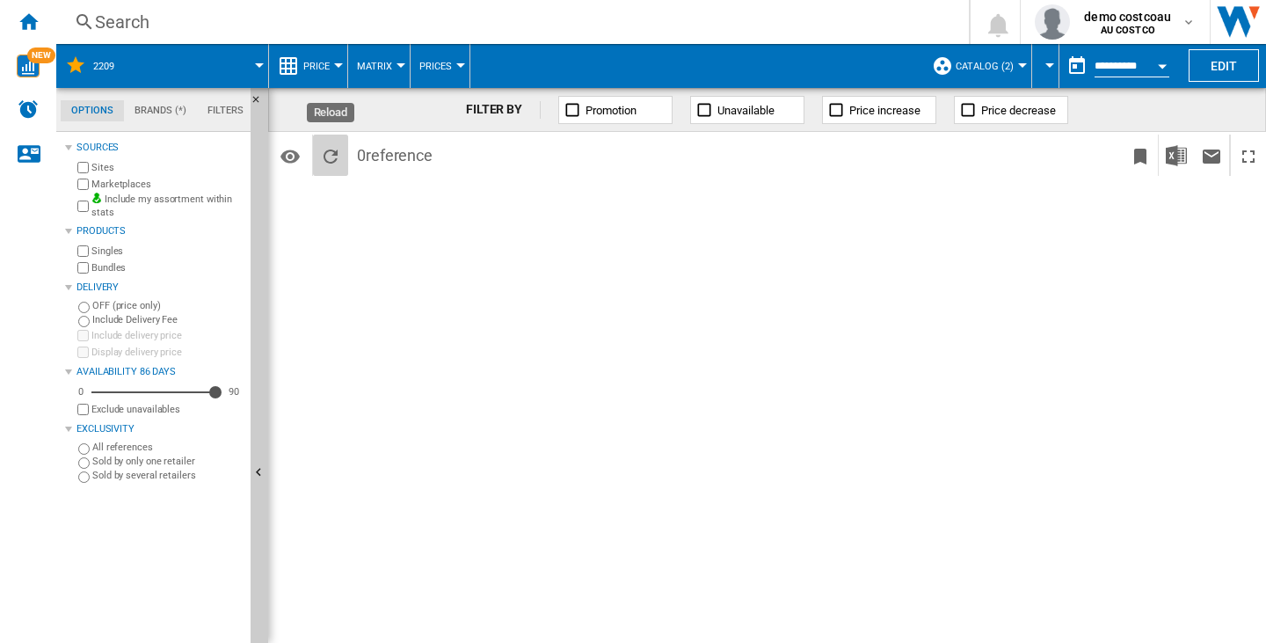
click at [322, 156] on ng-md-icon "Reload" at bounding box center [330, 156] width 21 height 21
click at [29, 15] on ng-md-icon "Home" at bounding box center [28, 21] width 21 height 21
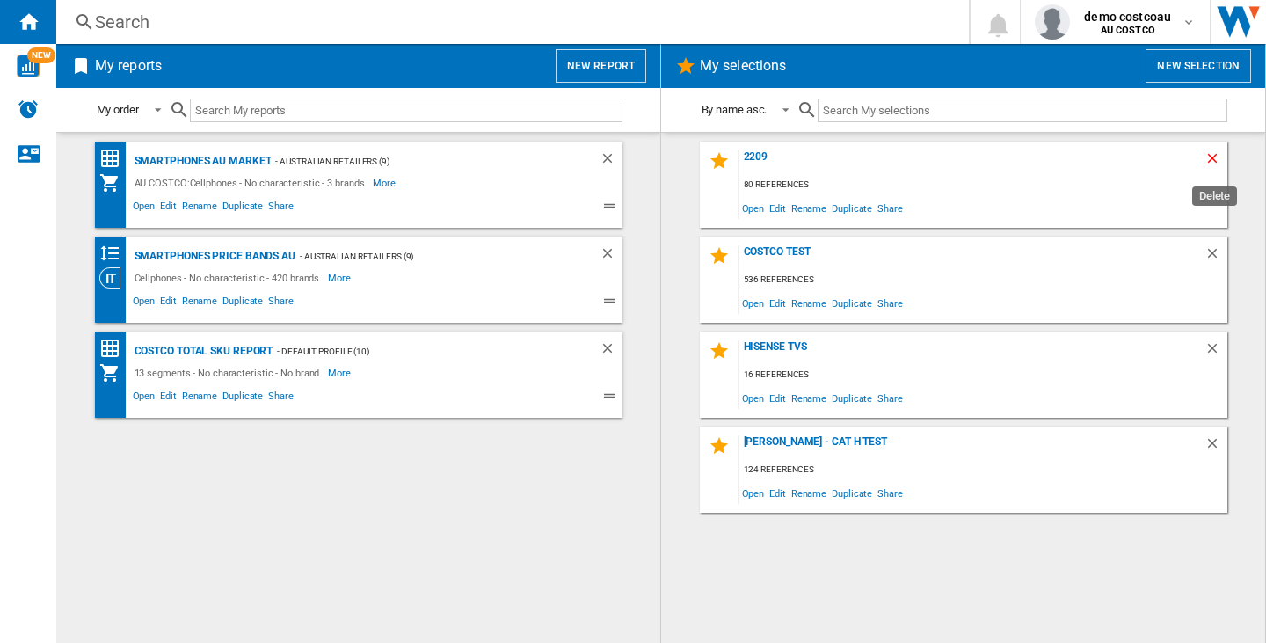
click at [1215, 158] on ng-md-icon "Delete" at bounding box center [1215, 160] width 21 height 21
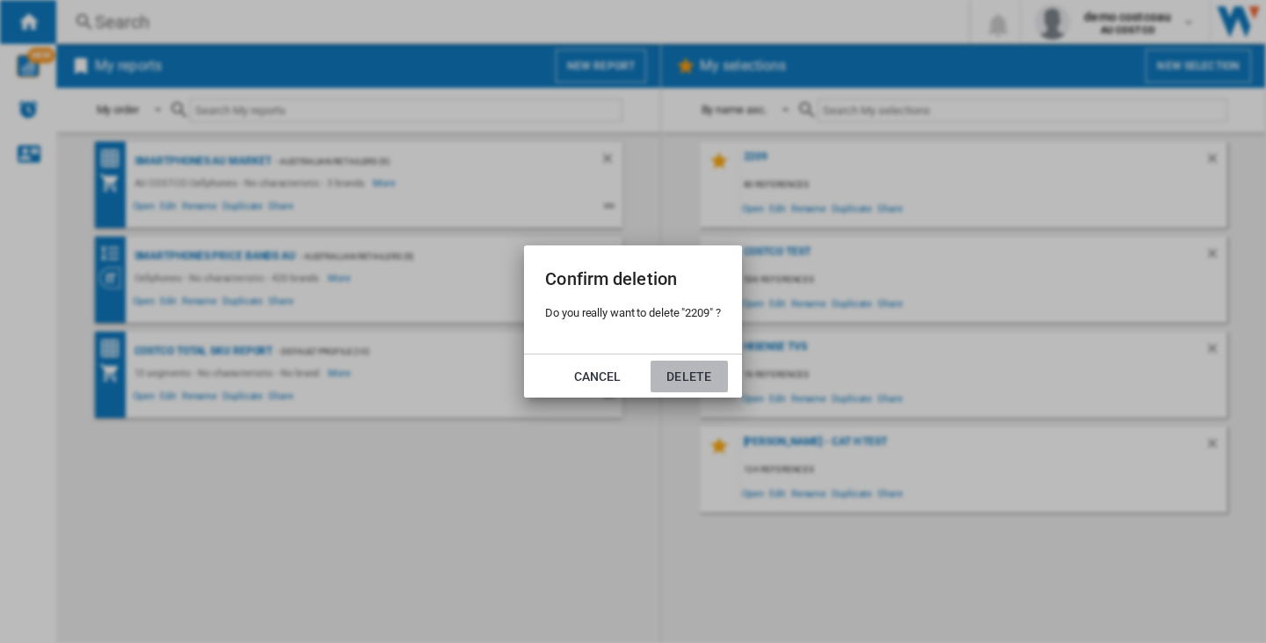
click at [704, 369] on button "Delete" at bounding box center [689, 376] width 77 height 32
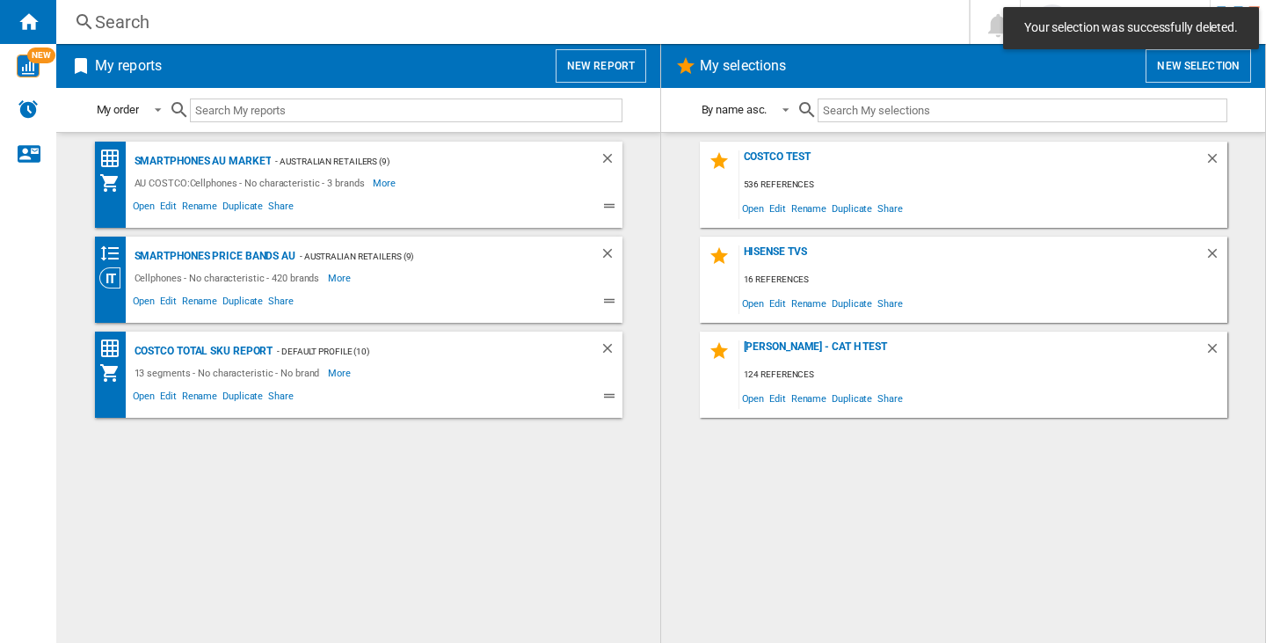
click at [1201, 68] on button "New selection" at bounding box center [1199, 65] width 106 height 33
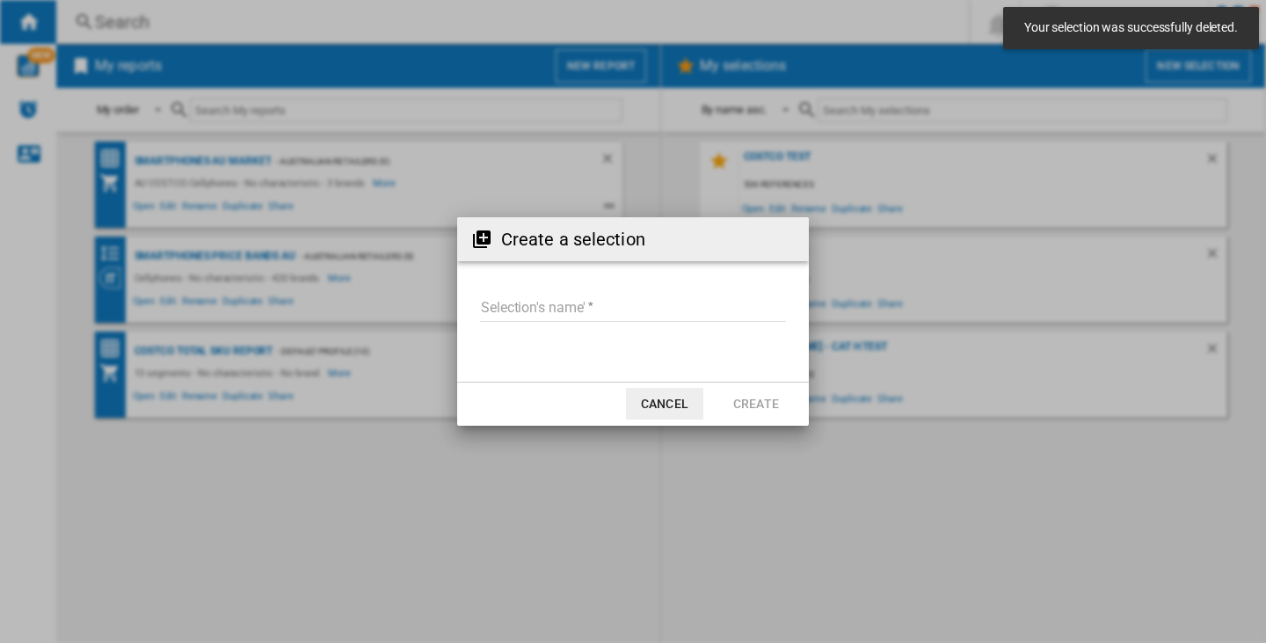
click at [535, 303] on input "Selection's name'" at bounding box center [633, 308] width 306 height 26
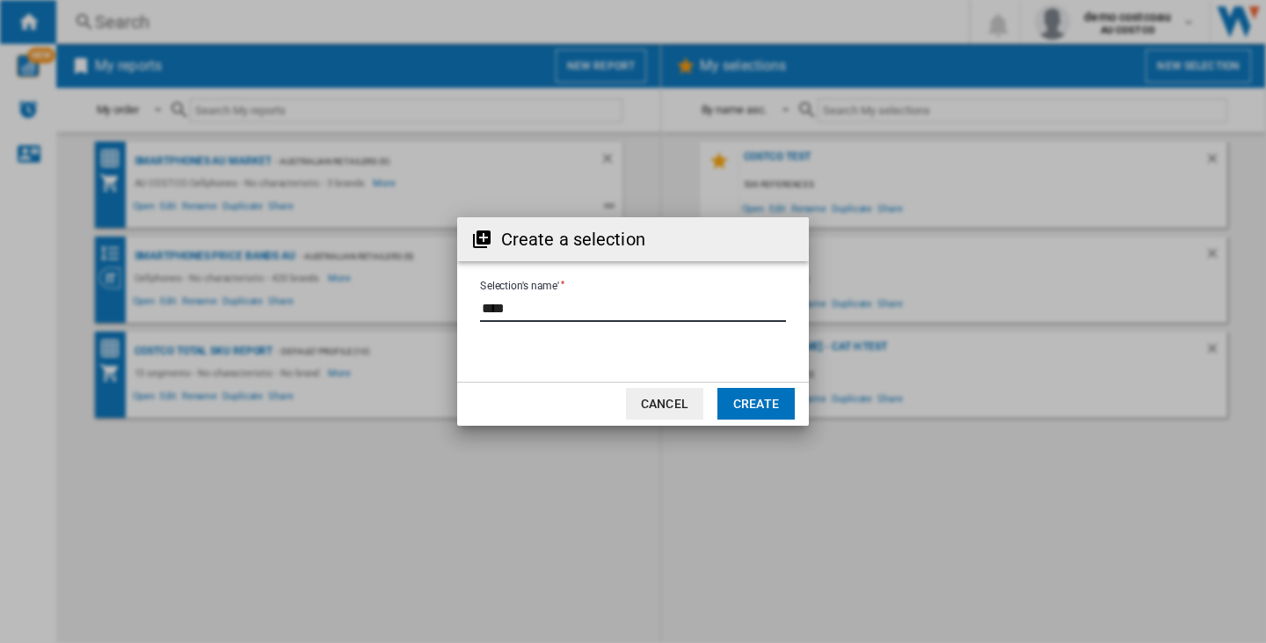
type input "****"
click at [758, 392] on button "Create" at bounding box center [755, 404] width 77 height 32
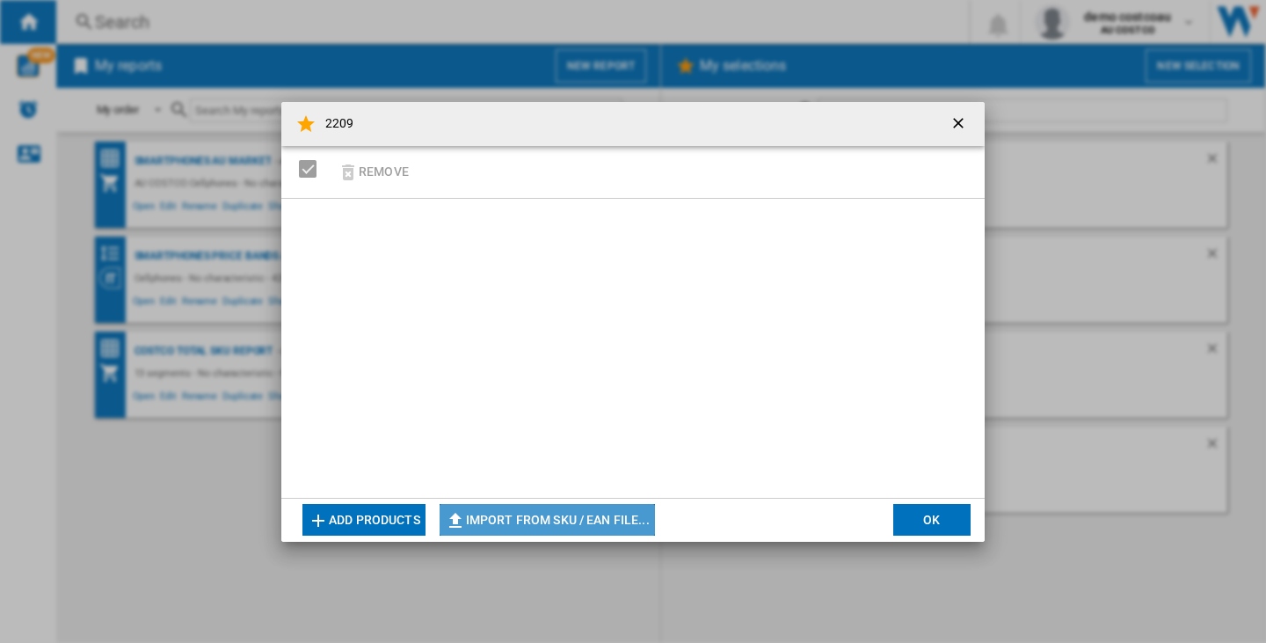
click at [565, 521] on button "Import from SKU / EAN file..." at bounding box center [547, 520] width 215 height 32
type input "**********"
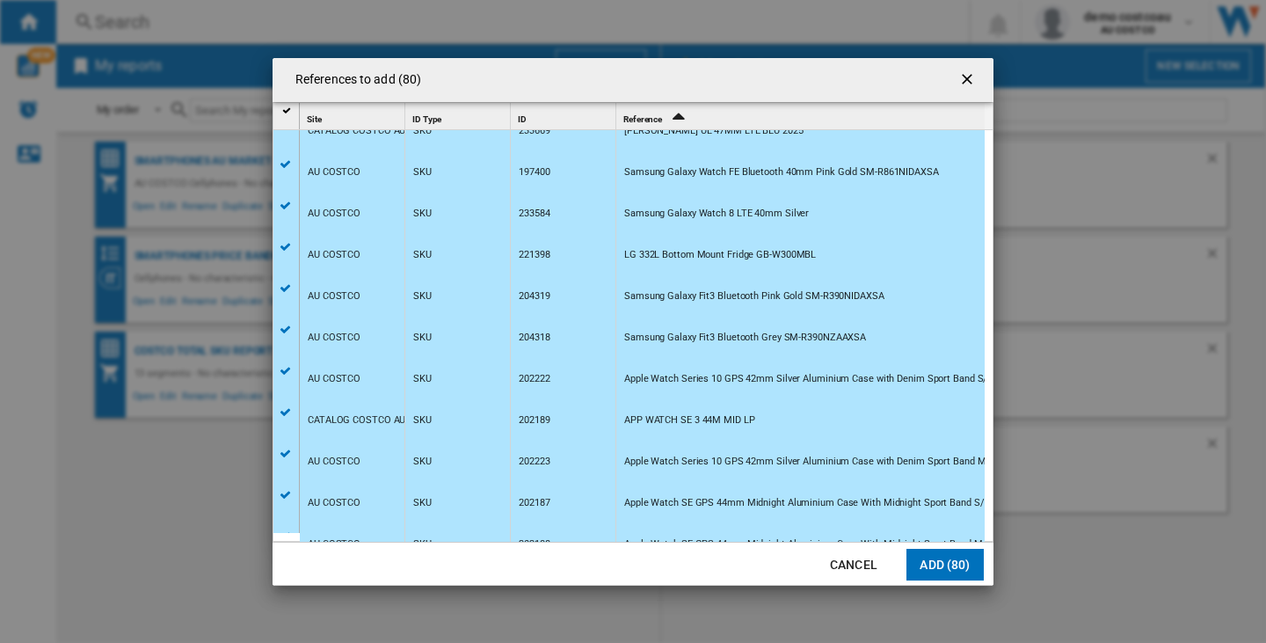
scroll to position [1055, 0]
click at [942, 550] on button "Add (80)" at bounding box center [945, 565] width 77 height 32
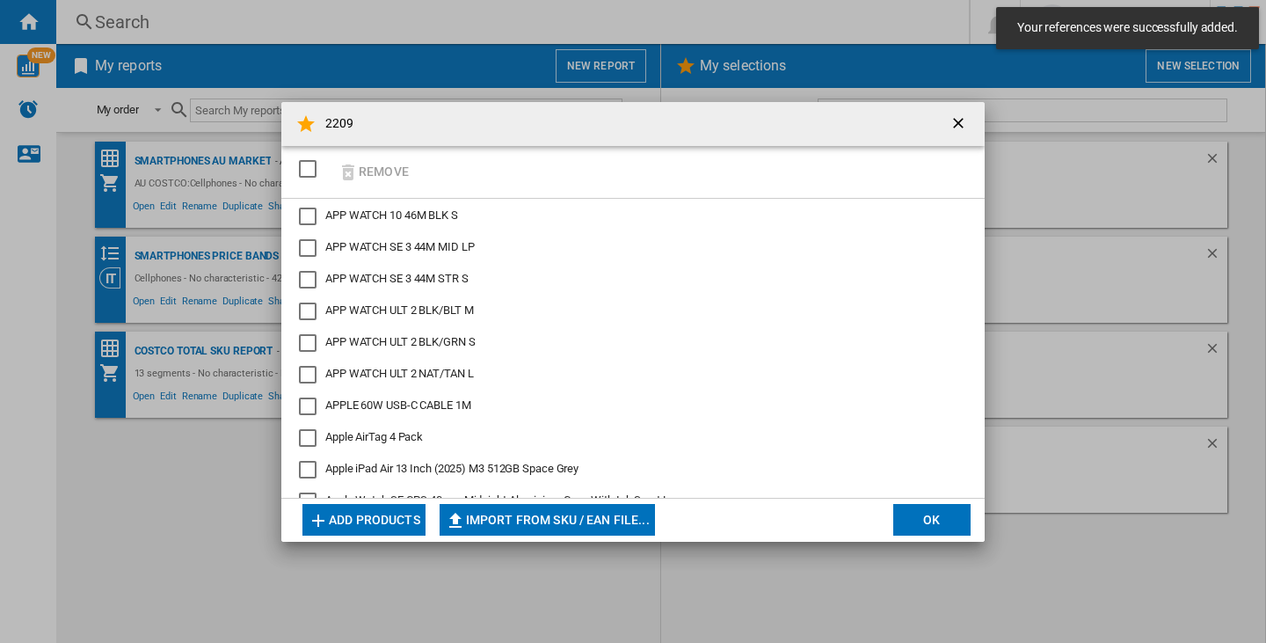
click at [921, 525] on button "OK" at bounding box center [931, 520] width 77 height 32
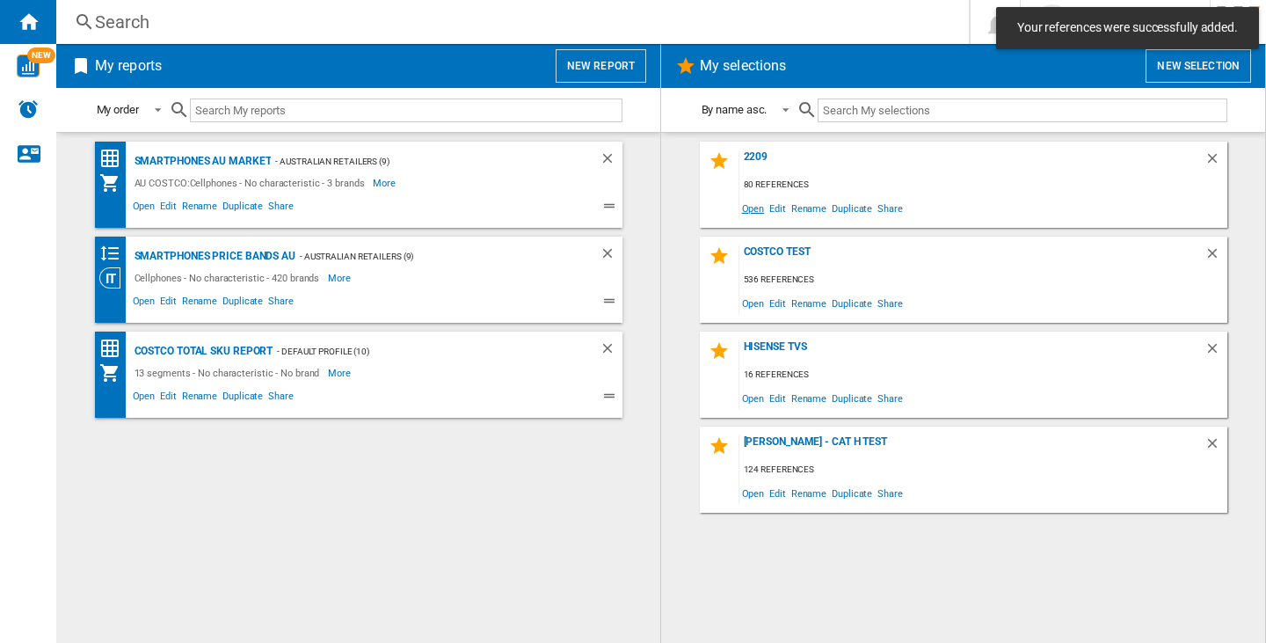
click at [747, 208] on span "Open" at bounding box center [753, 208] width 28 height 24
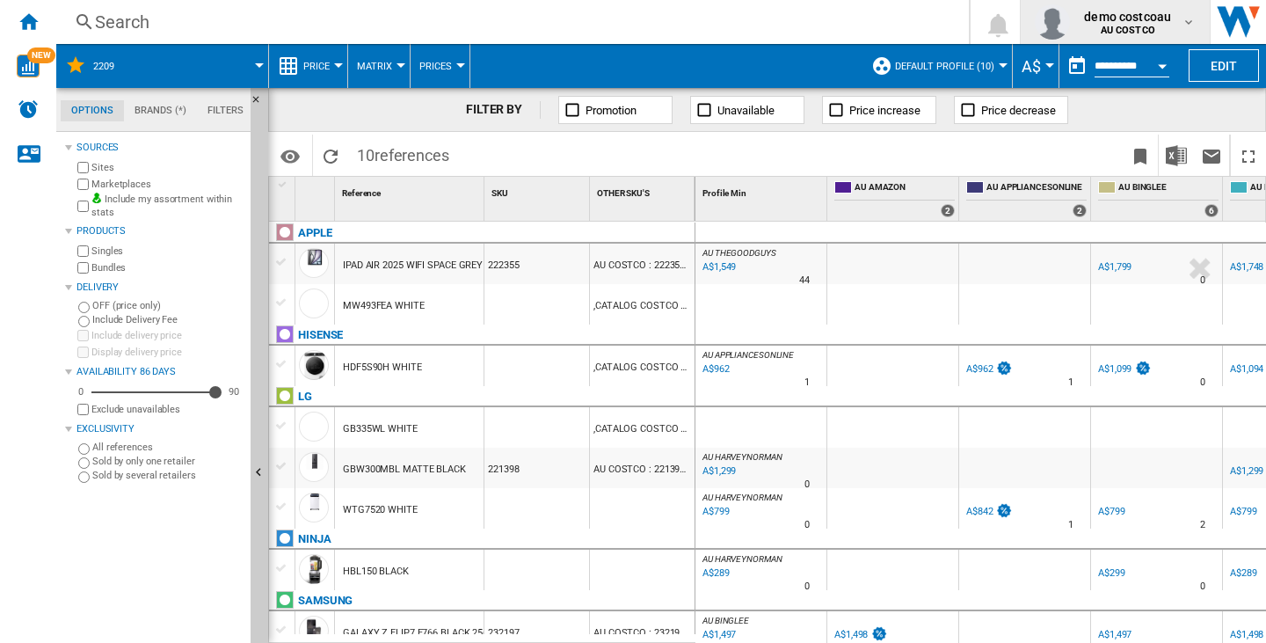
click at [1089, 18] on span "demo costcoau" at bounding box center [1127, 17] width 87 height 18
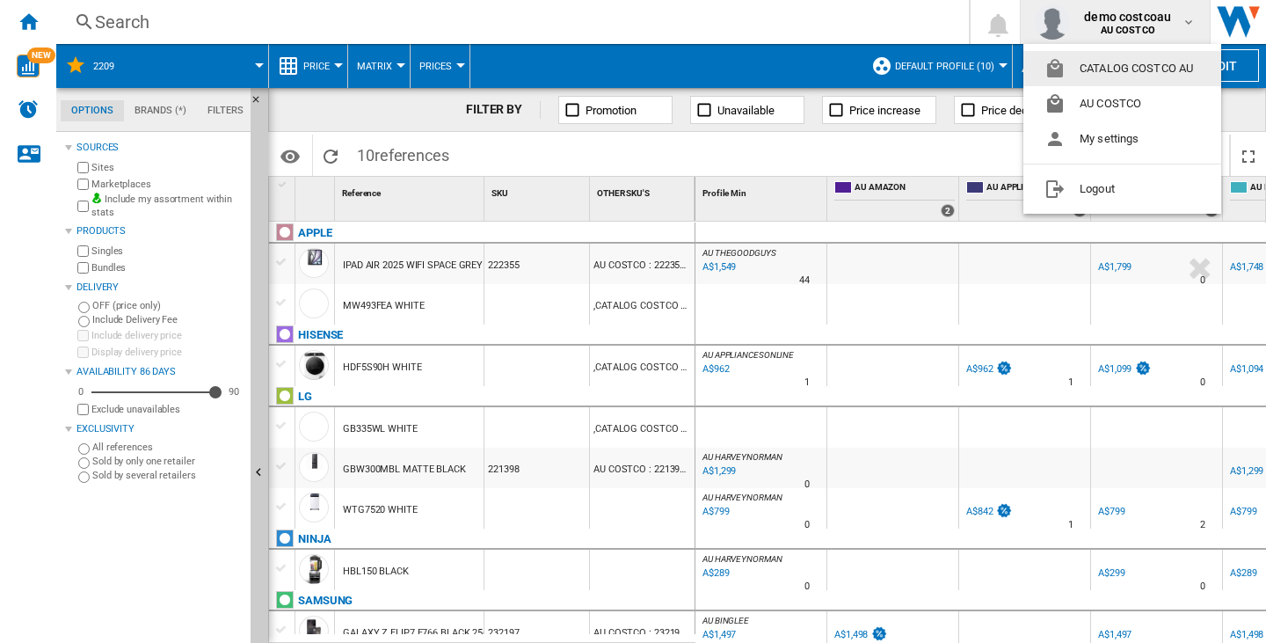
click at [1144, 62] on button "CATALOG COSTCO AU" at bounding box center [1122, 68] width 198 height 35
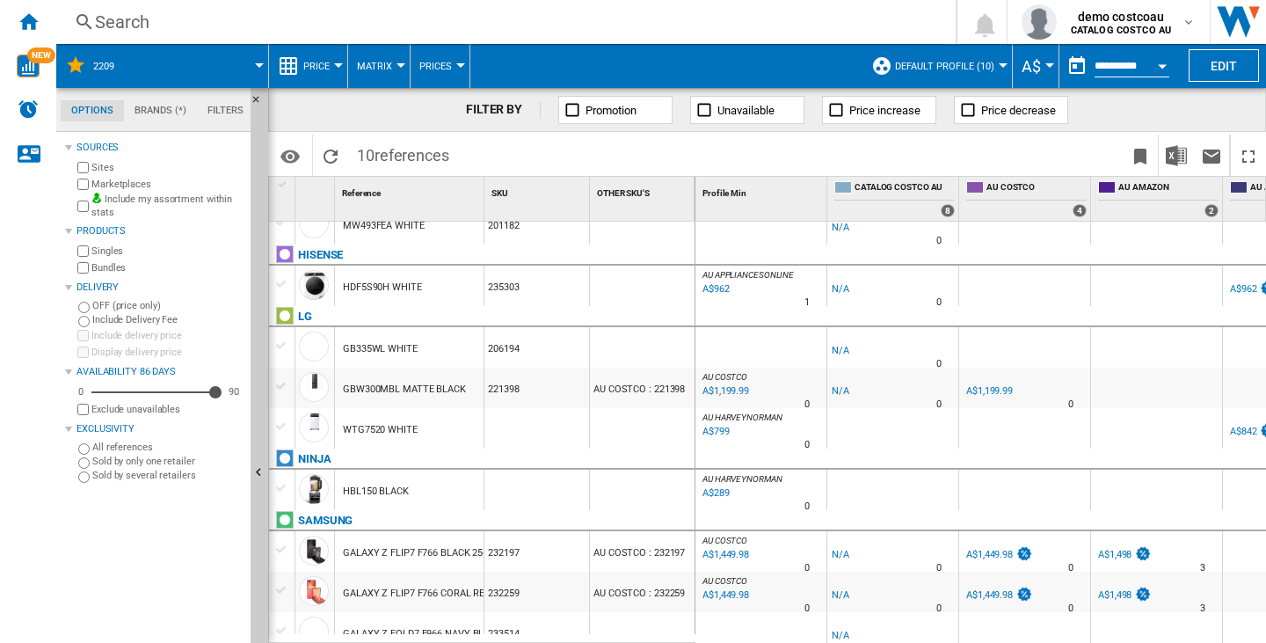
scroll to position [98, 0]
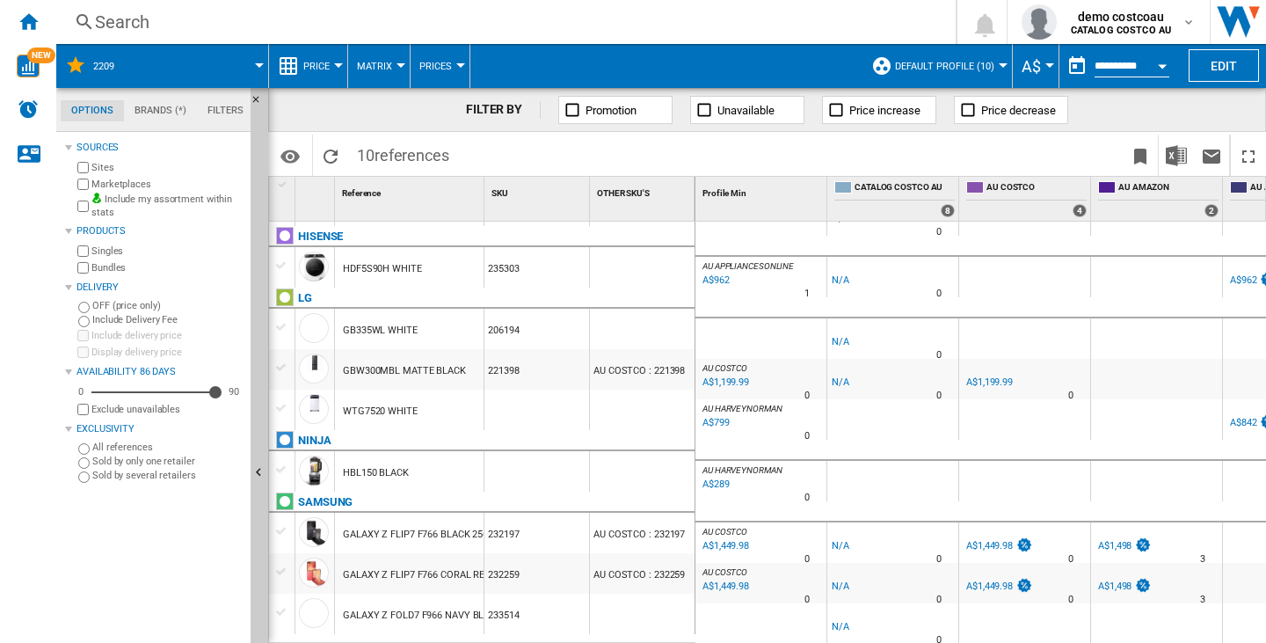
click at [1005, 64] on md-menu "Default profile (10) Default profile (10) Australian Retailers (9) catalog (2) …" at bounding box center [938, 66] width 150 height 44
click at [999, 63] on div at bounding box center [1003, 65] width 9 height 4
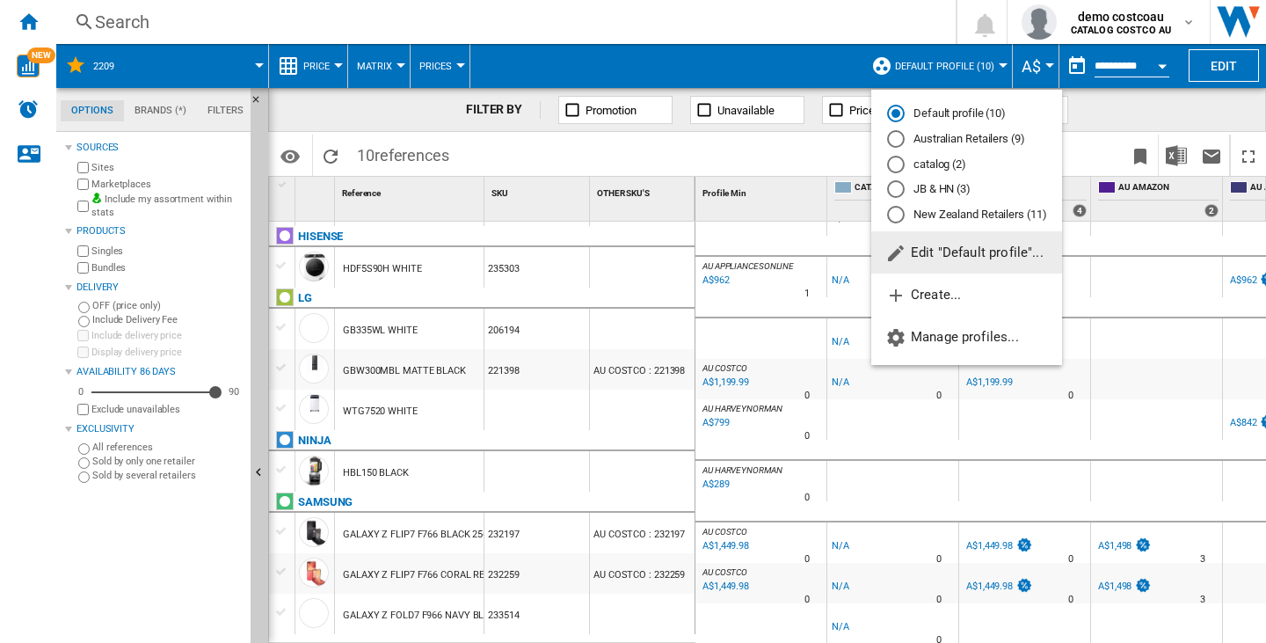
click at [985, 168] on md-radio-button "catalog (2)" at bounding box center [966, 164] width 159 height 17
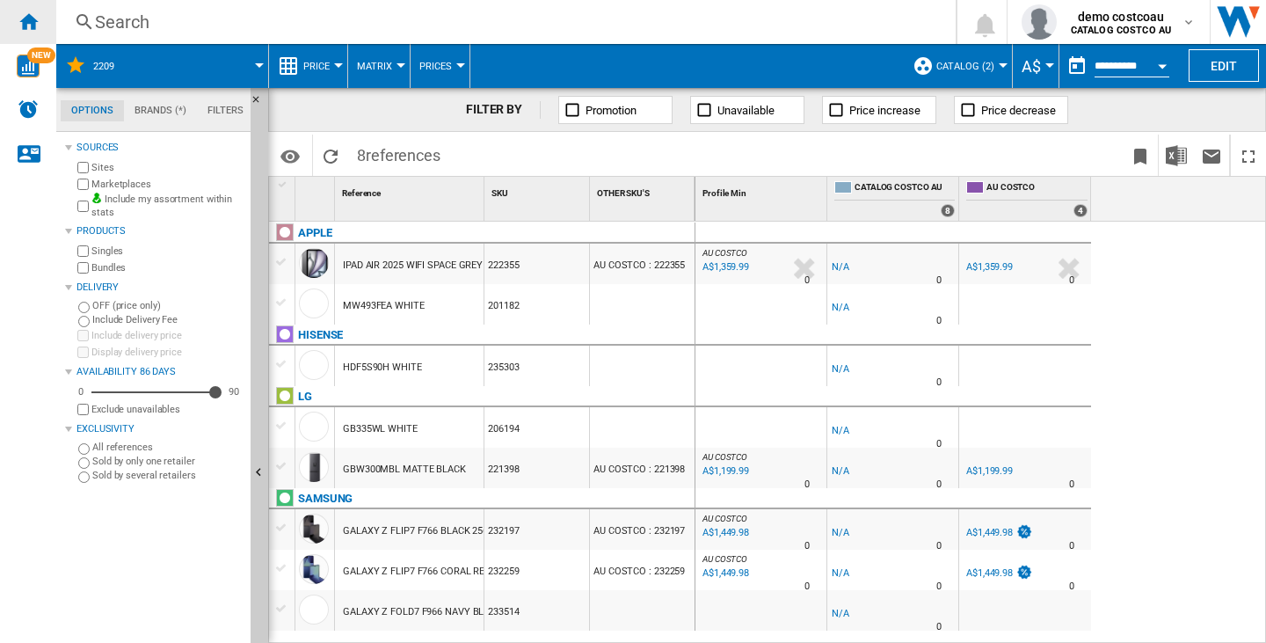
click at [43, 20] on div "Home" at bounding box center [28, 22] width 56 height 44
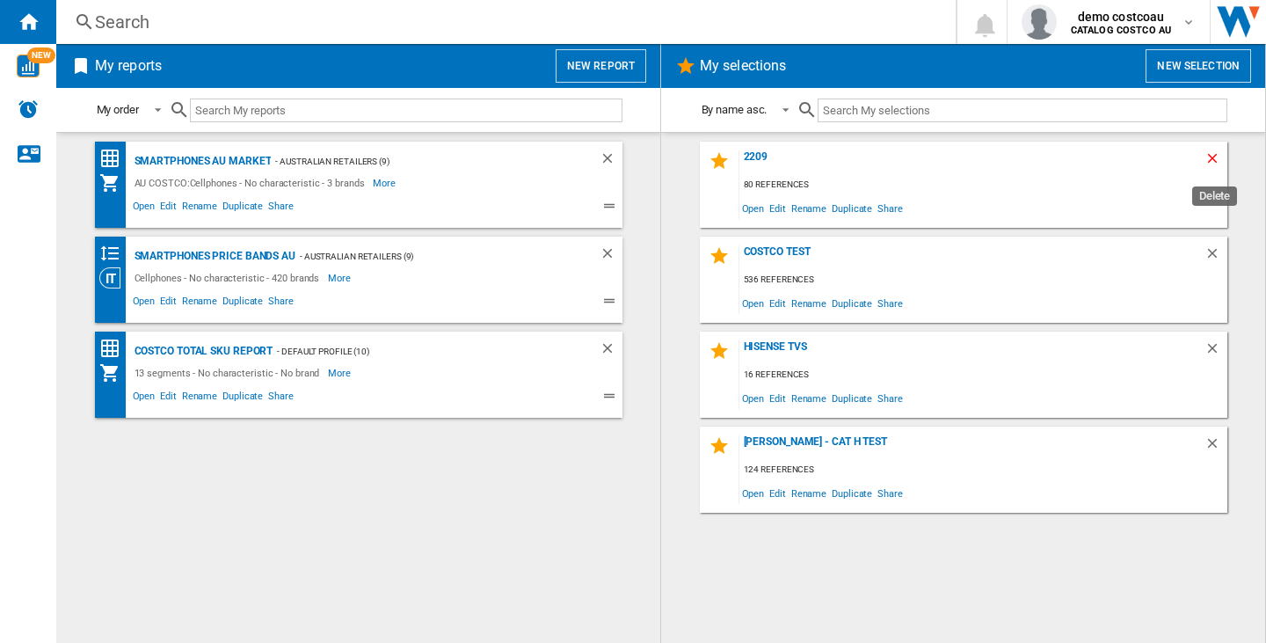
click at [1206, 159] on ng-md-icon "Delete" at bounding box center [1215, 160] width 21 height 21
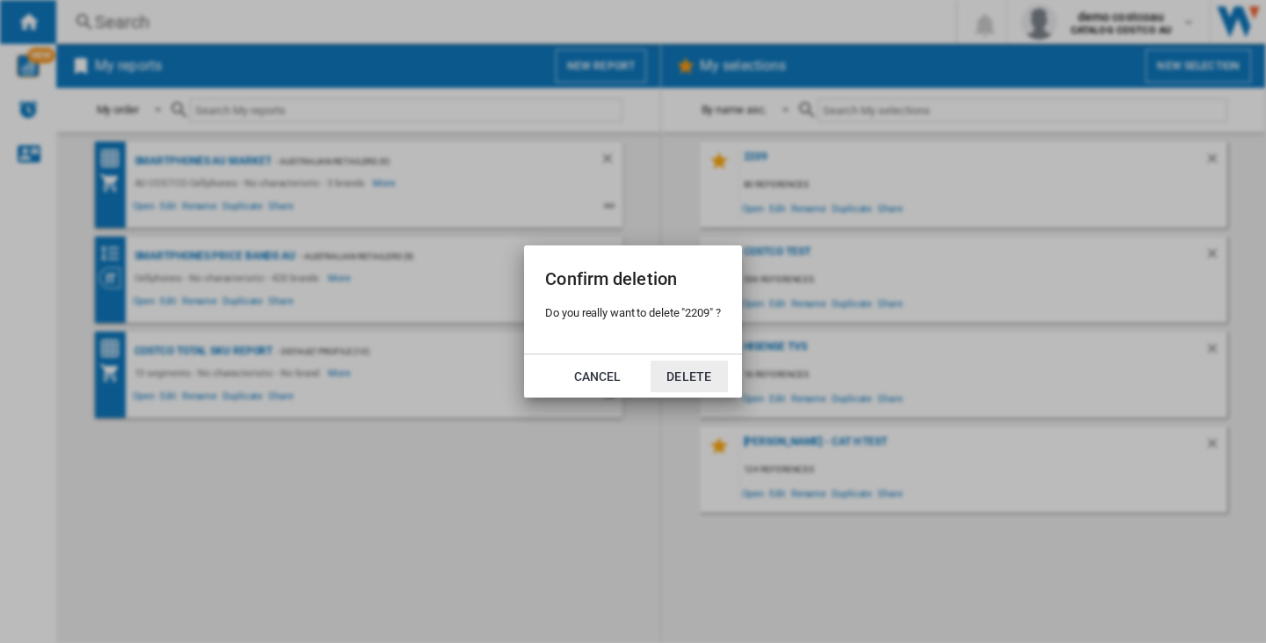
click at [686, 373] on button "Delete" at bounding box center [689, 376] width 77 height 32
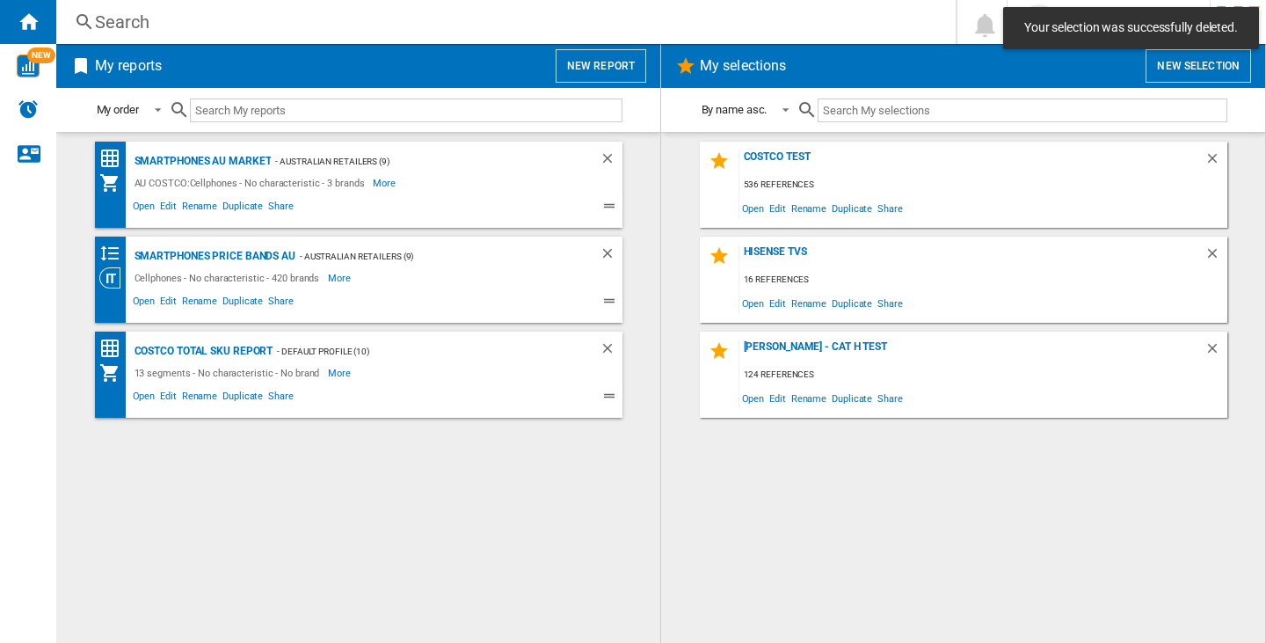
click at [1093, 23] on span "Your selection was successfully deleted." at bounding box center [1131, 28] width 224 height 18
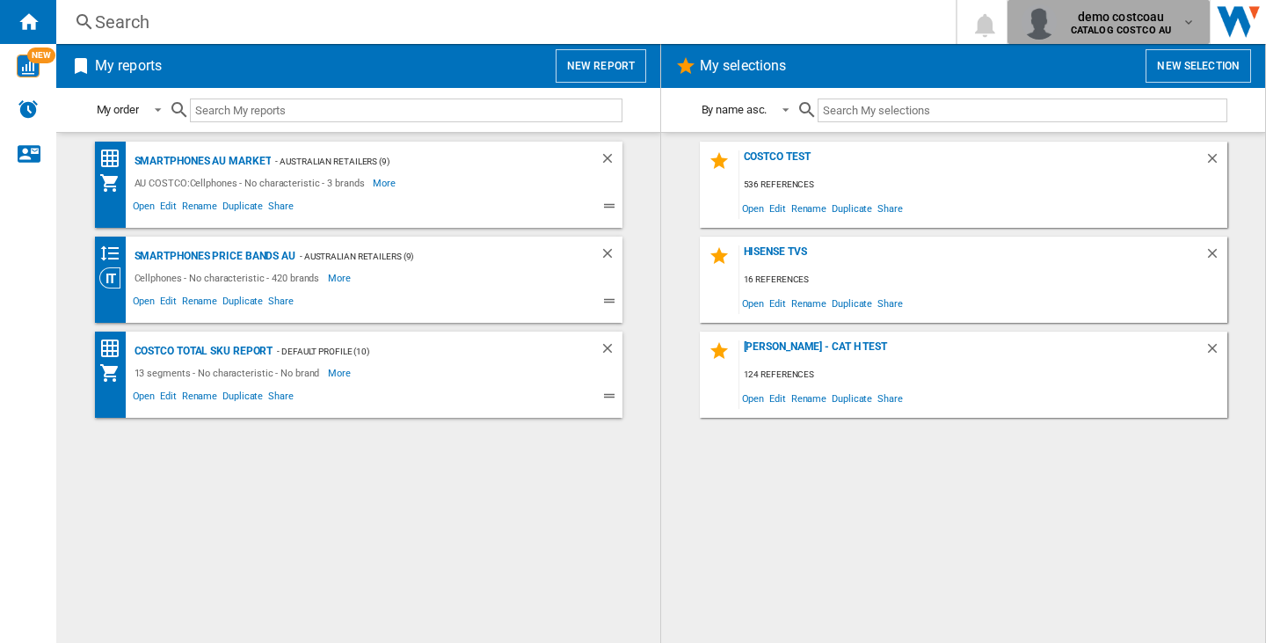
click at [1075, 5] on div "demo costcoau CATALOG COSTCO AU" at bounding box center [1109, 21] width 174 height 35
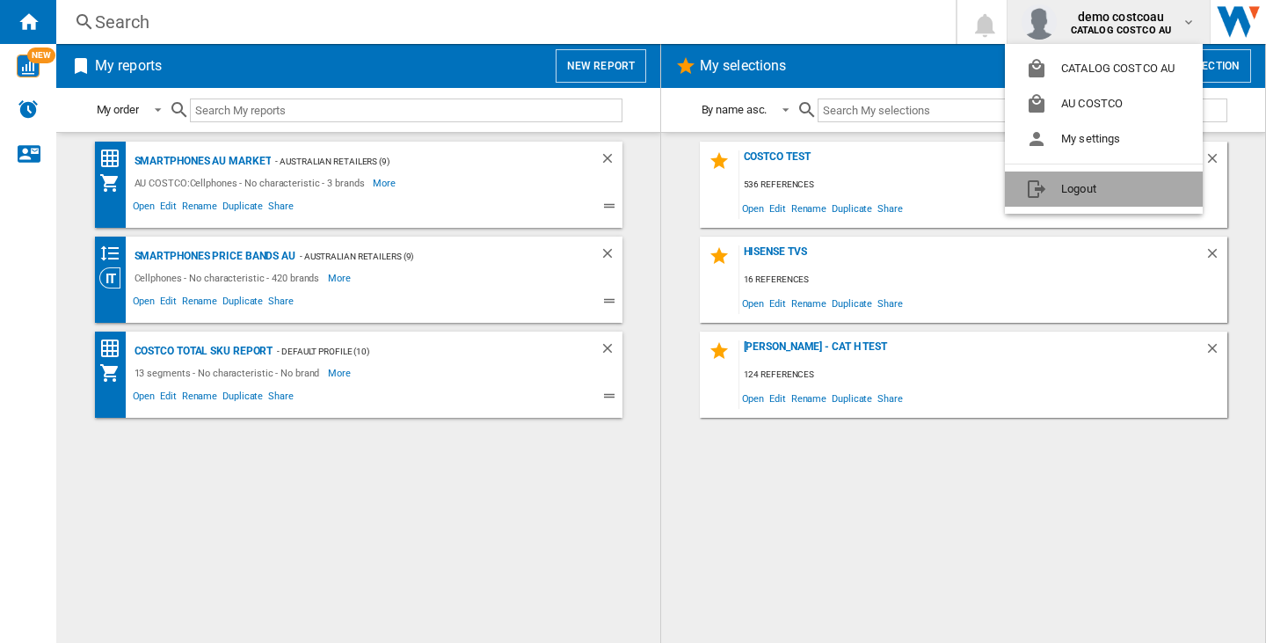
click at [1104, 182] on button "Logout" at bounding box center [1104, 188] width 198 height 35
